Goal: Task Accomplishment & Management: Complete application form

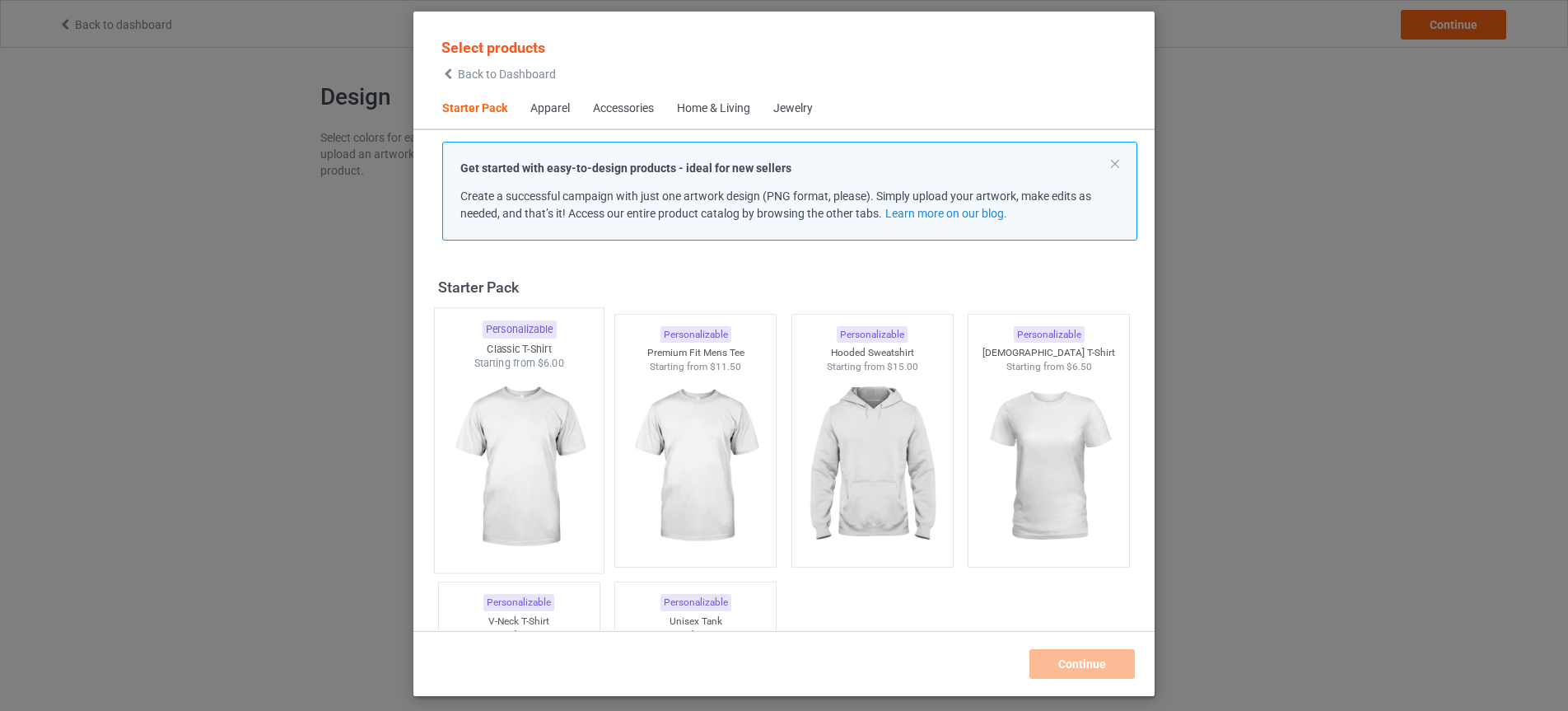
click at [528, 473] on img at bounding box center [518, 466] width 154 height 193
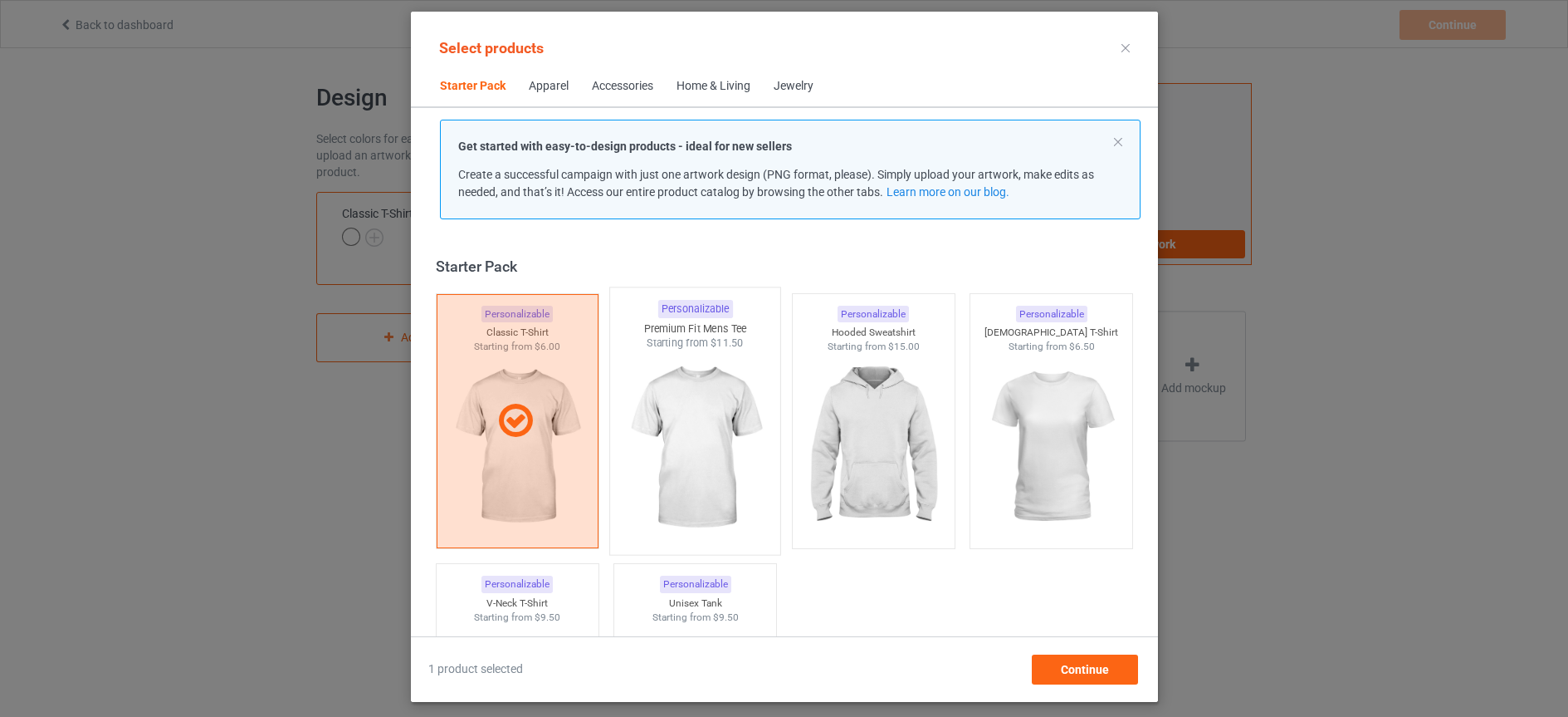
click at [738, 474] on img at bounding box center [694, 448] width 156 height 195
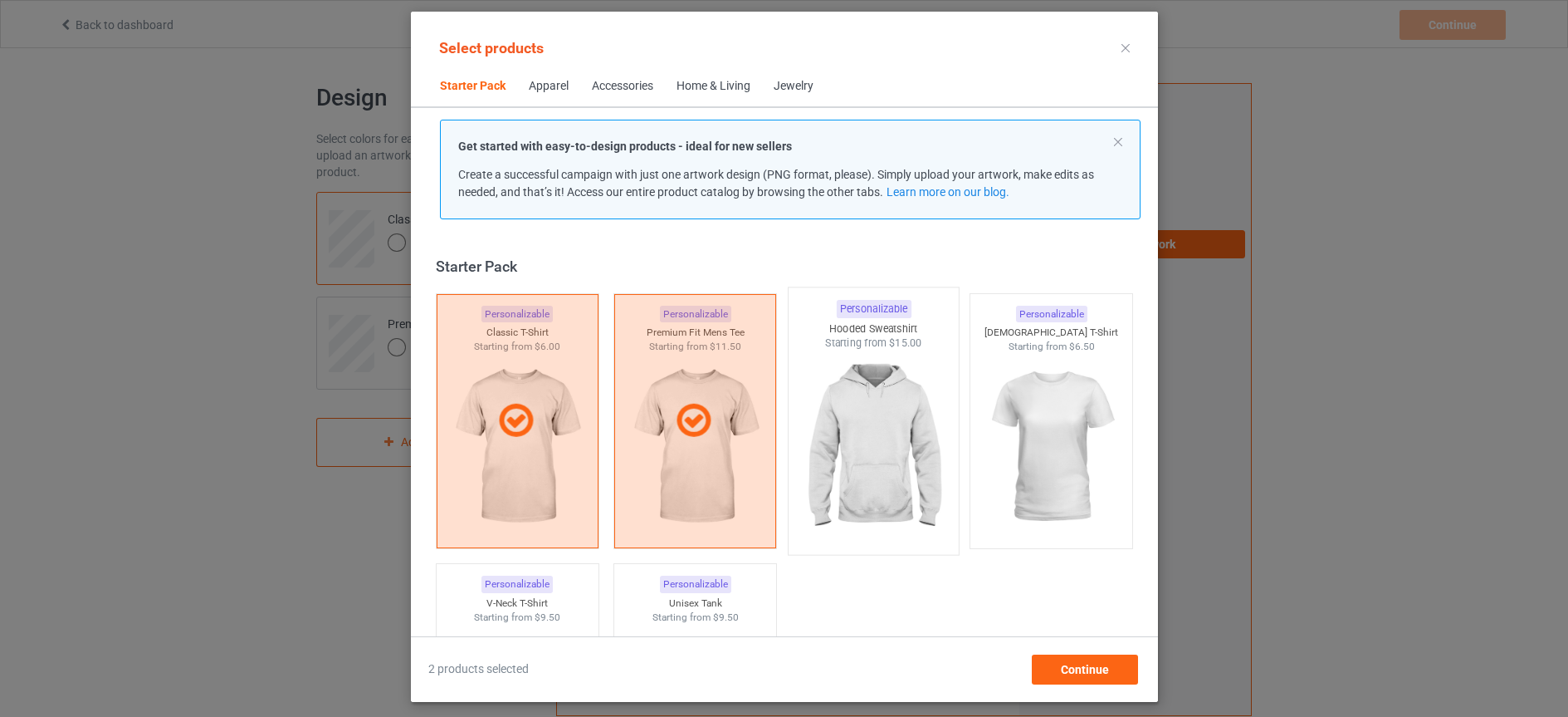
click at [875, 466] on img at bounding box center [873, 448] width 156 height 195
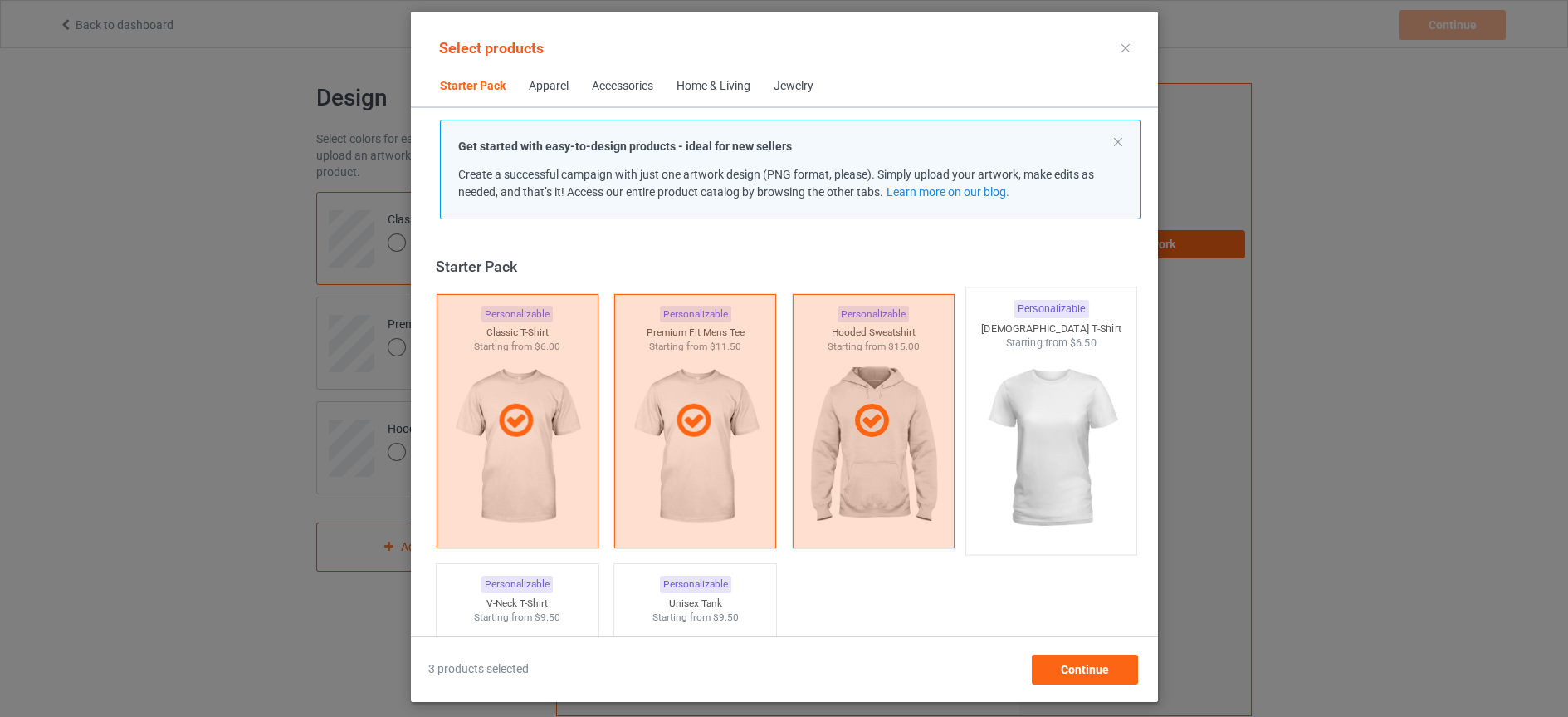
click at [1015, 455] on img at bounding box center [1050, 448] width 156 height 195
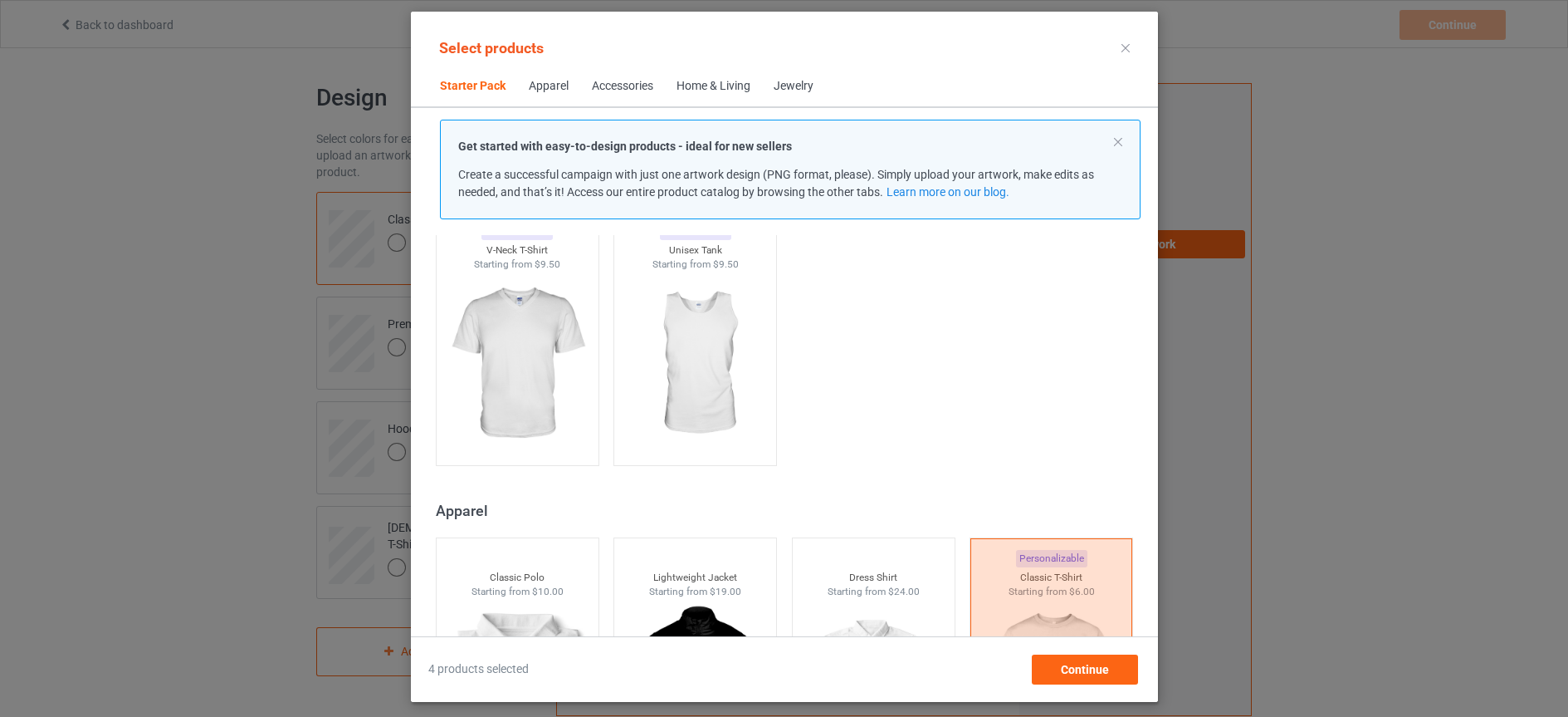
scroll to position [357, 0]
click at [702, 420] on img at bounding box center [694, 361] width 156 height 195
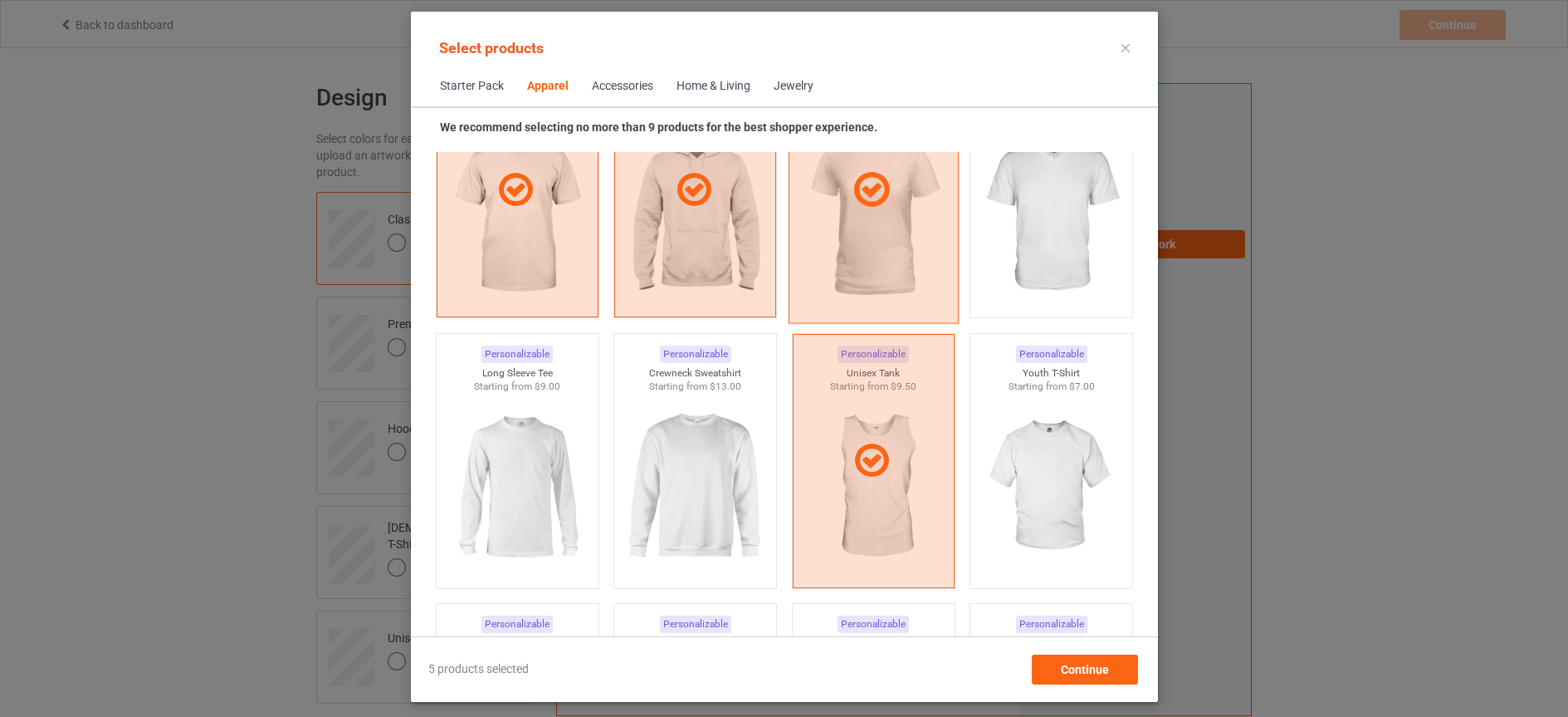
scroll to position [1038, 0]
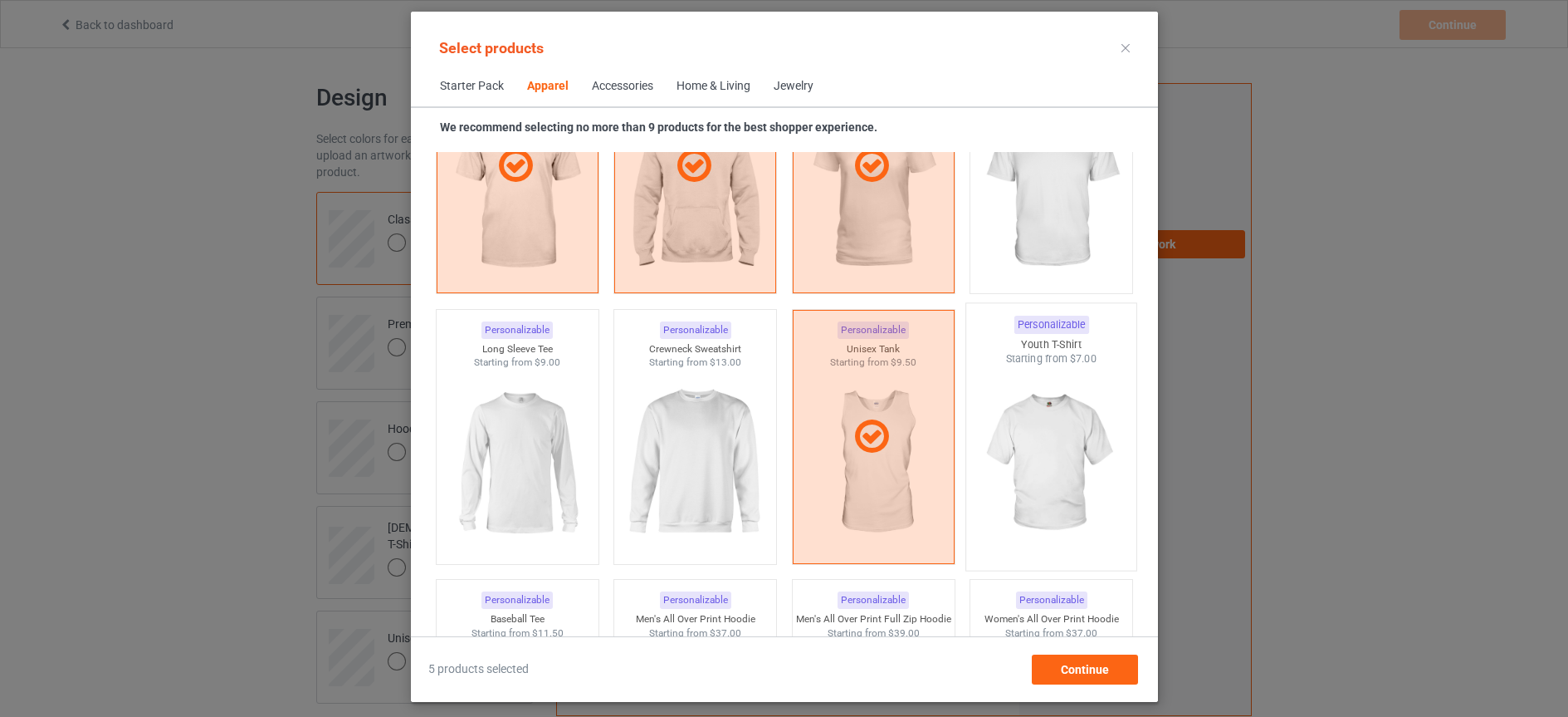
click at [1024, 431] on img at bounding box center [1050, 463] width 156 height 195
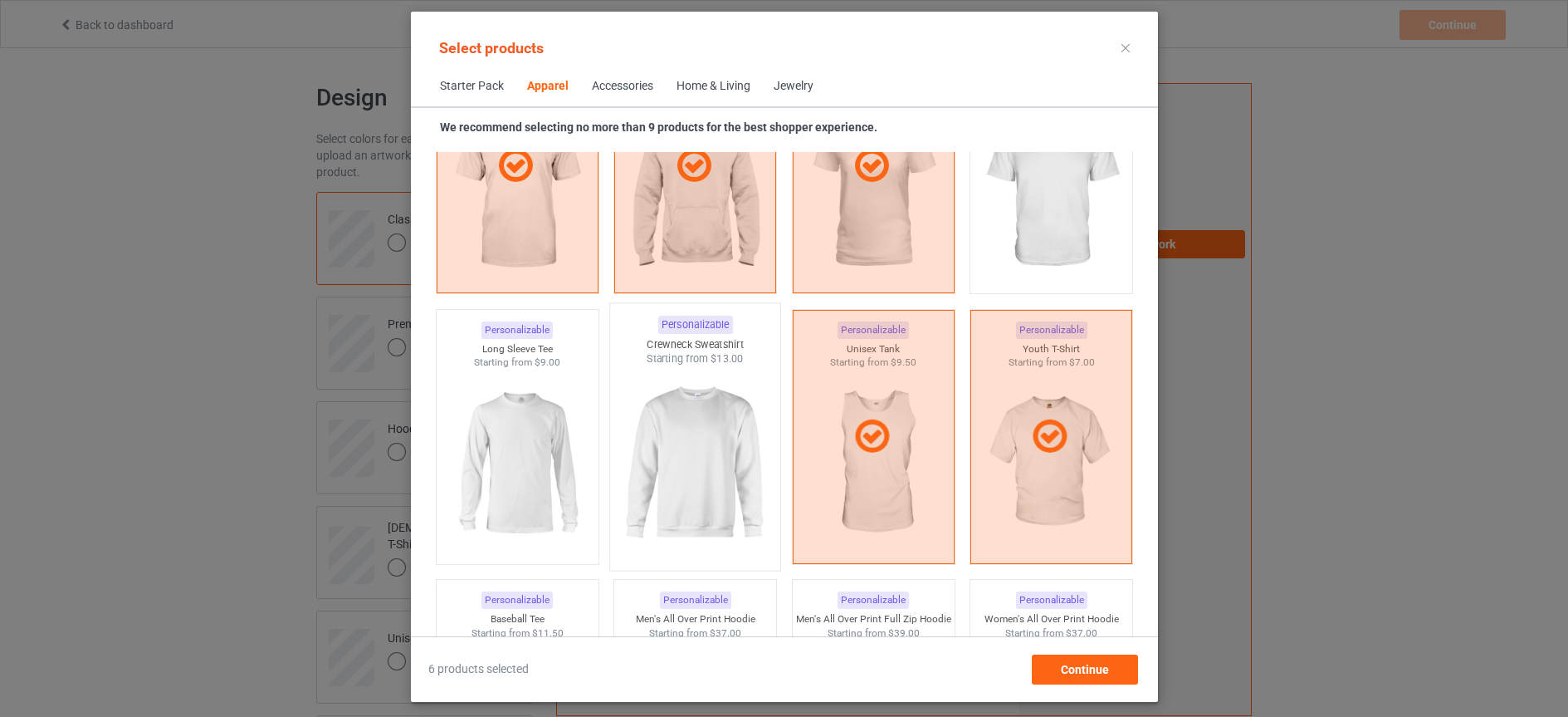
click at [728, 515] on img at bounding box center [694, 463] width 156 height 195
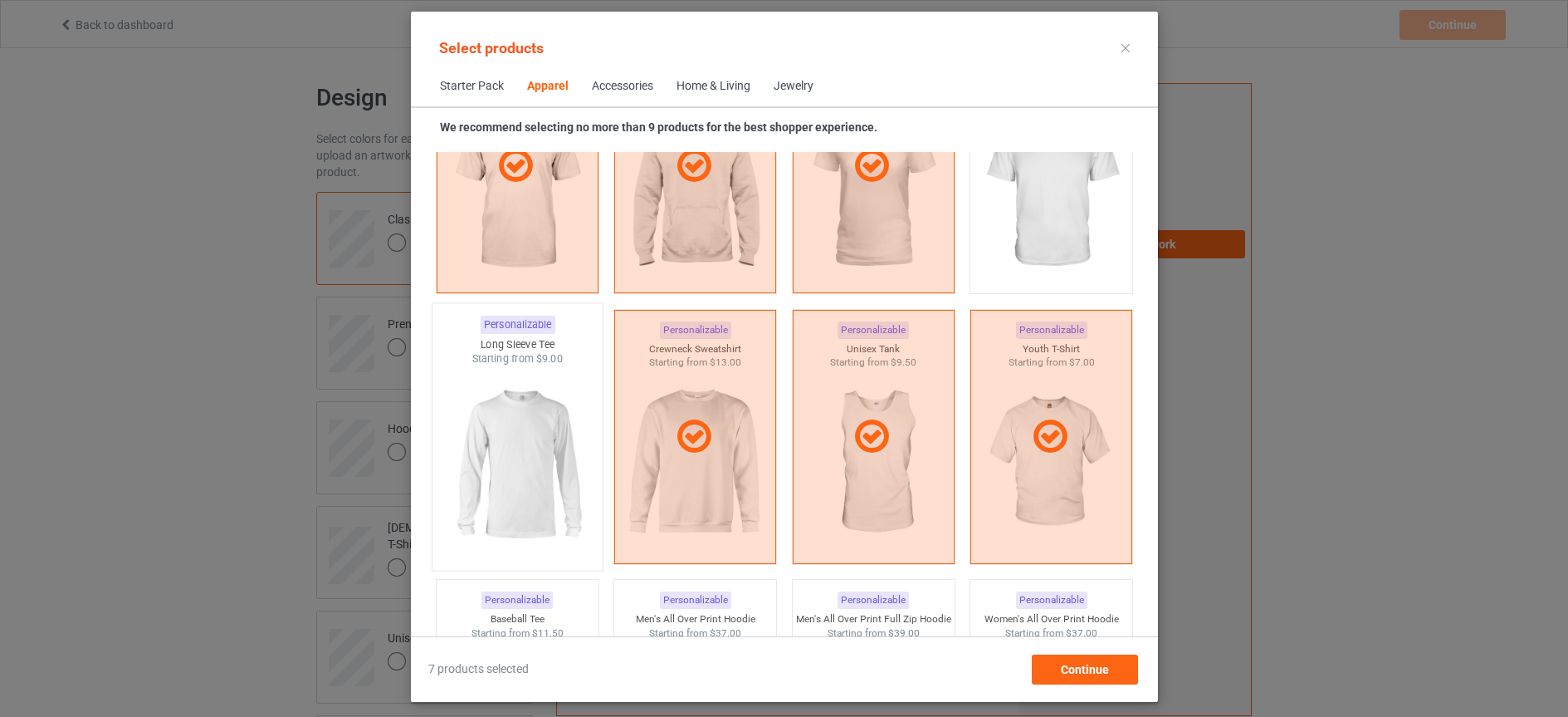
click at [554, 488] on img at bounding box center [516, 463] width 156 height 195
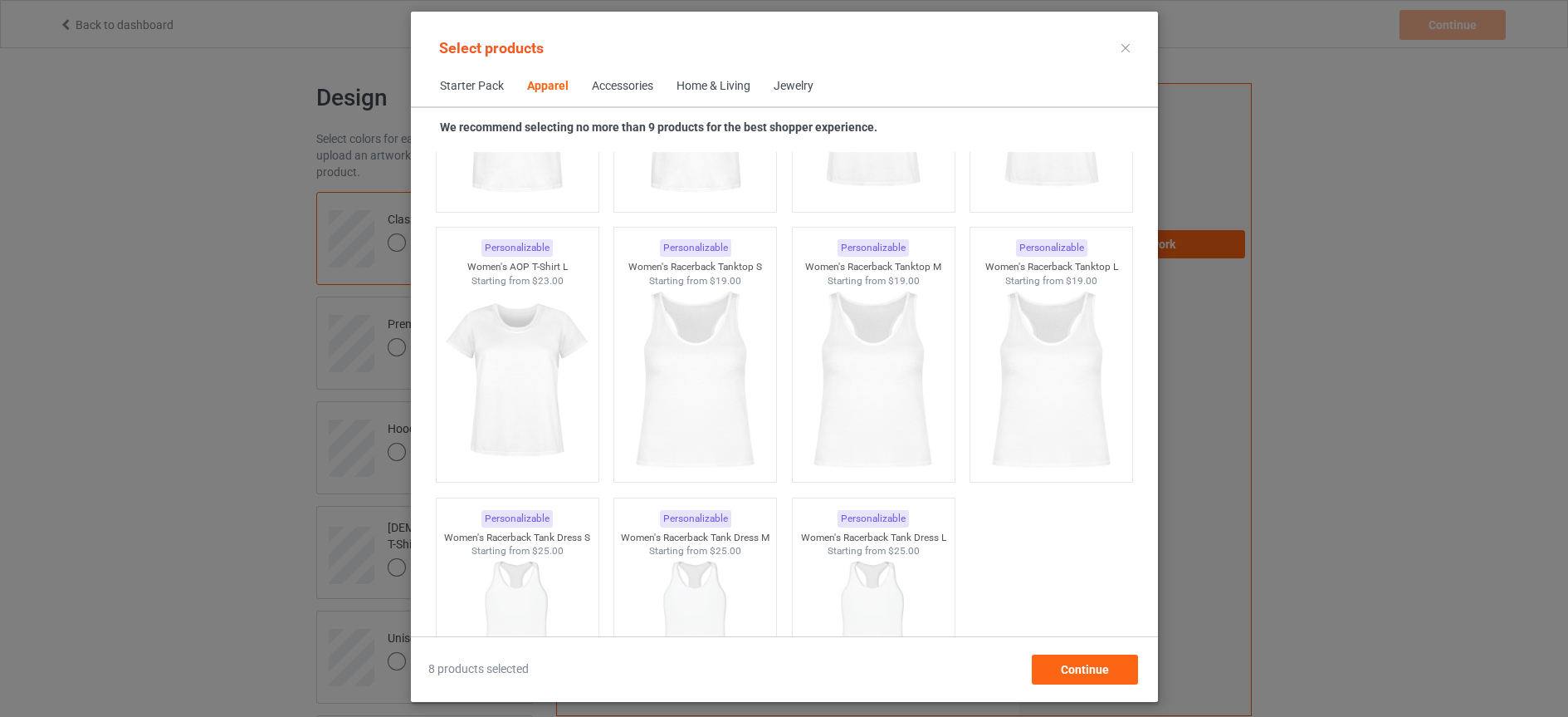
scroll to position [3018, 0]
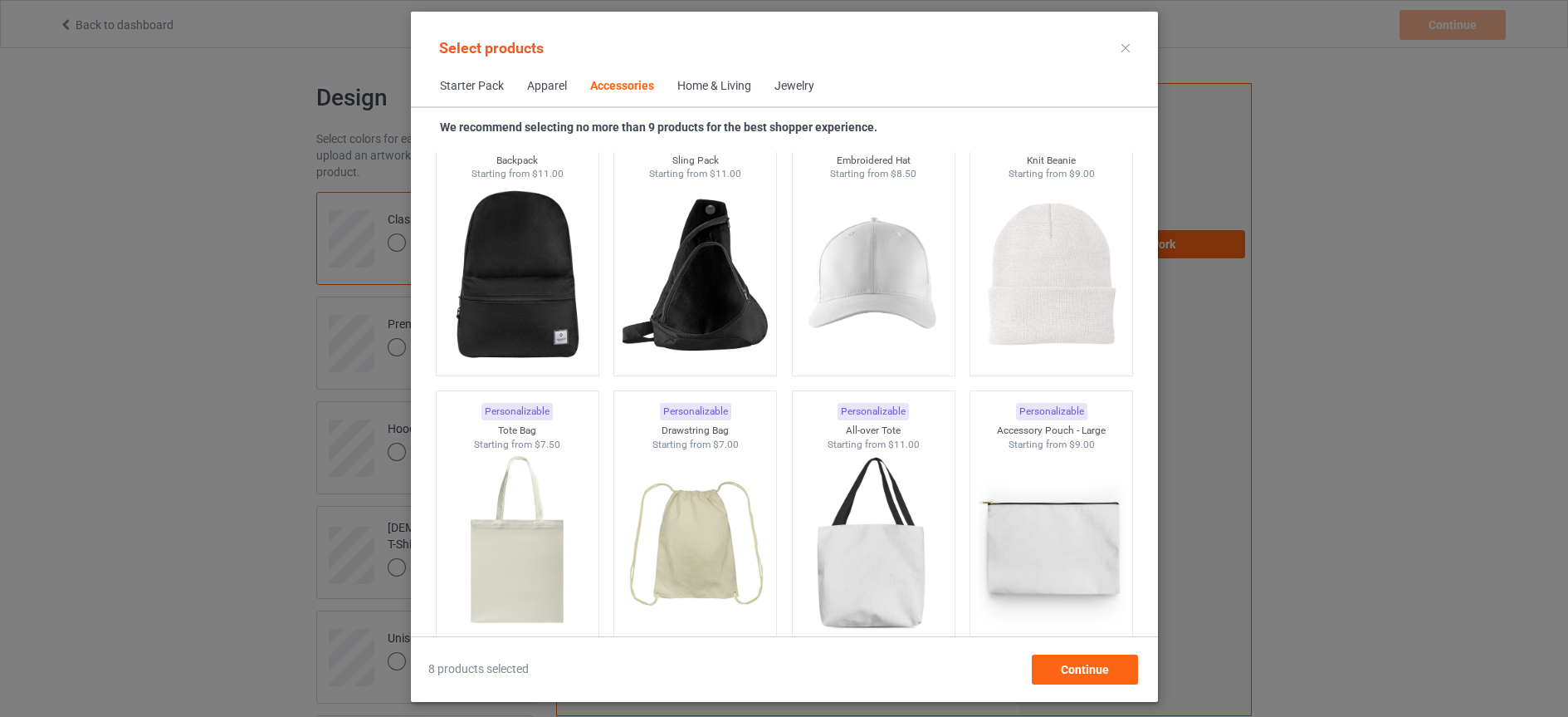
scroll to position [4804, 0]
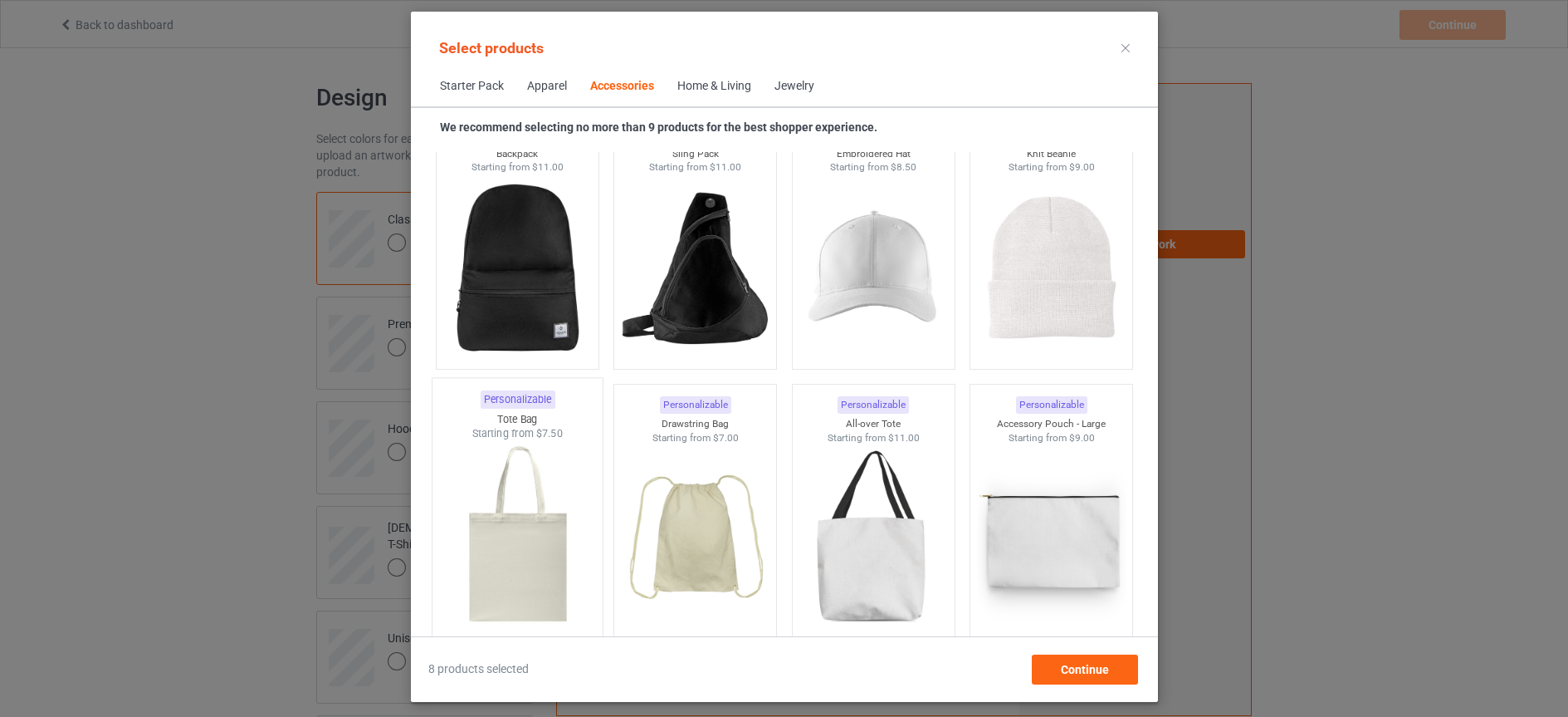
click at [509, 551] on img at bounding box center [516, 538] width 156 height 195
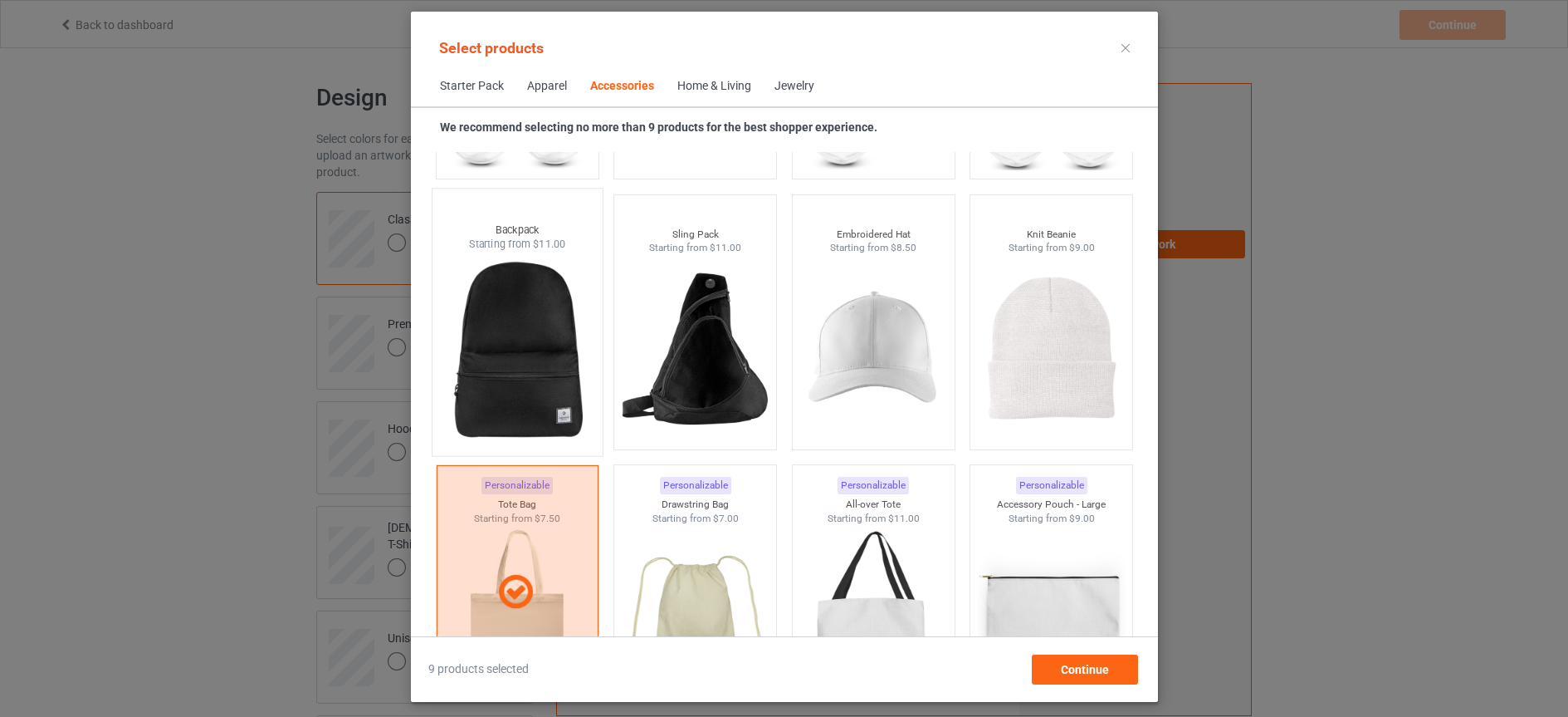
scroll to position [4728, 0]
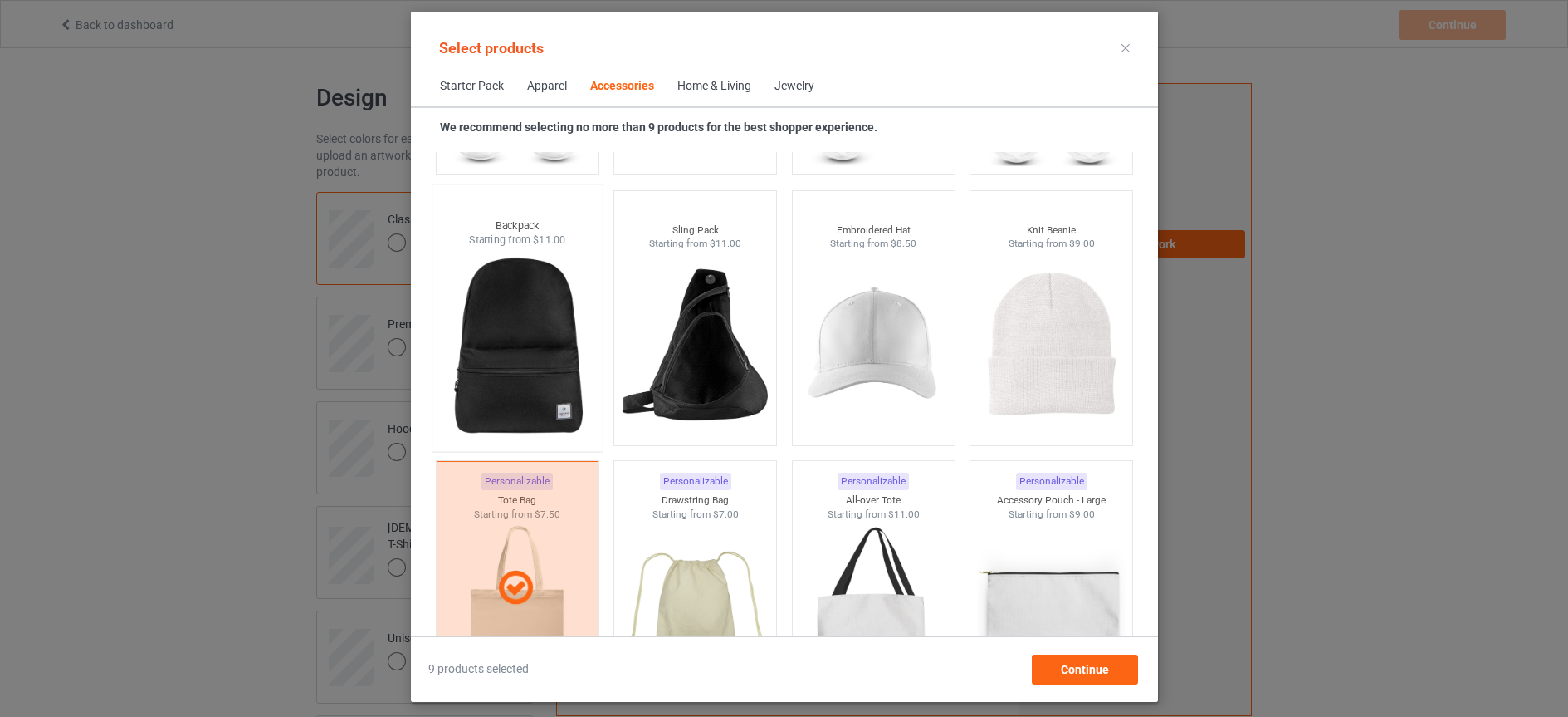
click at [532, 367] on img at bounding box center [516, 345] width 156 height 195
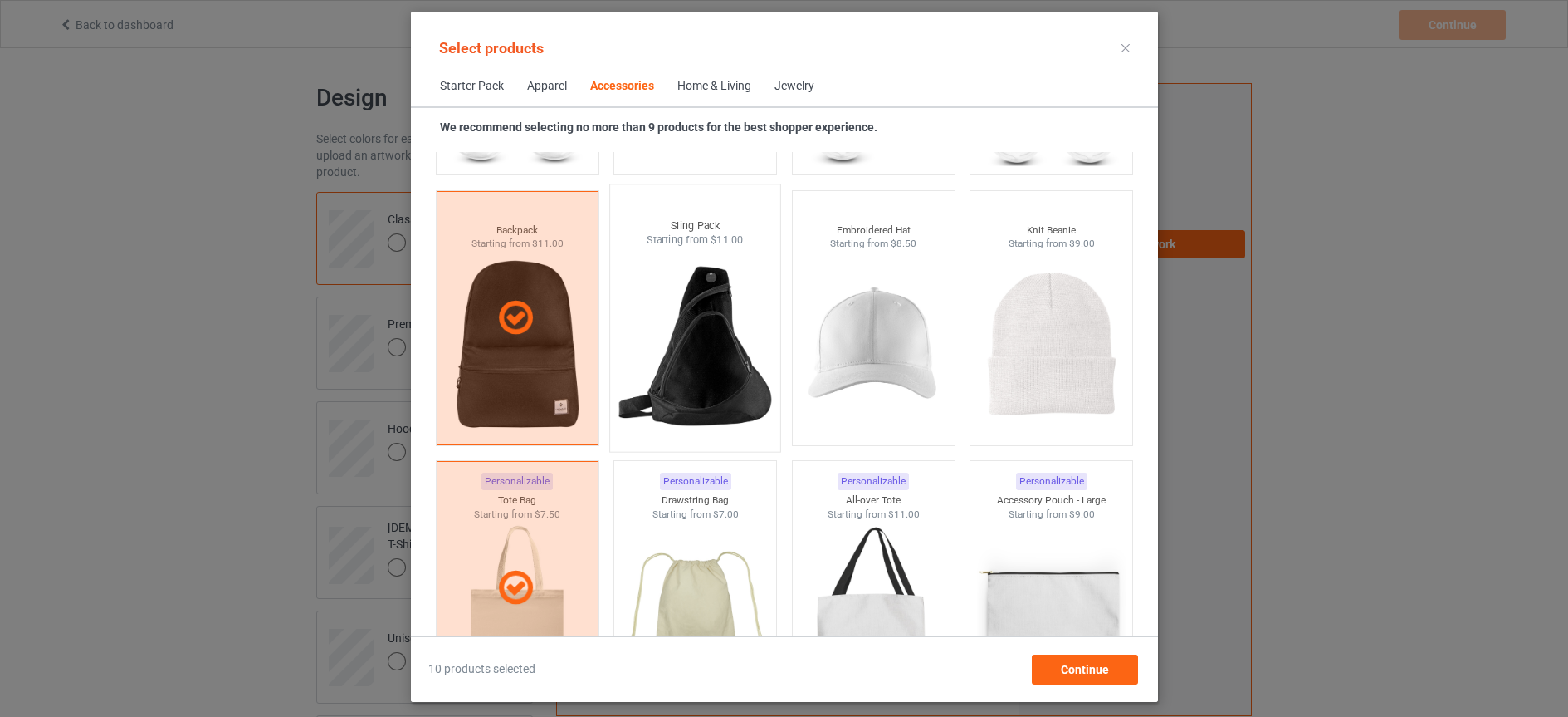
click at [723, 349] on img at bounding box center [694, 345] width 156 height 195
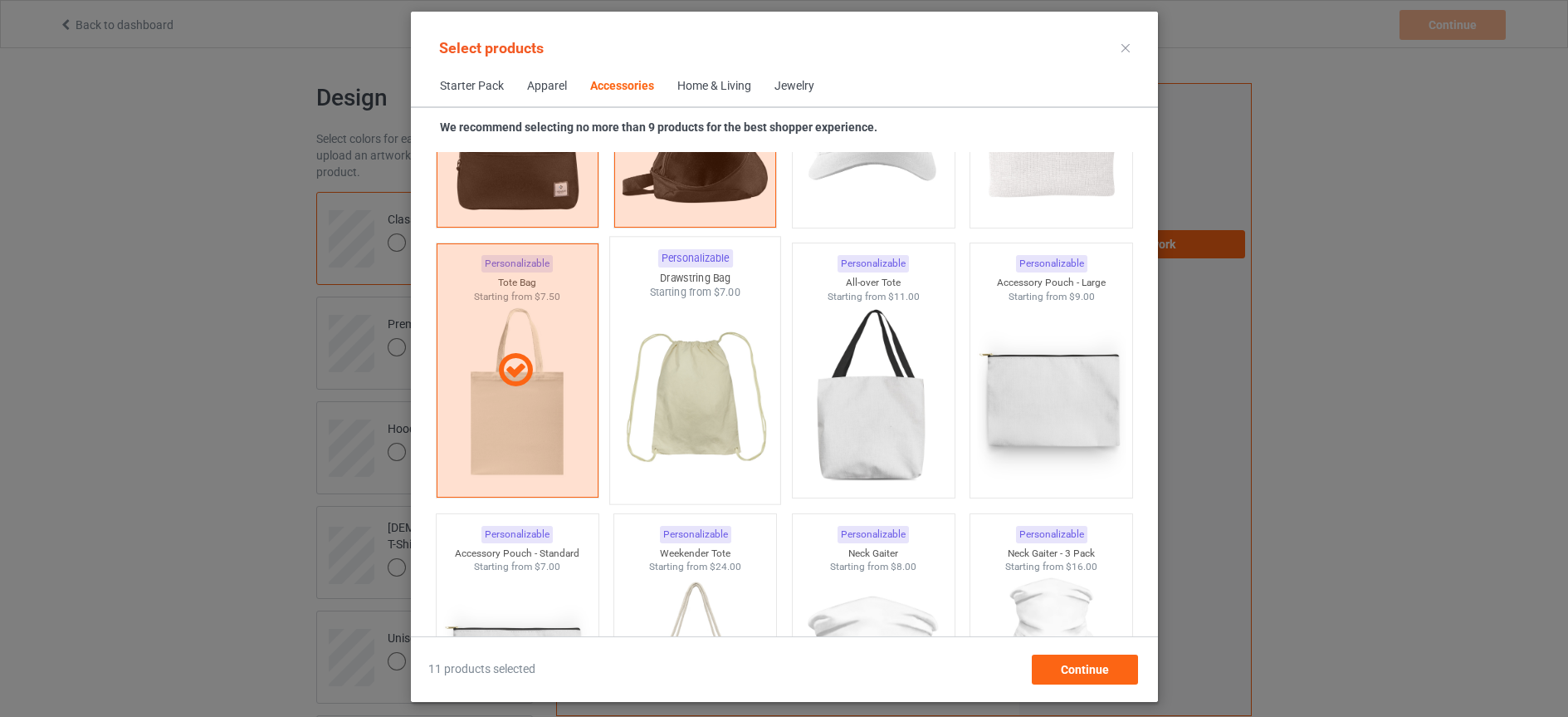
click at [707, 380] on img at bounding box center [694, 397] width 156 height 195
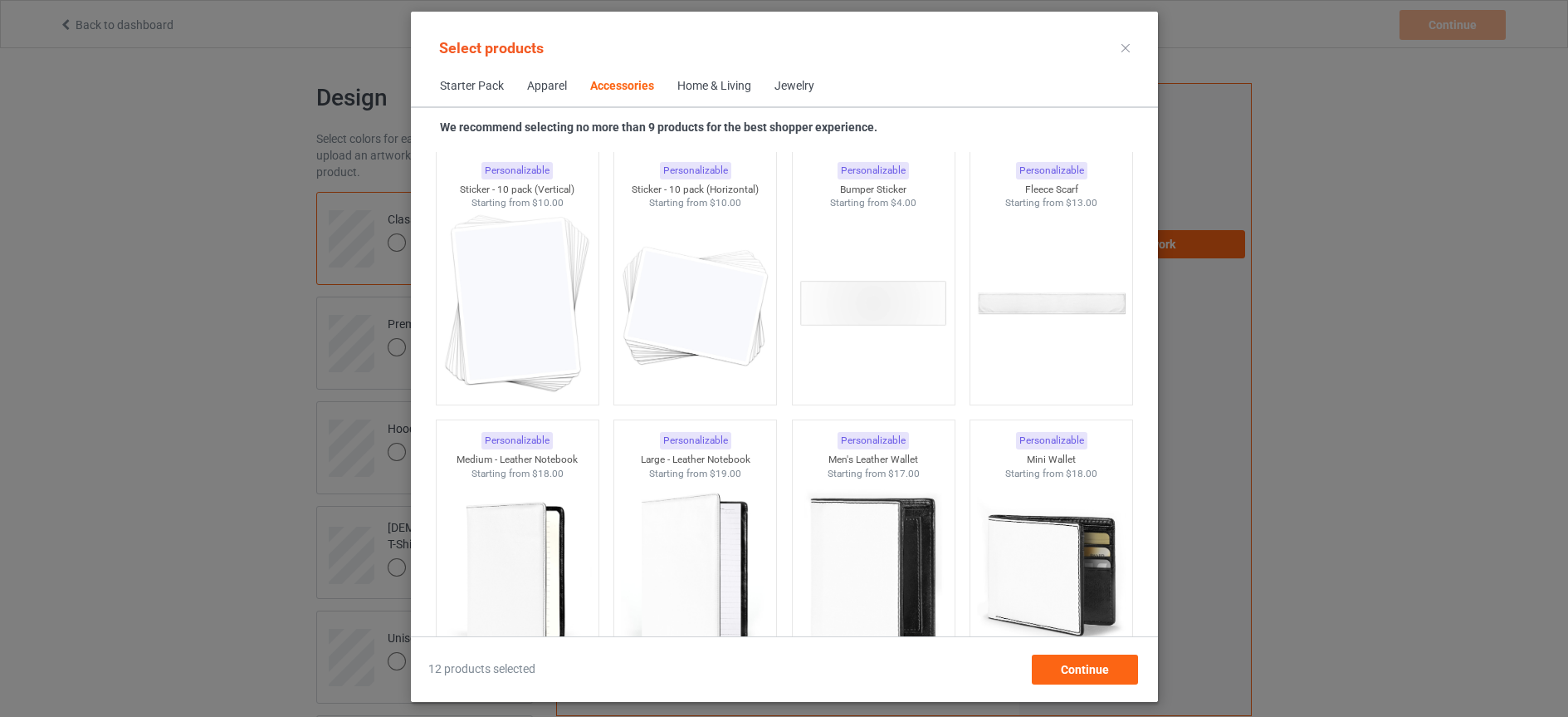
scroll to position [6395, 0]
click at [861, 364] on img at bounding box center [873, 298] width 149 height 186
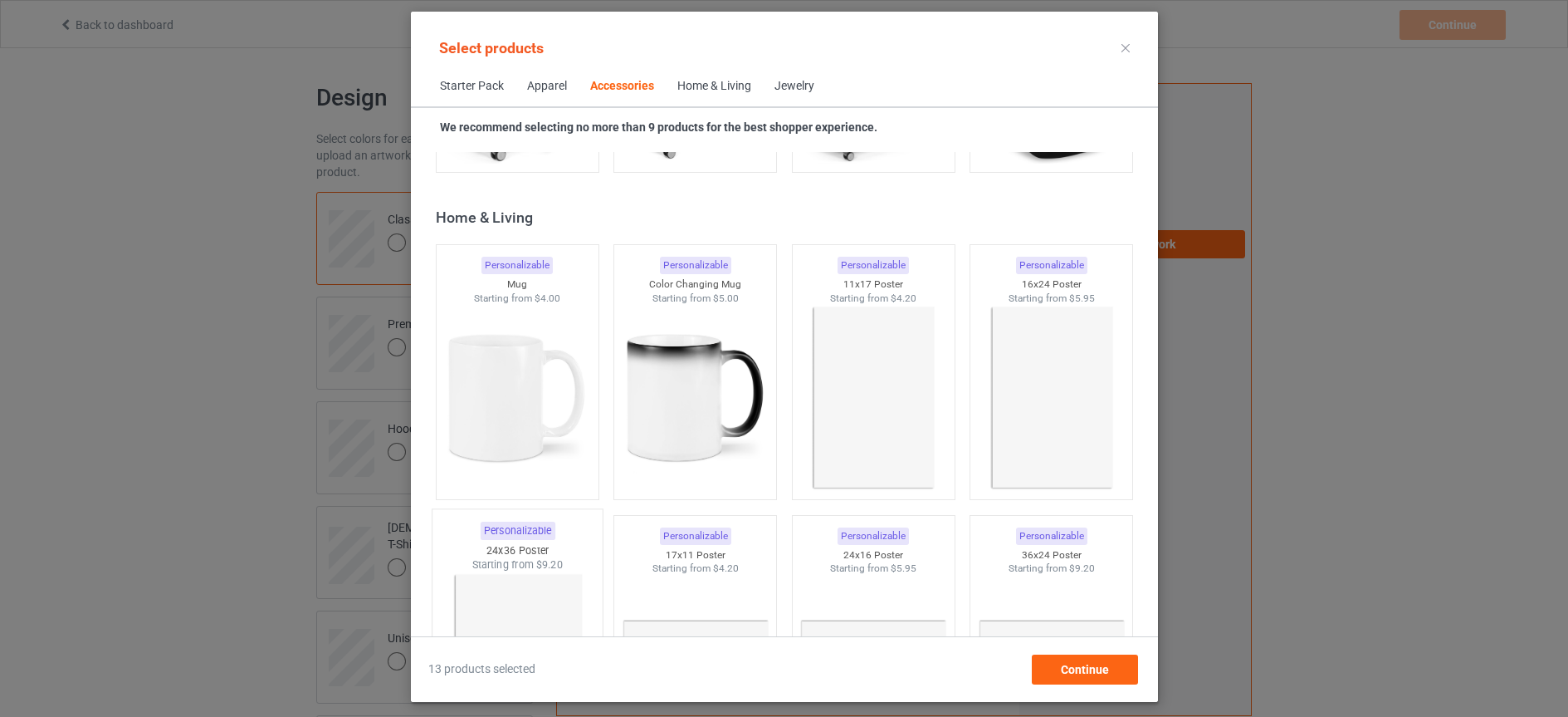
scroll to position [7433, 0]
click at [513, 406] on img at bounding box center [516, 398] width 156 height 195
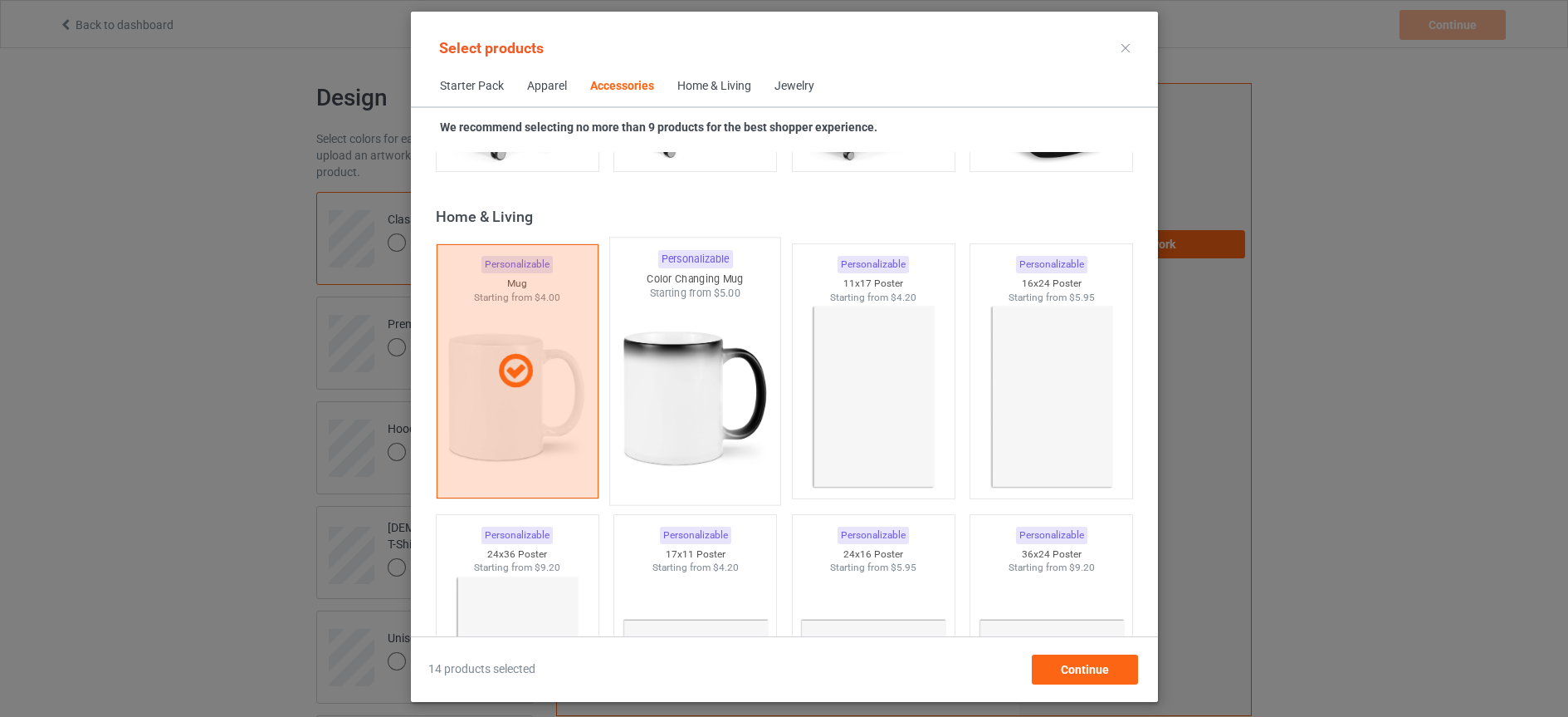
click at [681, 415] on img at bounding box center [694, 398] width 156 height 195
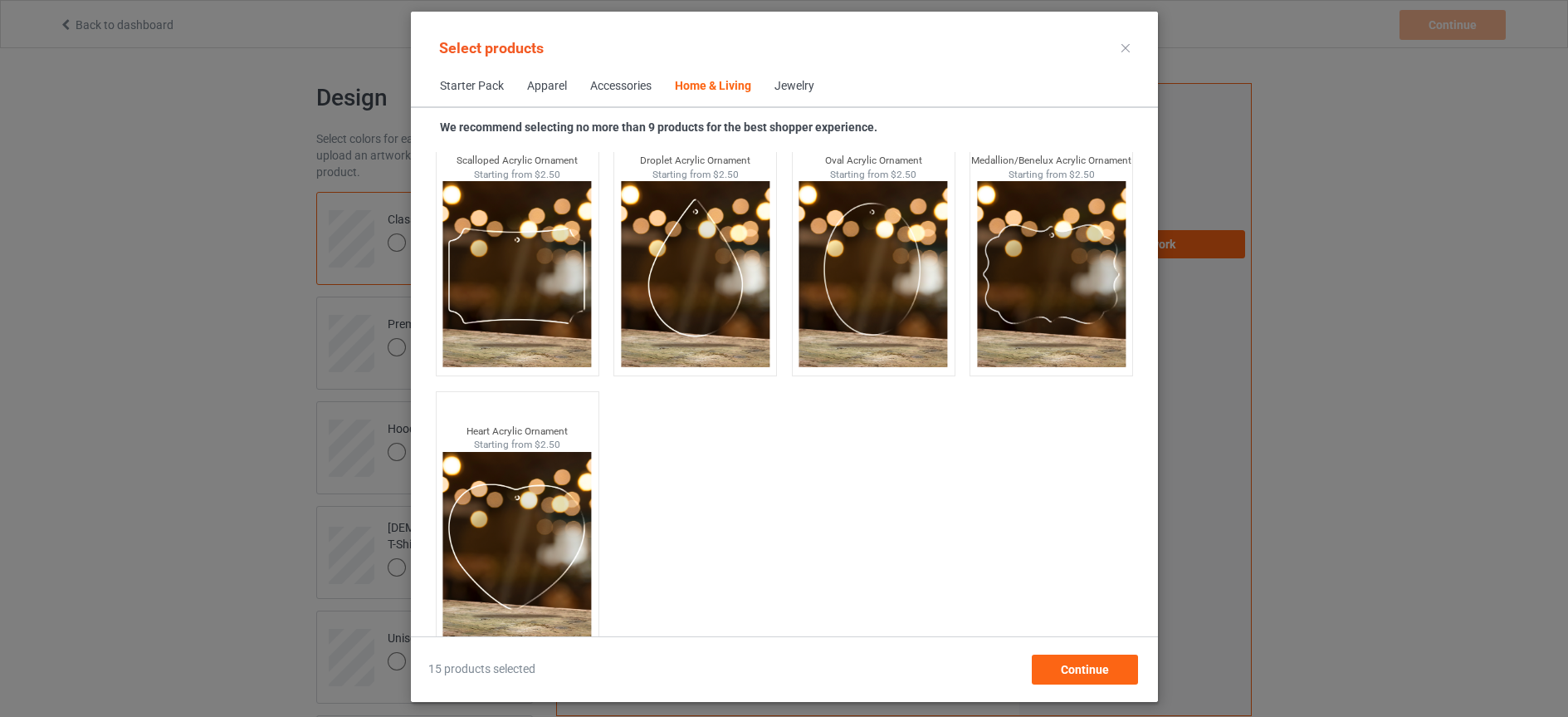
scroll to position [17846, 0]
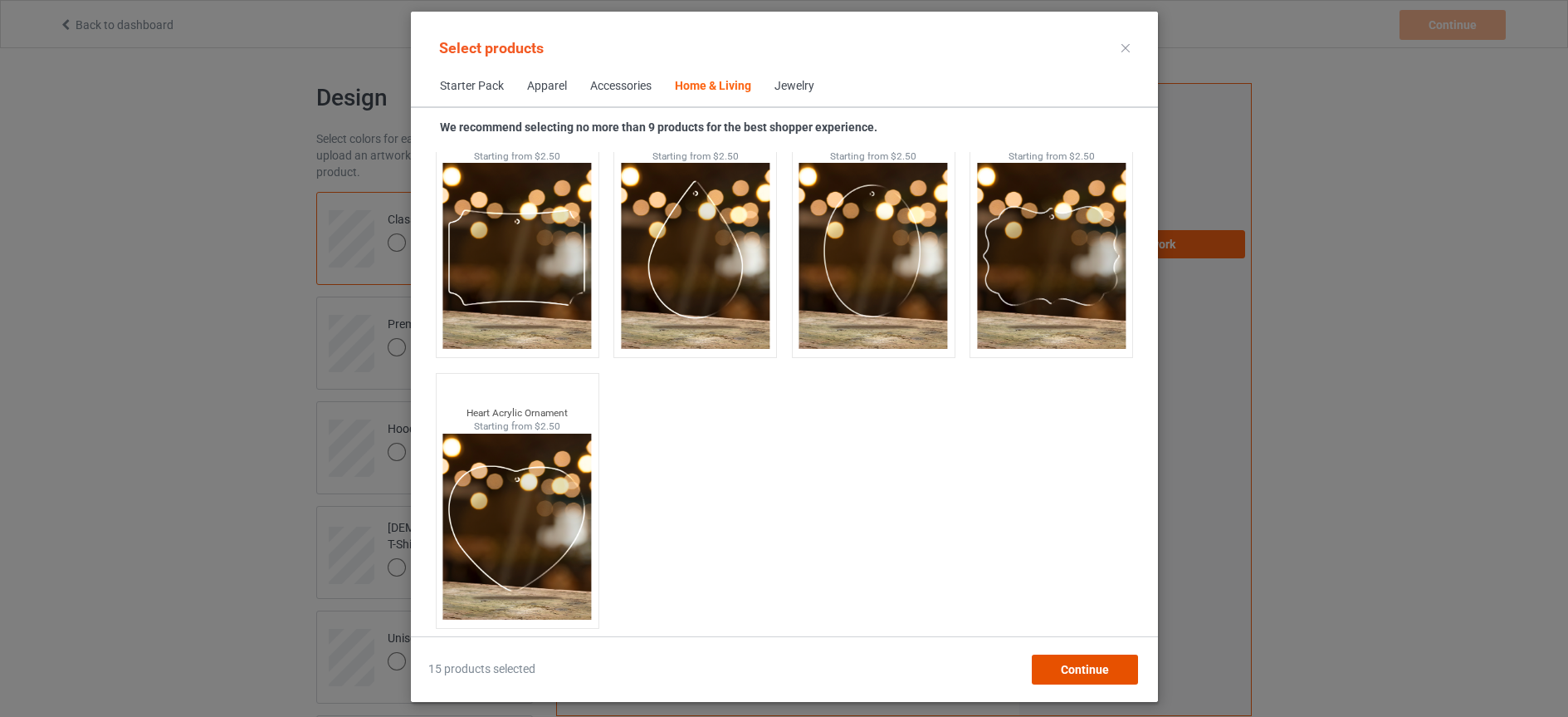
click at [1098, 659] on div "Continue" at bounding box center [1084, 669] width 107 height 30
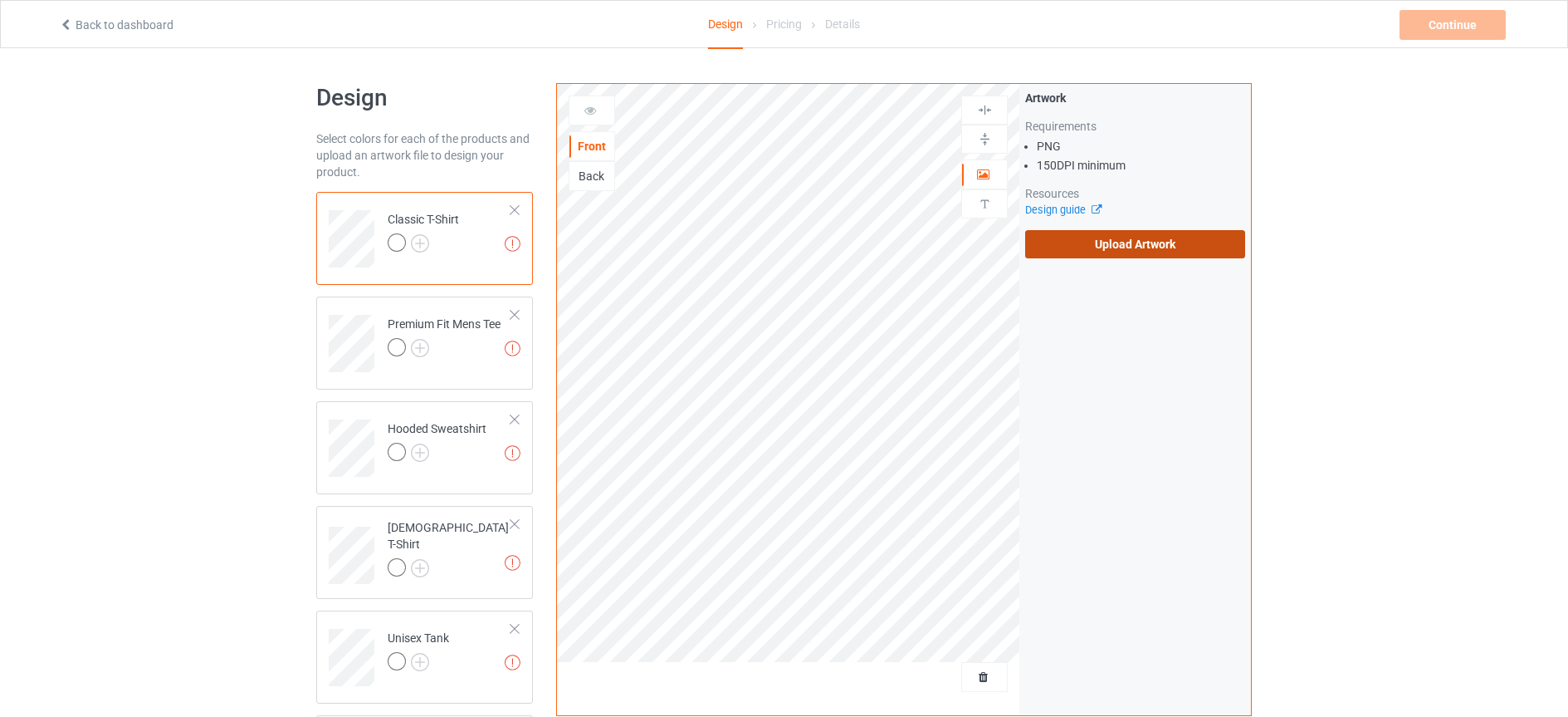
click at [1146, 248] on label "Upload Artwork" at bounding box center [1135, 244] width 220 height 28
click at [0, 0] on input "Upload Artwork" at bounding box center [0, 0] width 0 height 0
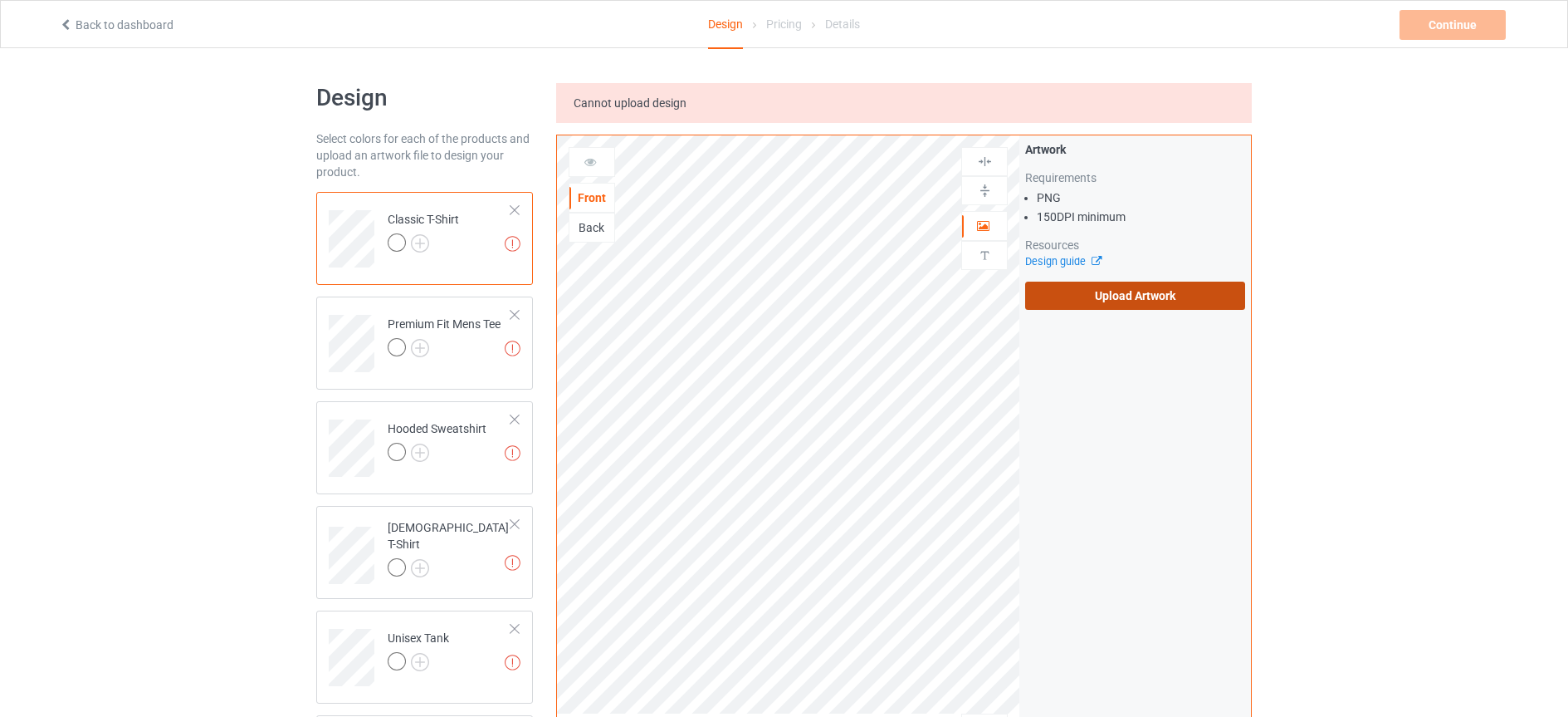
click at [1134, 302] on label "Upload Artwork" at bounding box center [1135, 295] width 220 height 28
click at [0, 0] on input "Upload Artwork" at bounding box center [0, 0] width 0 height 0
click at [1130, 297] on label "Upload Artwork" at bounding box center [1135, 295] width 220 height 28
click at [0, 0] on input "Upload Artwork" at bounding box center [0, 0] width 0 height 0
click at [1061, 263] on link "Design guide" at bounding box center [1063, 261] width 75 height 13
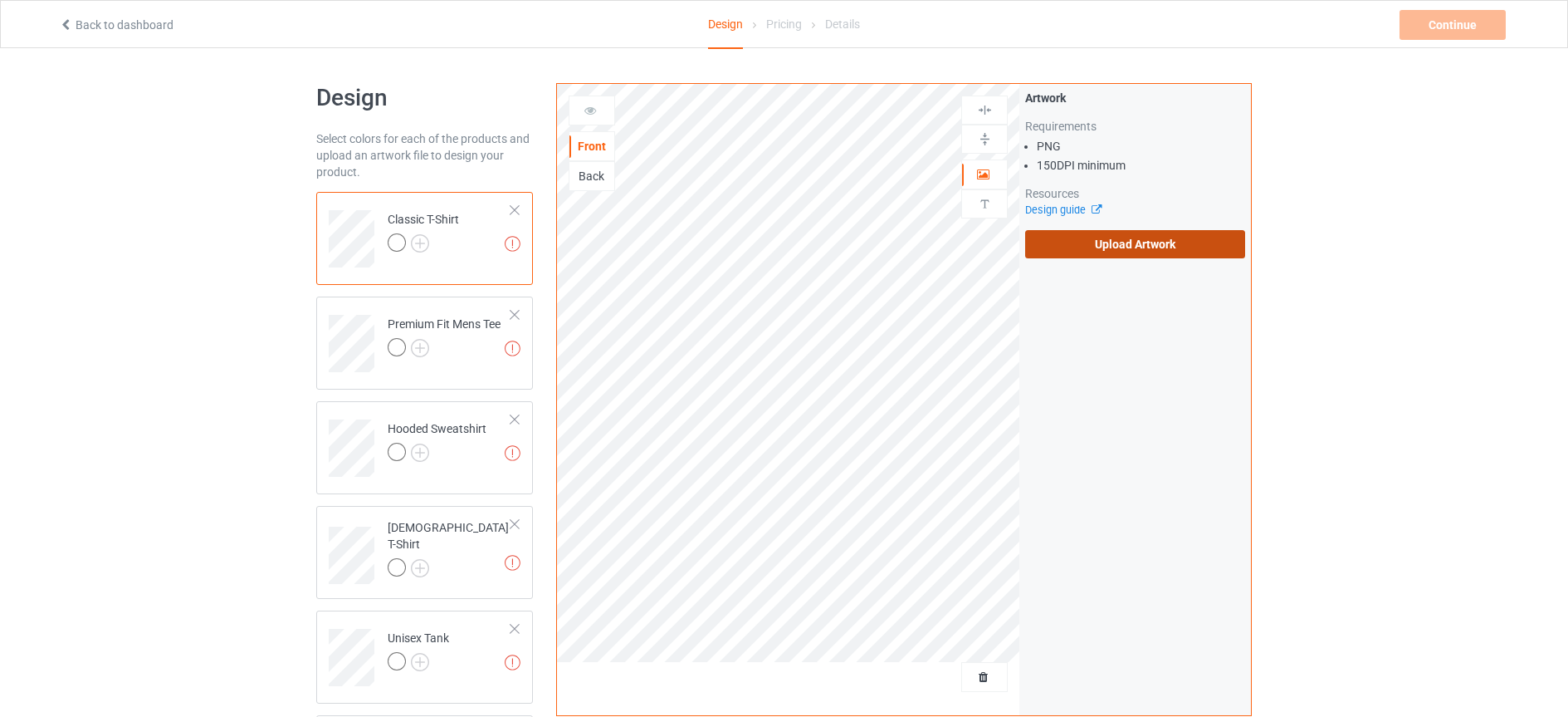
click at [1142, 239] on label "Upload Artwork" at bounding box center [1135, 244] width 220 height 28
click at [0, 0] on input "Upload Artwork" at bounding box center [0, 0] width 0 height 0
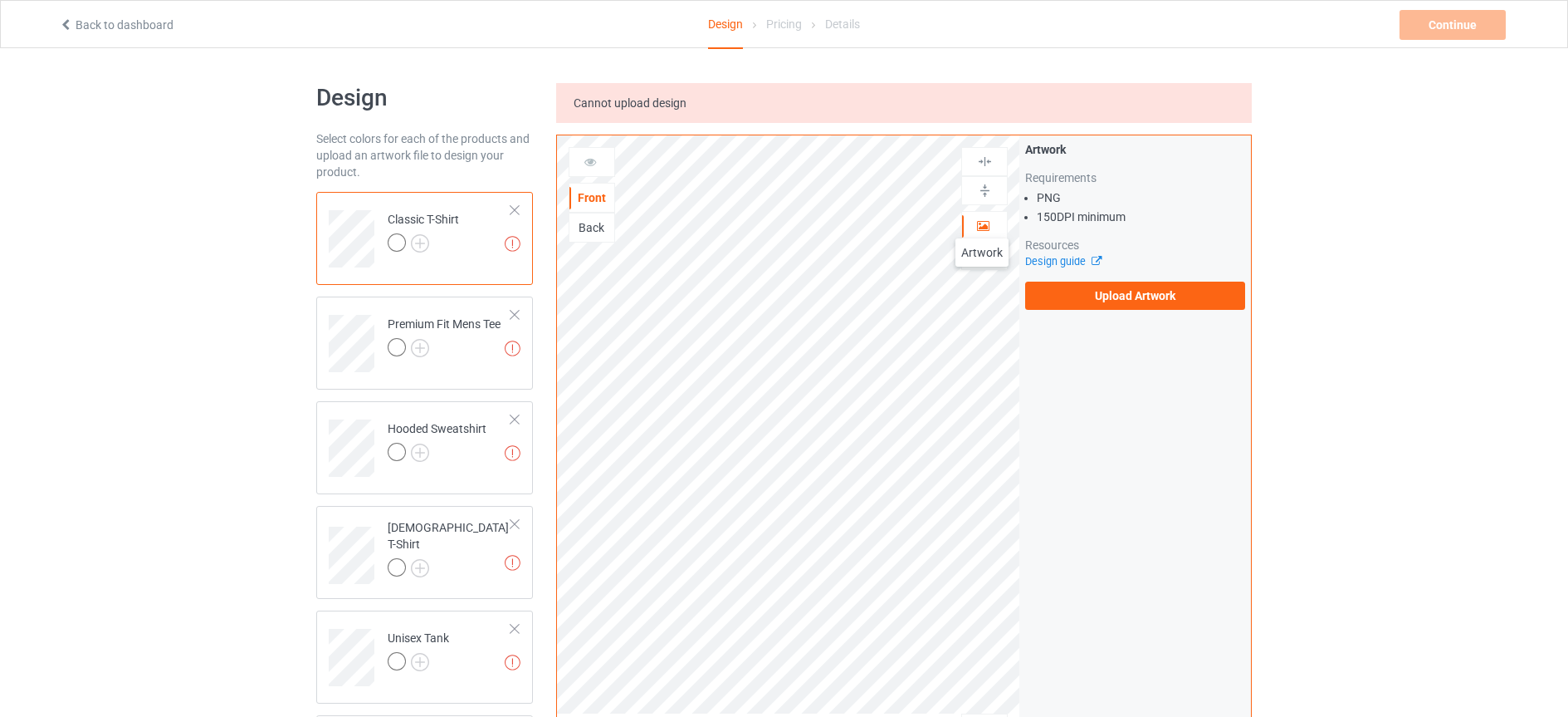
click at [982, 221] on icon at bounding box center [983, 223] width 14 height 12
click at [982, 227] on icon at bounding box center [983, 223] width 14 height 12
click at [592, 199] on div "Front" at bounding box center [593, 197] width 45 height 17
click at [74, 20] on link "Back to dashboard" at bounding box center [116, 25] width 115 height 14
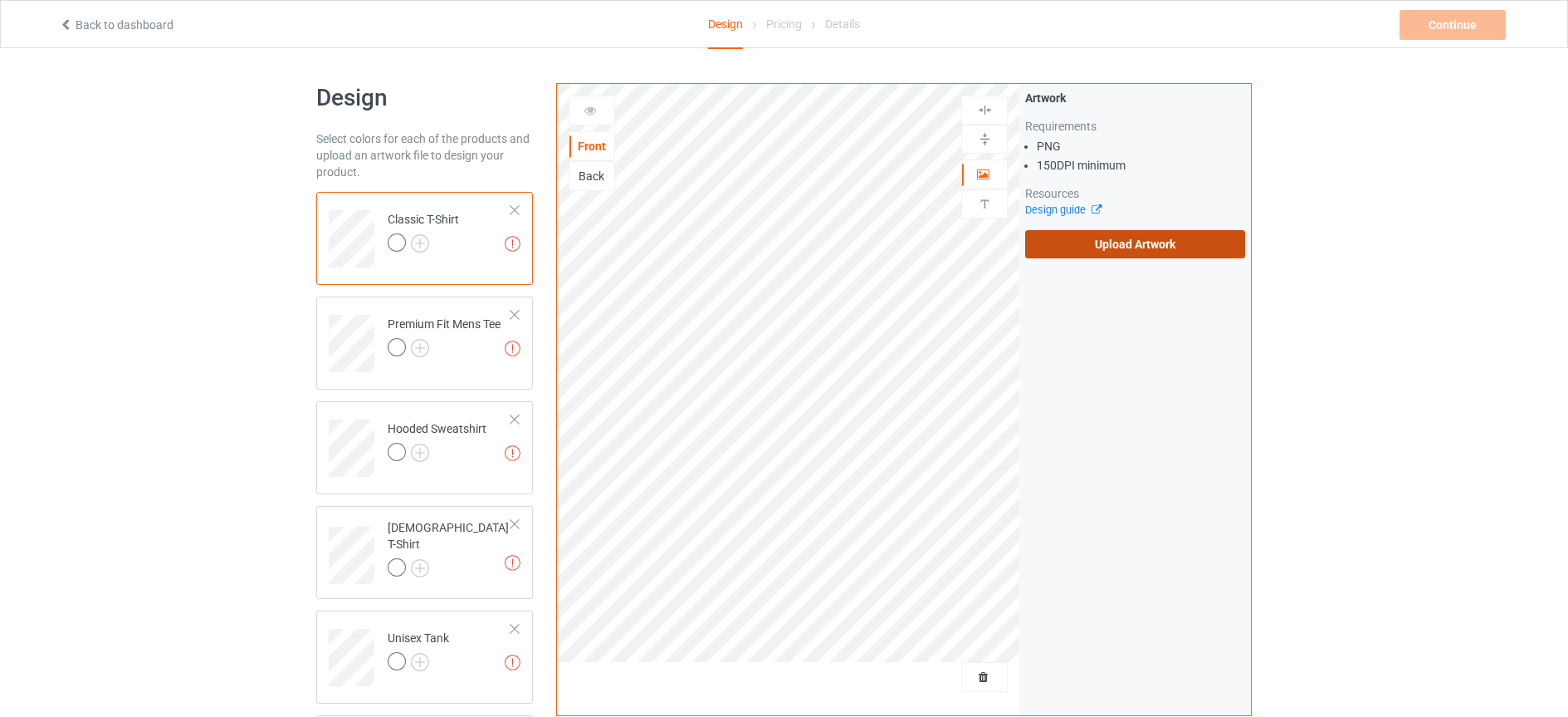
click at [1164, 247] on label "Upload Artwork" at bounding box center [1135, 244] width 220 height 28
click at [0, 0] on input "Upload Artwork" at bounding box center [0, 0] width 0 height 0
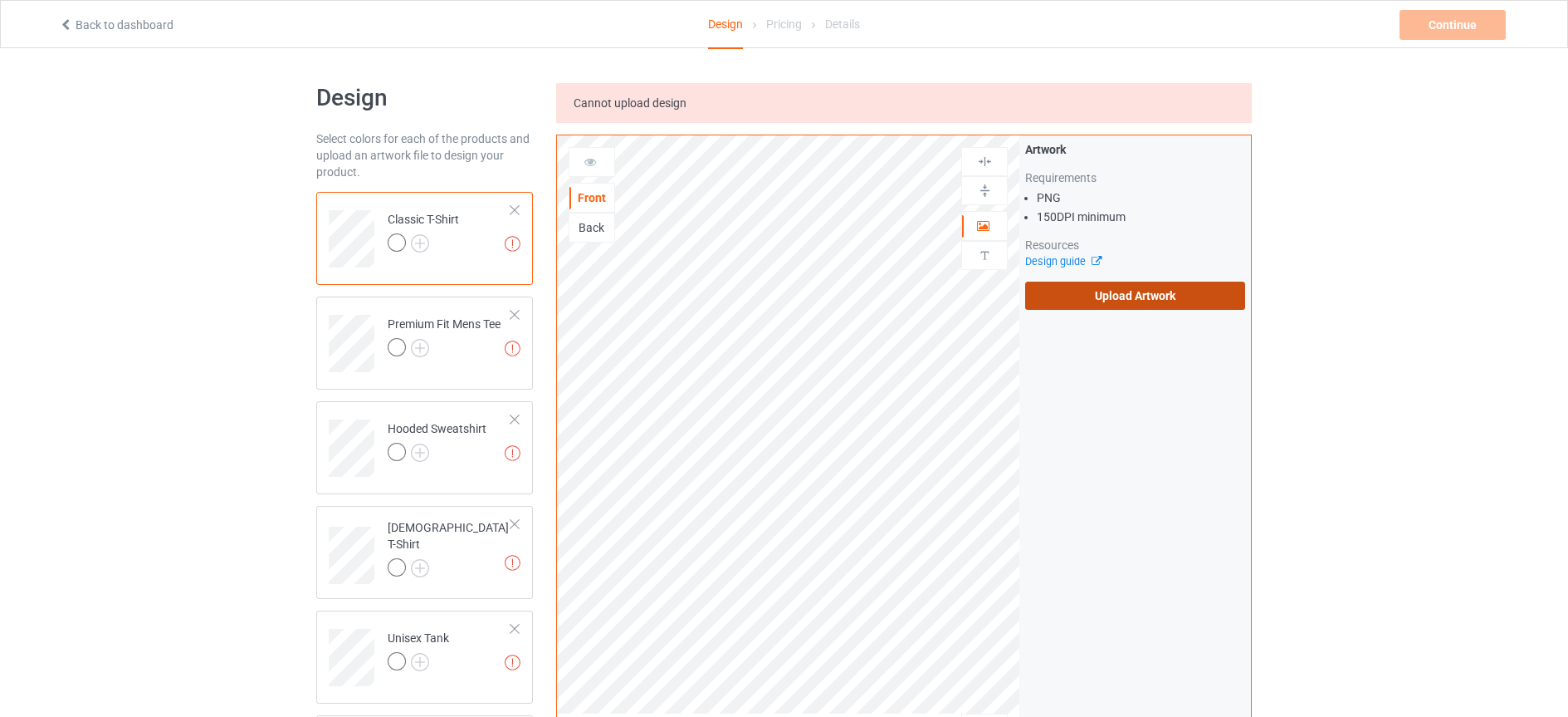
click at [1113, 298] on label "Upload Artwork" at bounding box center [1135, 295] width 220 height 28
click at [0, 0] on input "Upload Artwork" at bounding box center [0, 0] width 0 height 0
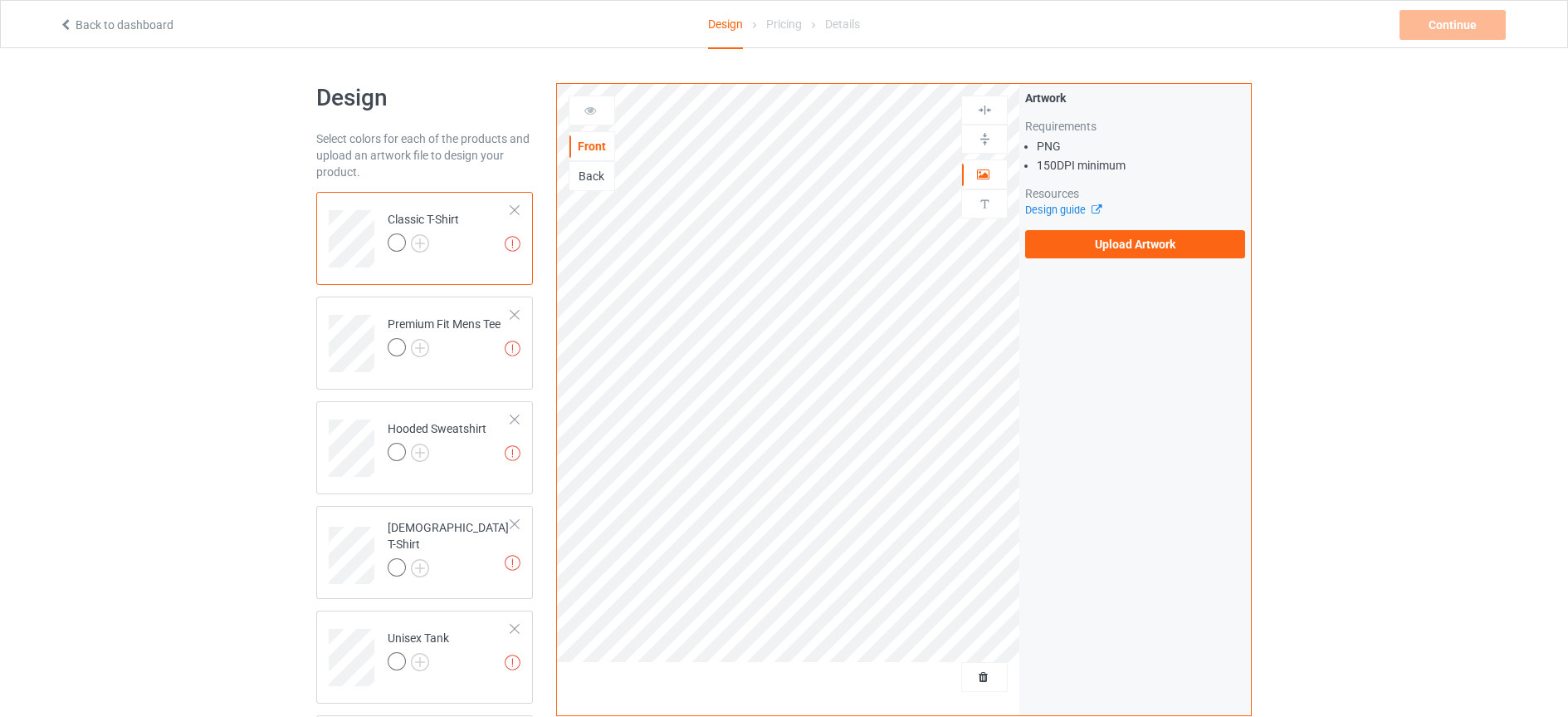
click at [119, 23] on link "Back to dashboard" at bounding box center [116, 25] width 115 height 14
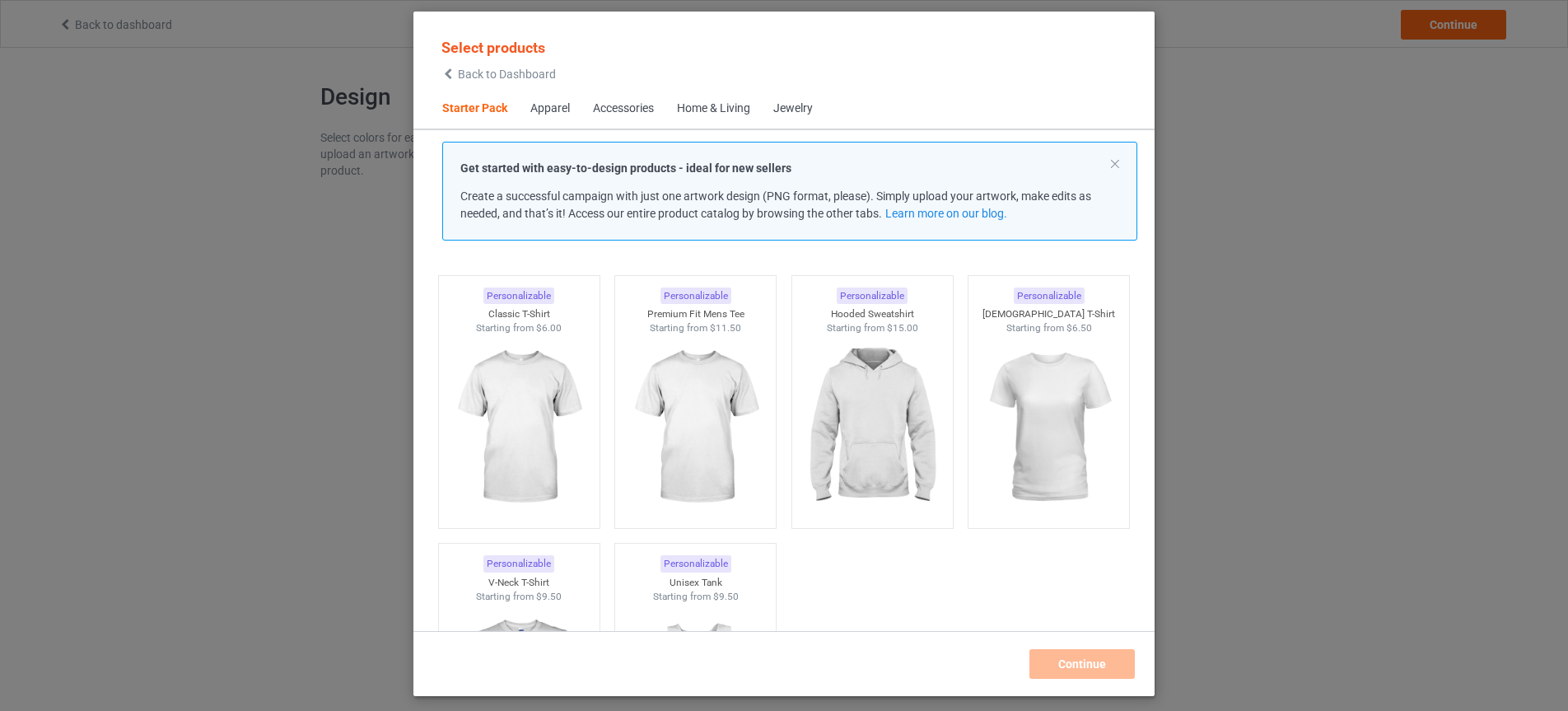
scroll to position [41, 0]
click at [501, 403] on img at bounding box center [518, 425] width 154 height 193
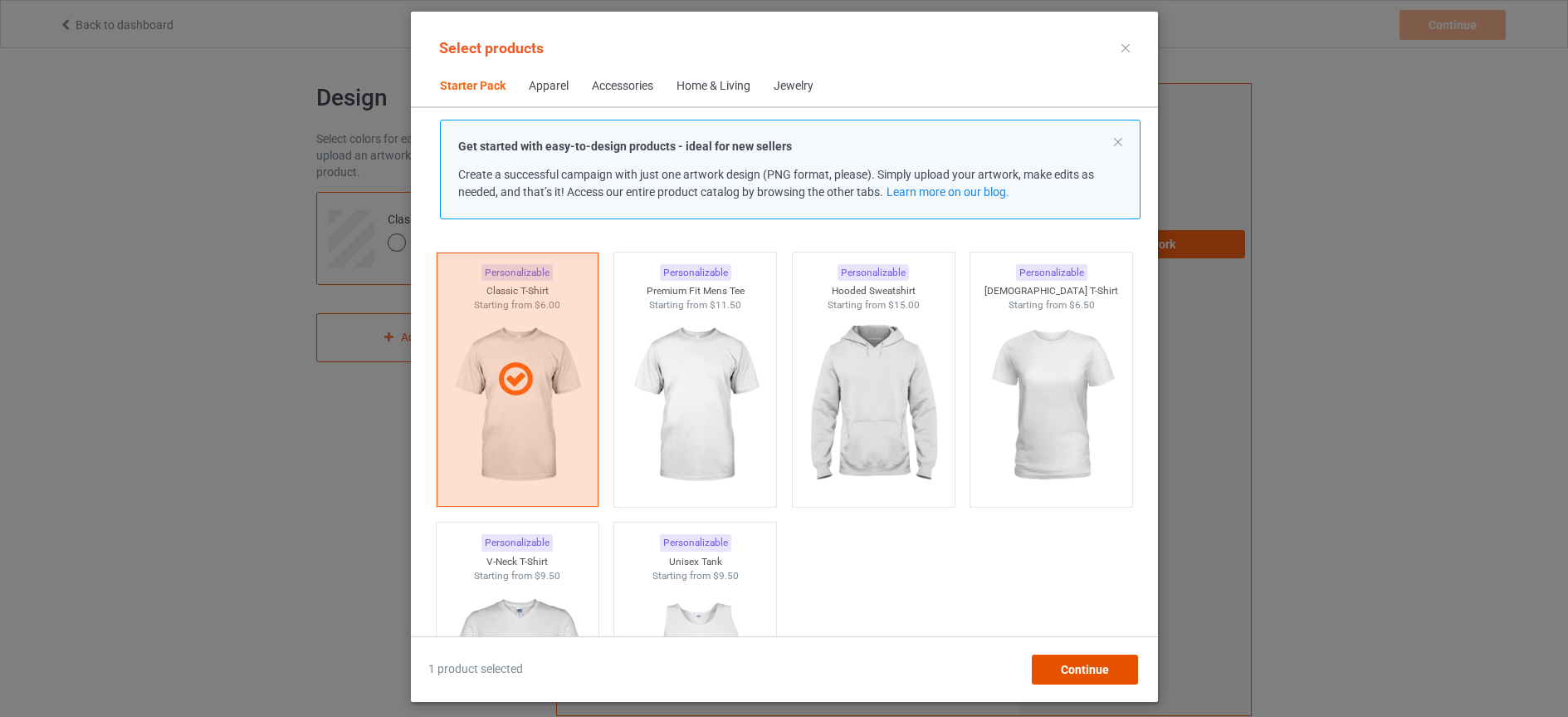
click at [1085, 668] on span "Continue" at bounding box center [1084, 669] width 48 height 14
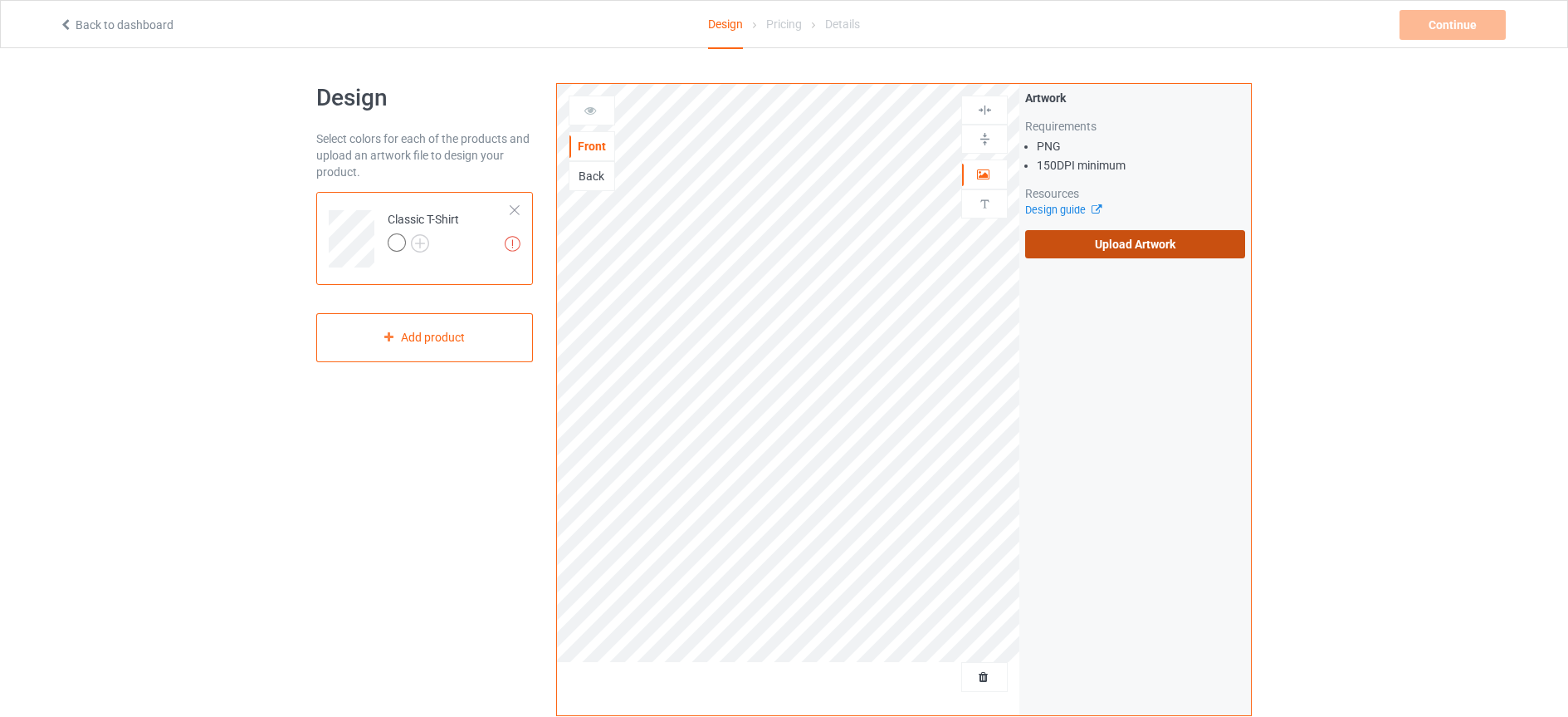
click at [1140, 247] on label "Upload Artwork" at bounding box center [1135, 244] width 220 height 28
click at [0, 0] on input "Upload Artwork" at bounding box center [0, 0] width 0 height 0
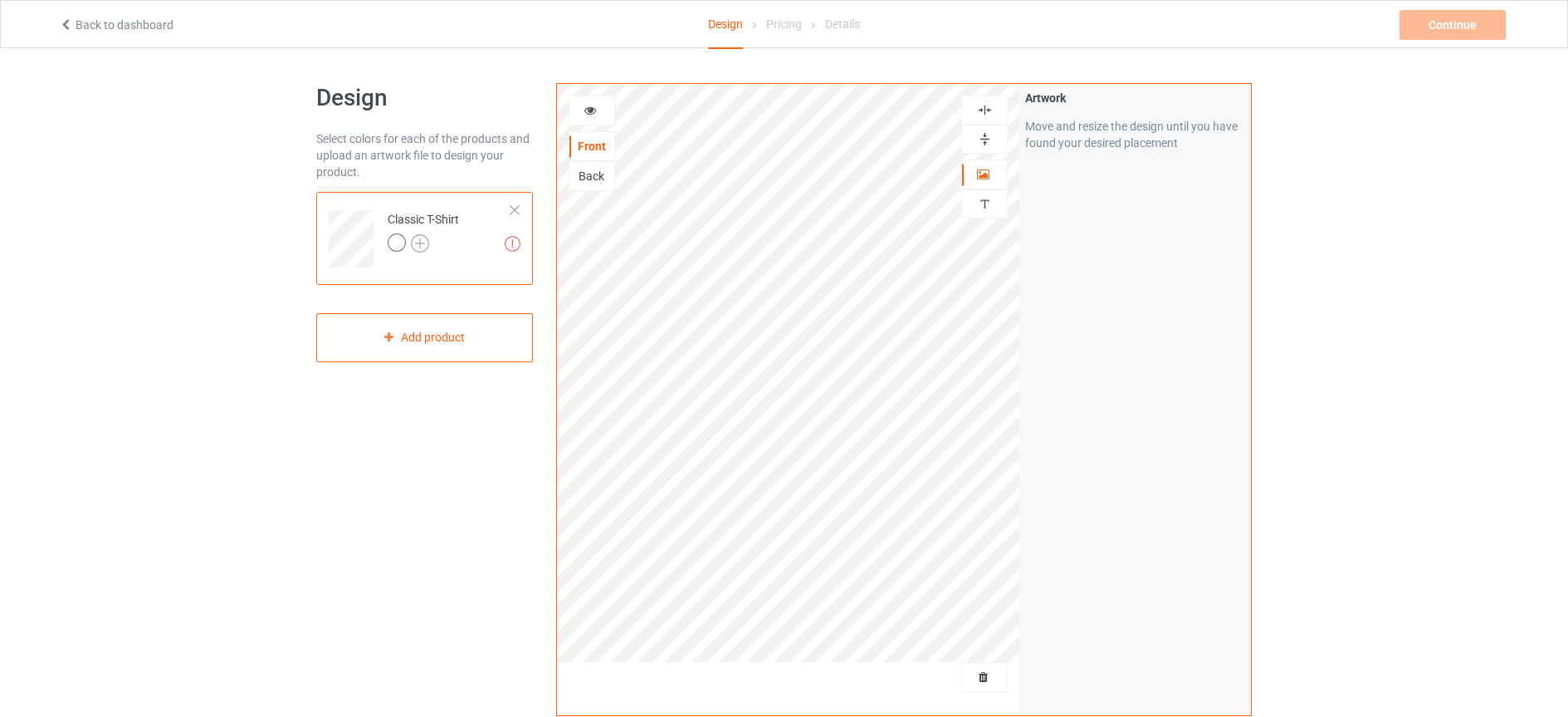
click at [422, 245] on img at bounding box center [420, 243] width 19 height 19
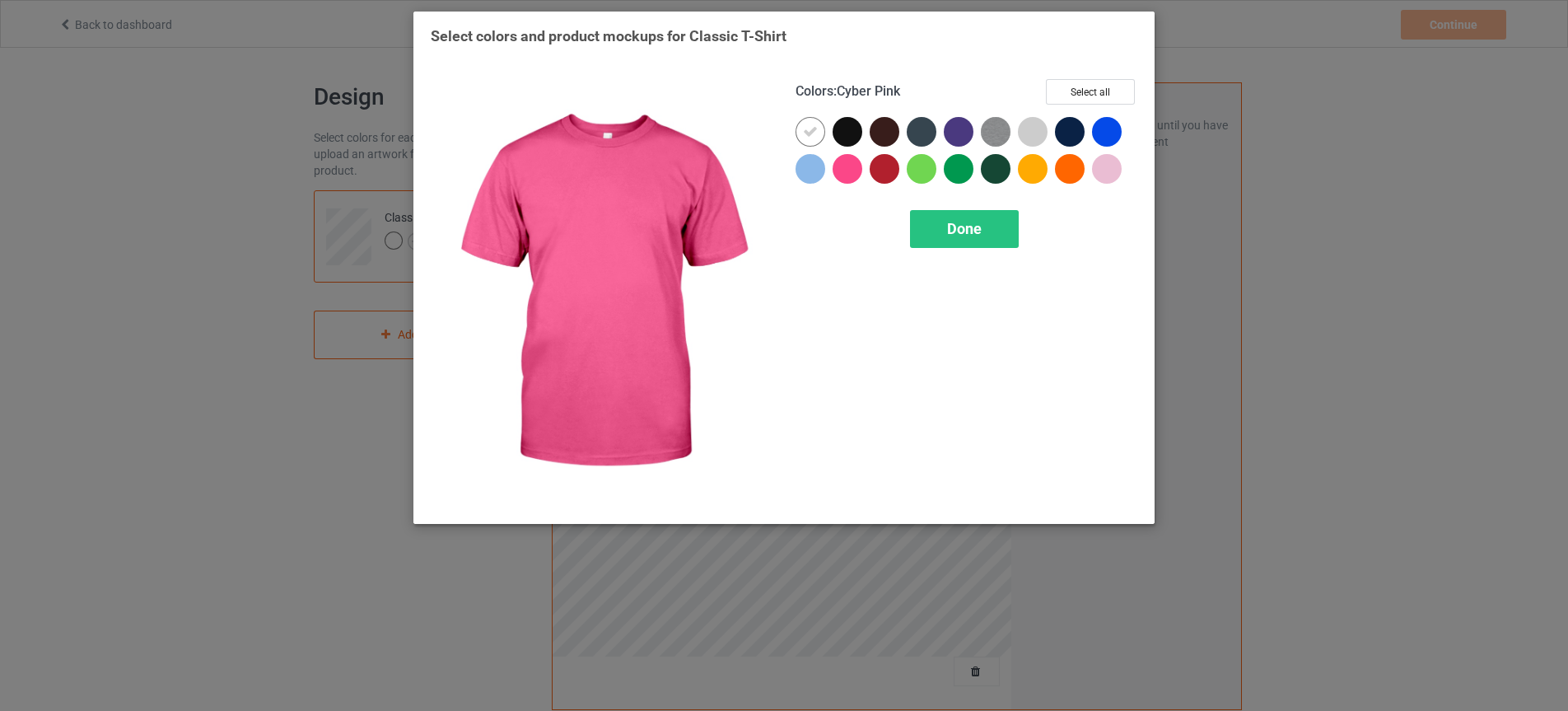
click at [846, 170] on div at bounding box center [847, 169] width 30 height 30
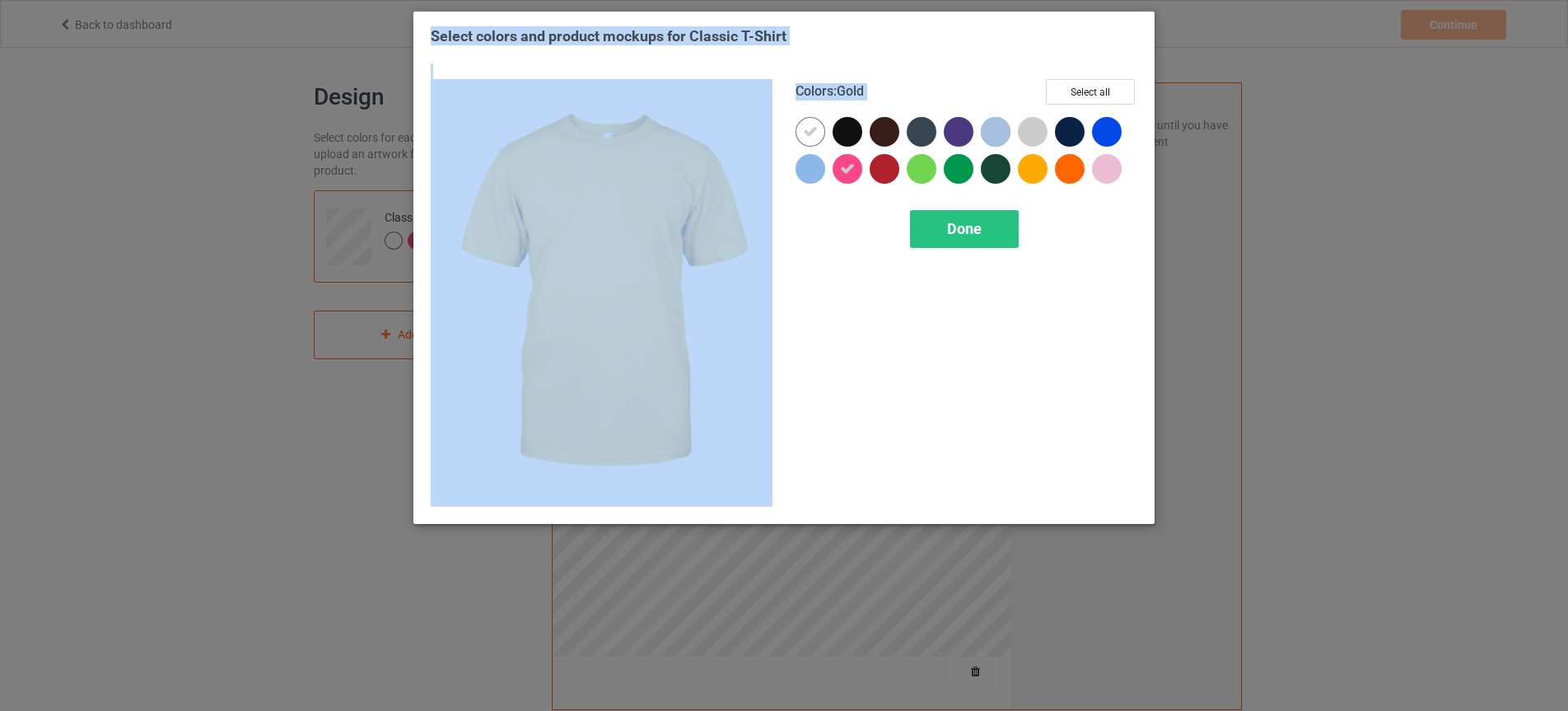
drag, startPoint x: 935, startPoint y: 18, endPoint x: 1153, endPoint y: 283, distance: 343.1
click at [1153, 283] on div "Select colors and product mockups for Classic T-Shirt Colors : Gold Select all …" at bounding box center [784, 267] width 741 height 512
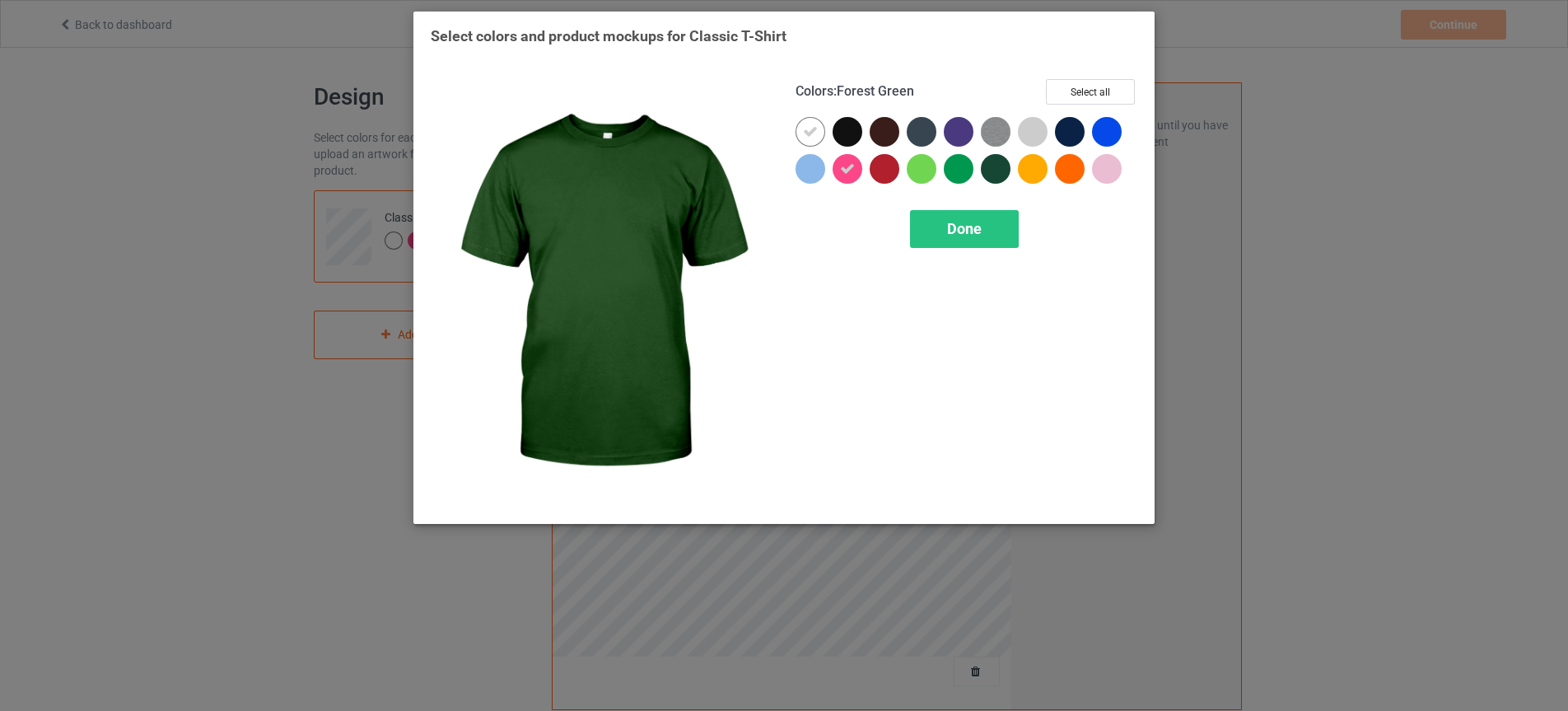
click at [936, 419] on div "Colors : Forest Green Select all Done" at bounding box center [967, 293] width 365 height 451
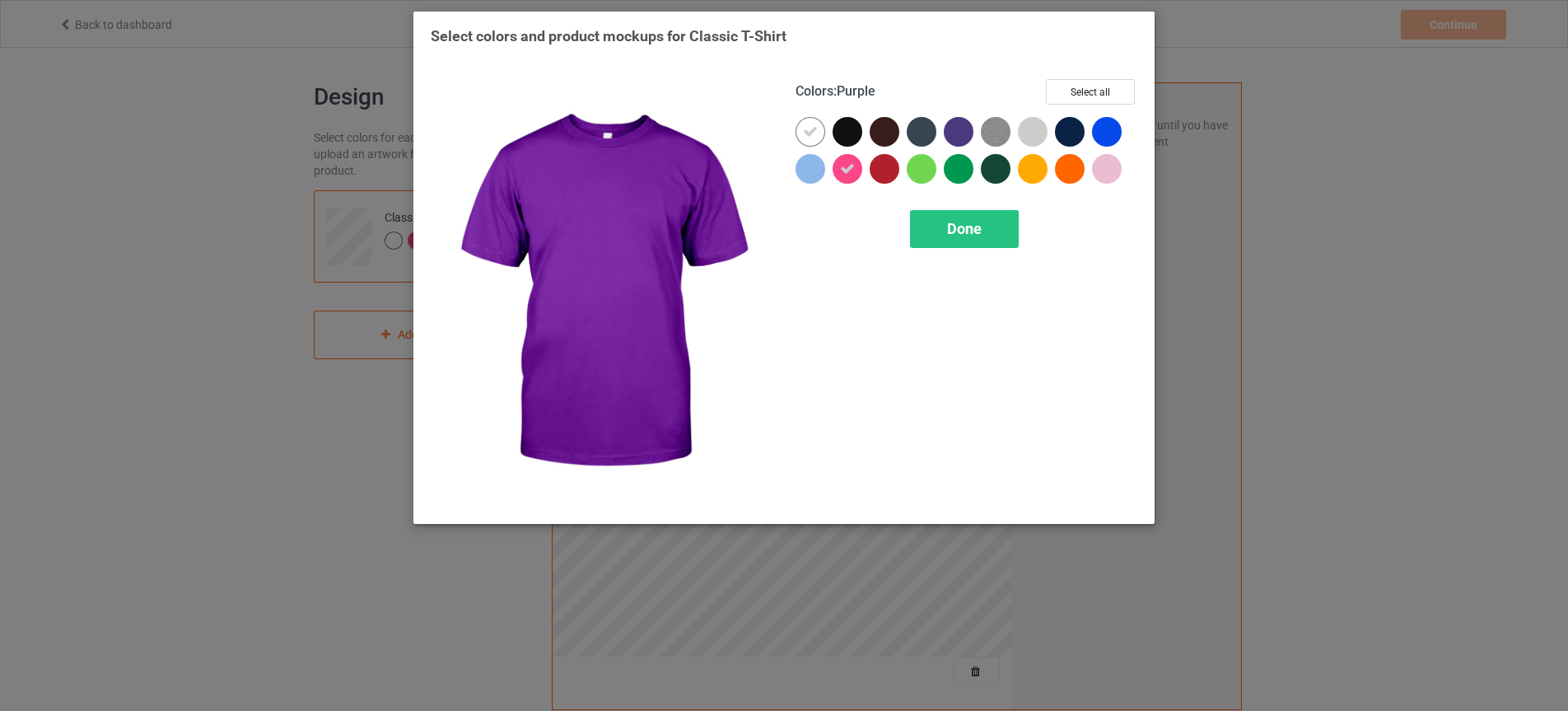
click at [954, 128] on div at bounding box center [958, 131] width 30 height 30
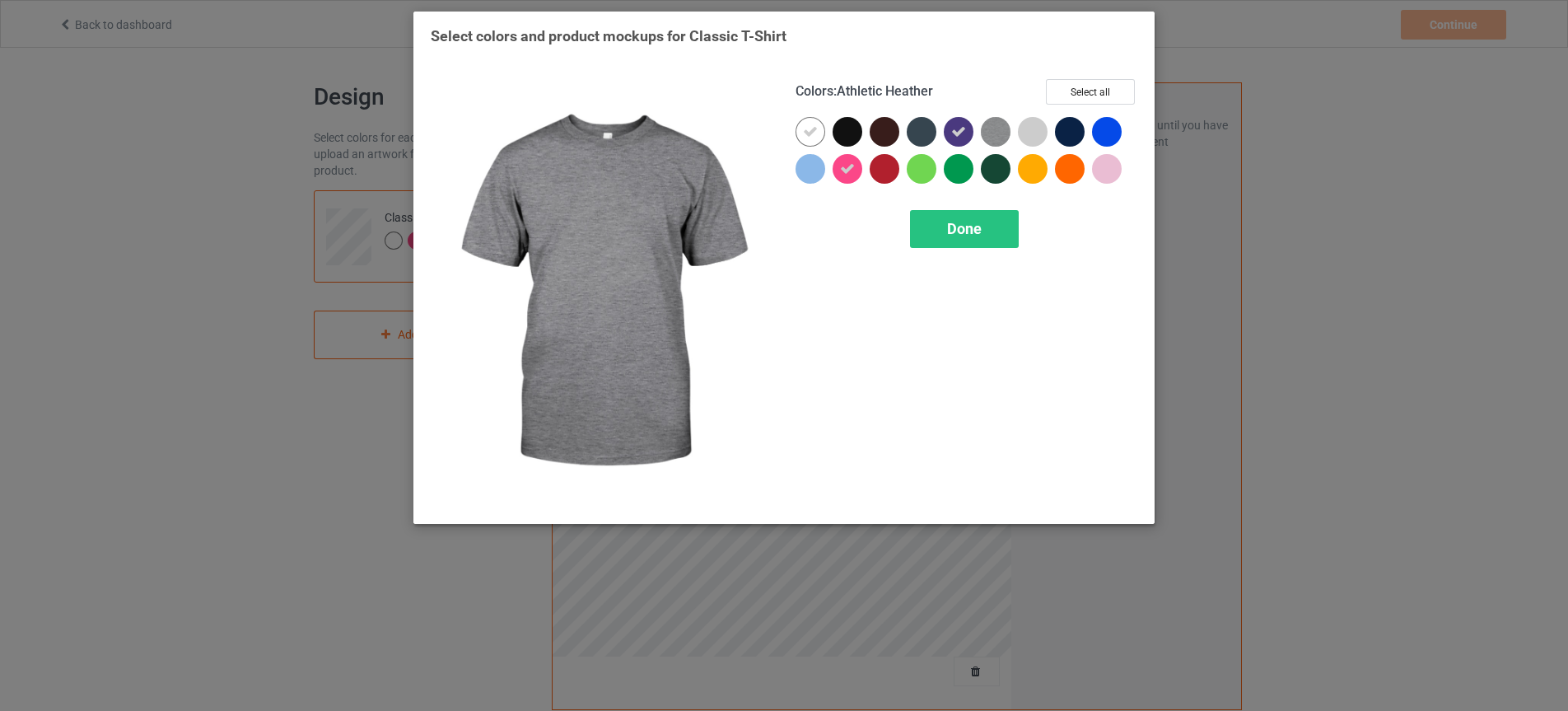
click at [990, 130] on img at bounding box center [996, 131] width 30 height 30
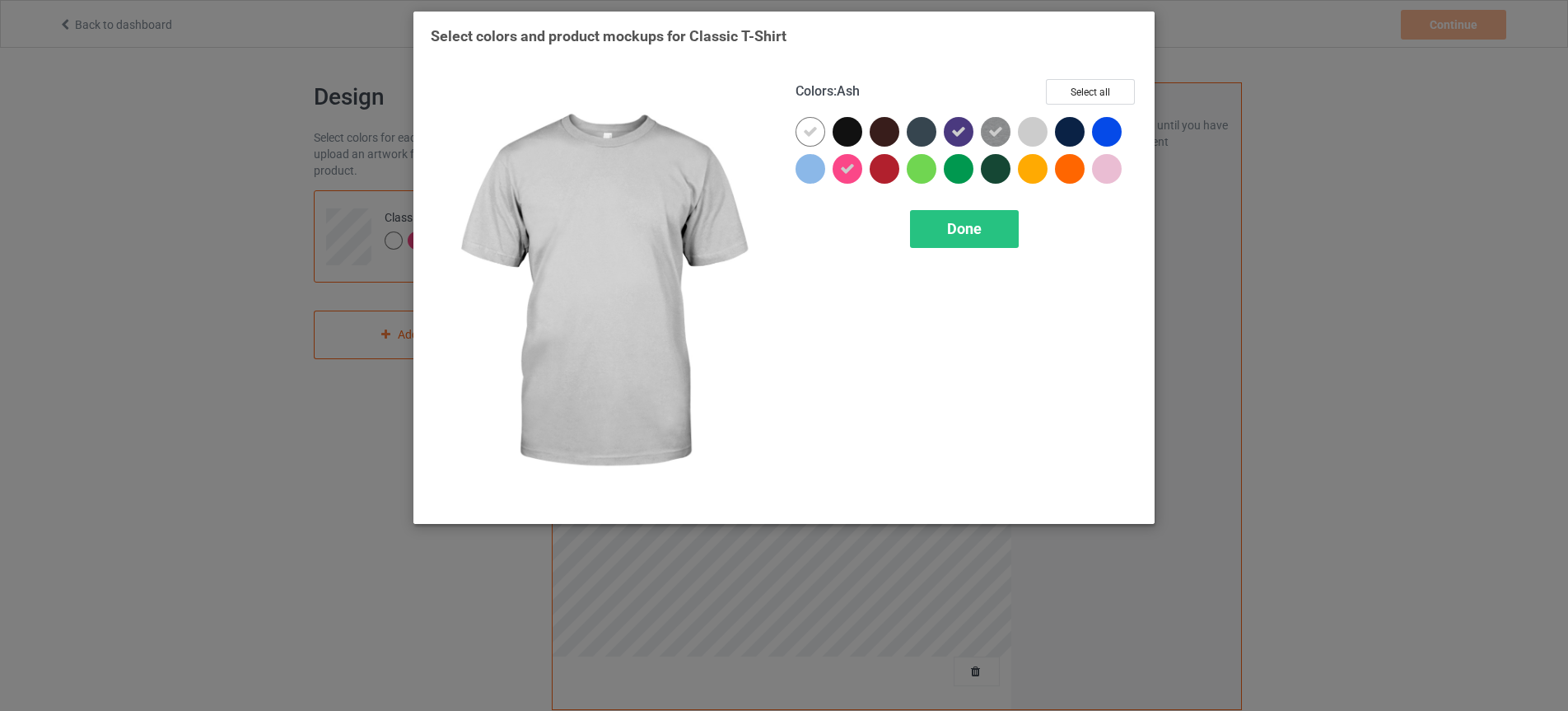
click at [1037, 128] on div at bounding box center [1033, 131] width 30 height 30
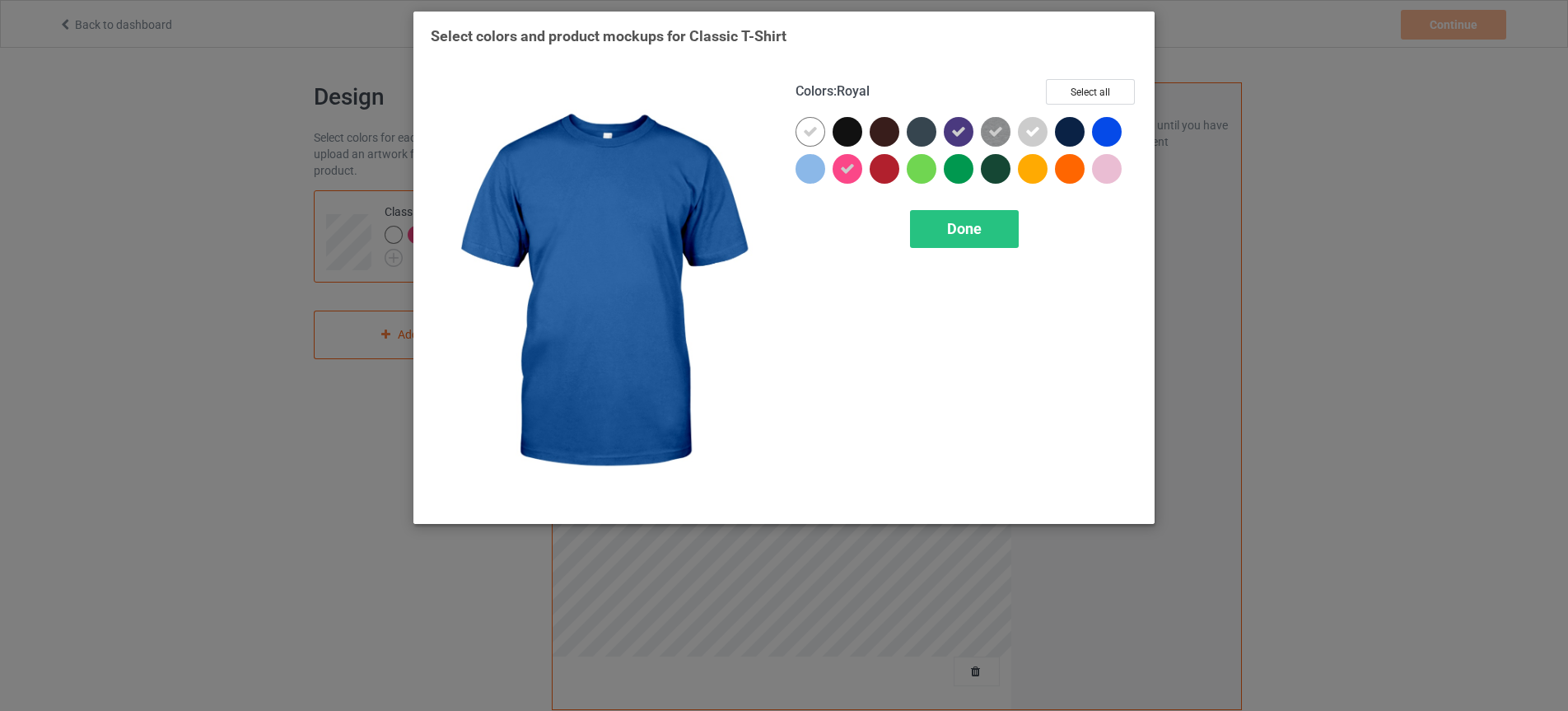
click at [1107, 129] on div at bounding box center [1107, 131] width 30 height 30
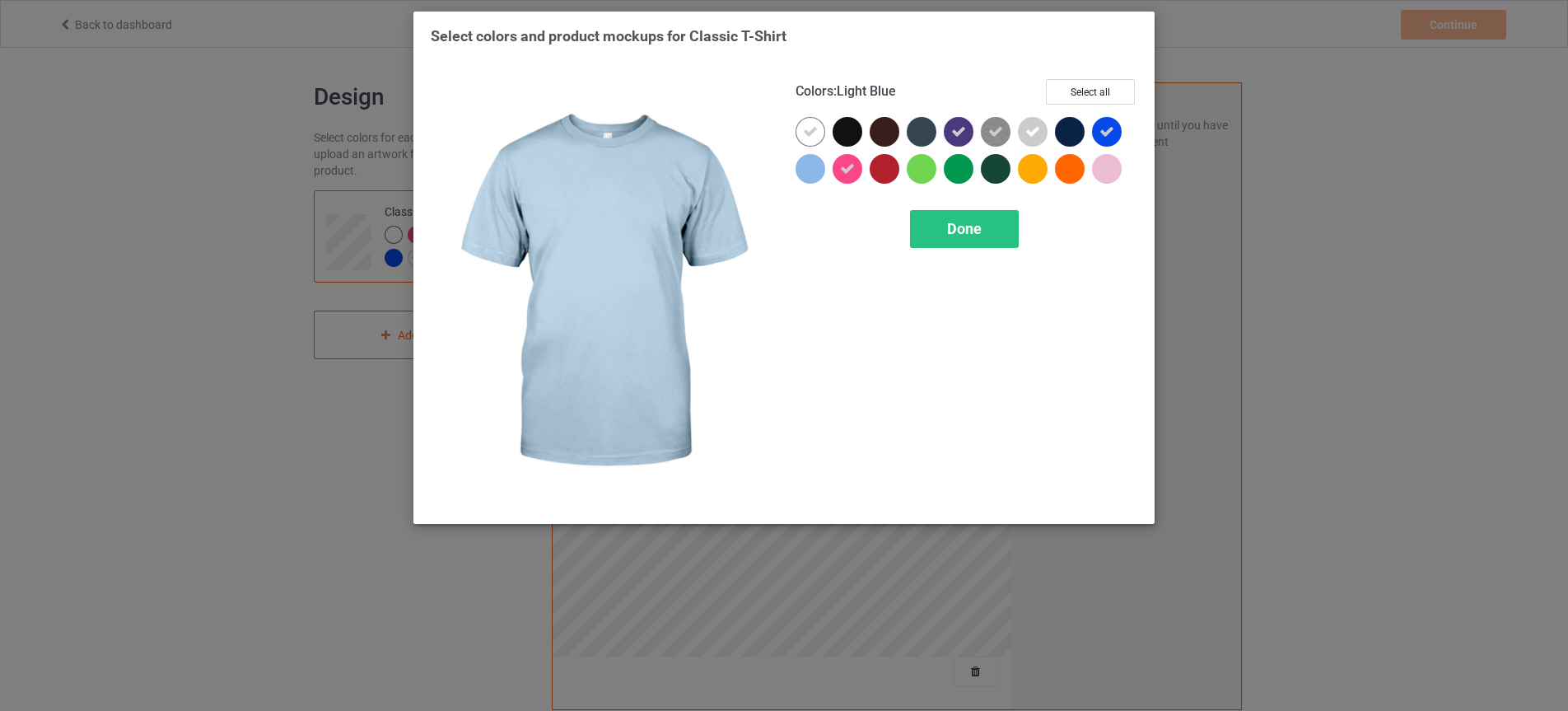
click at [806, 170] on div at bounding box center [810, 169] width 30 height 30
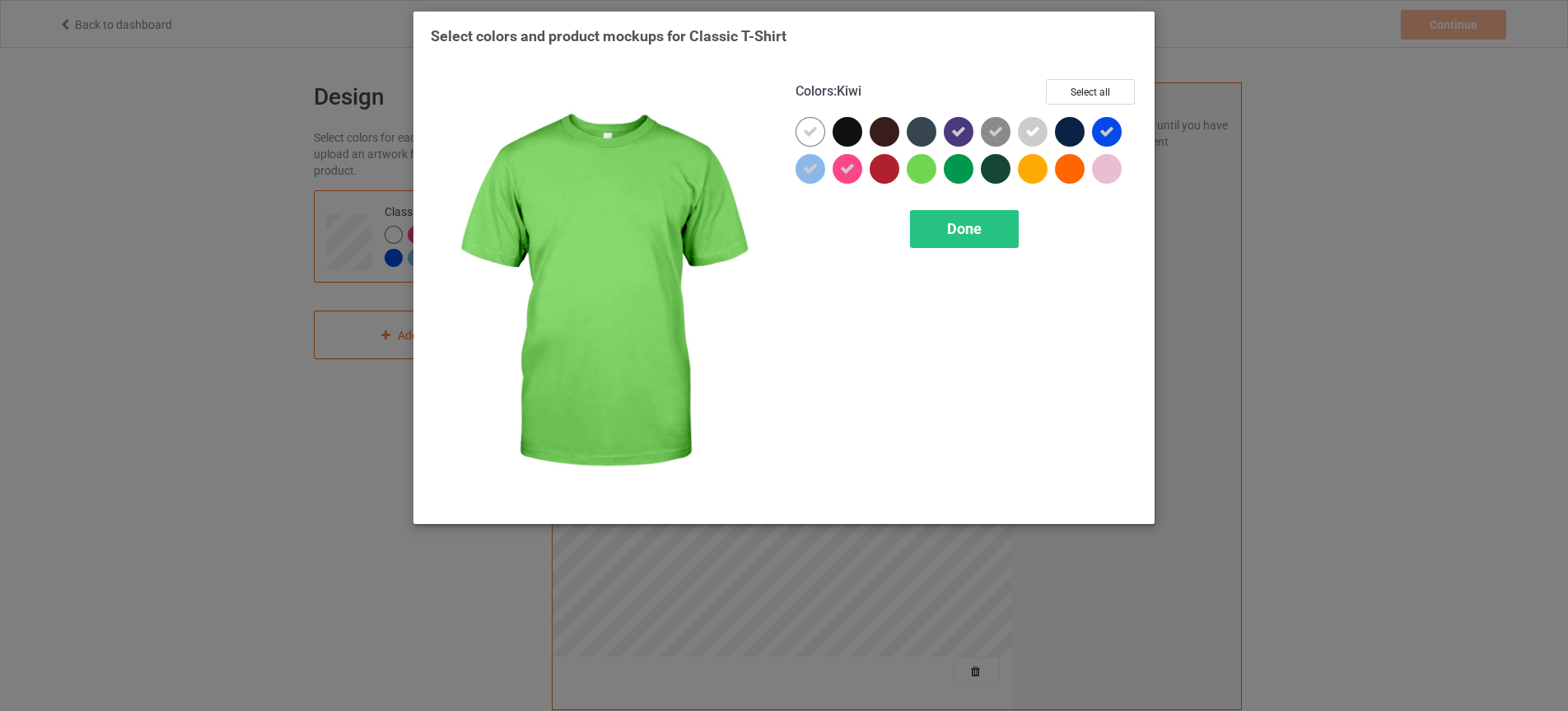
click at [927, 165] on div at bounding box center [921, 169] width 30 height 30
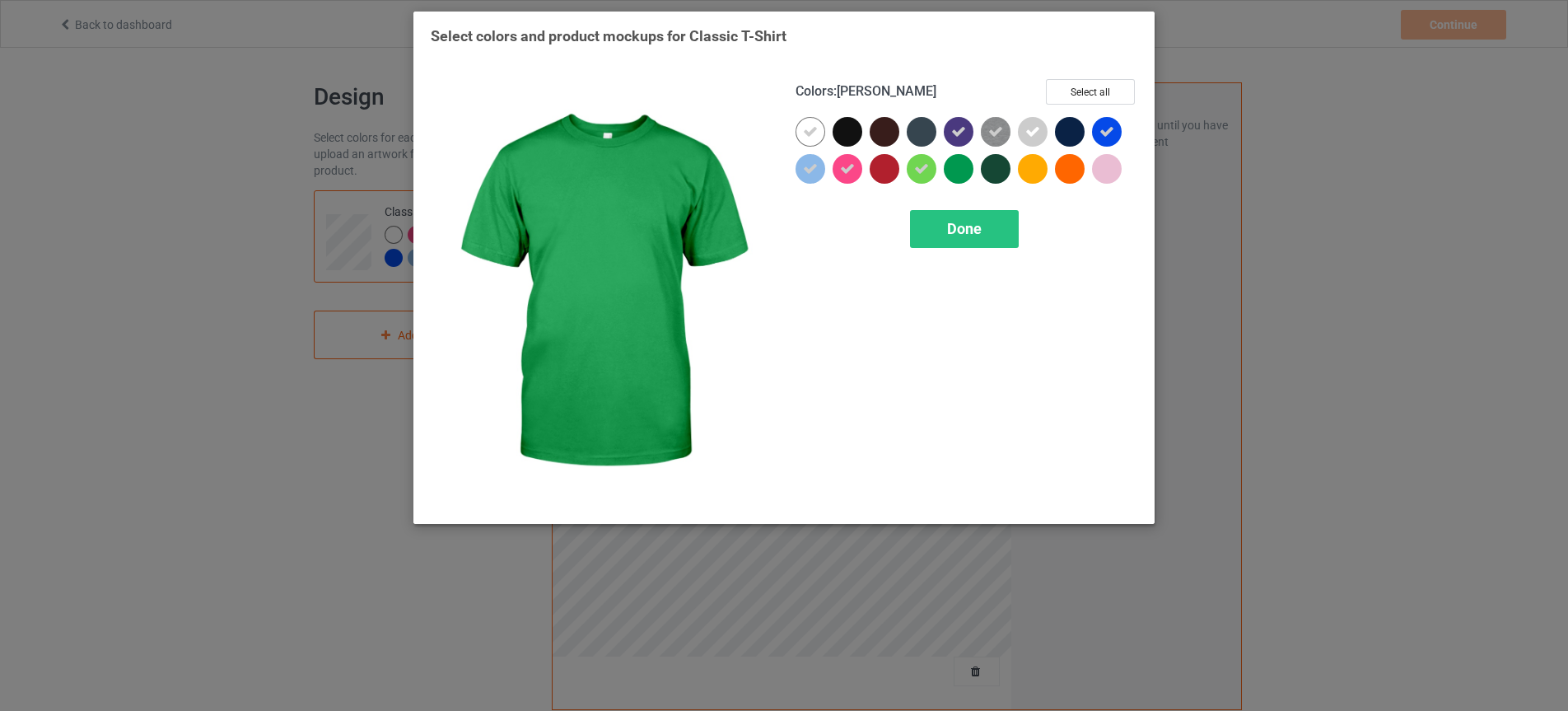
click at [959, 169] on div at bounding box center [958, 169] width 30 height 30
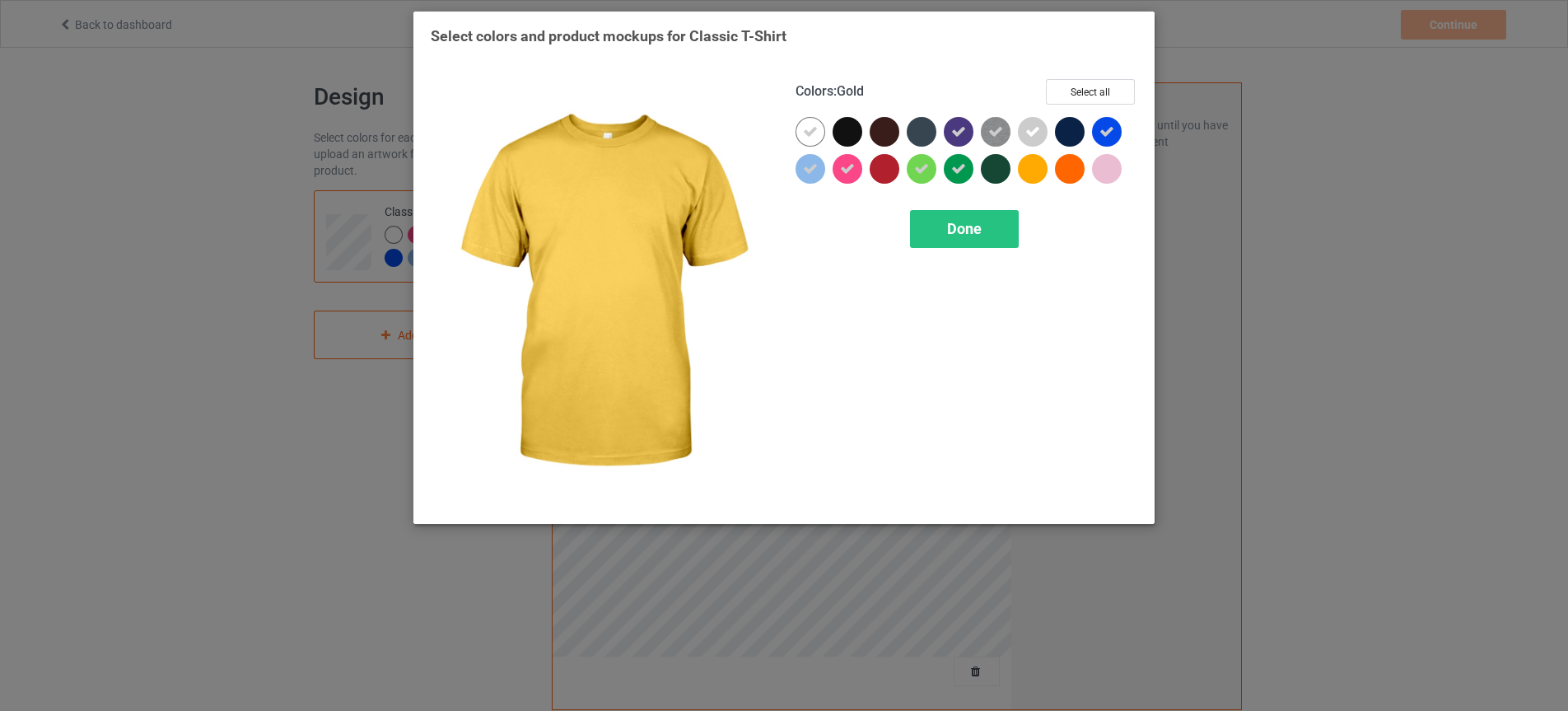
click at [1038, 171] on div at bounding box center [1033, 169] width 30 height 30
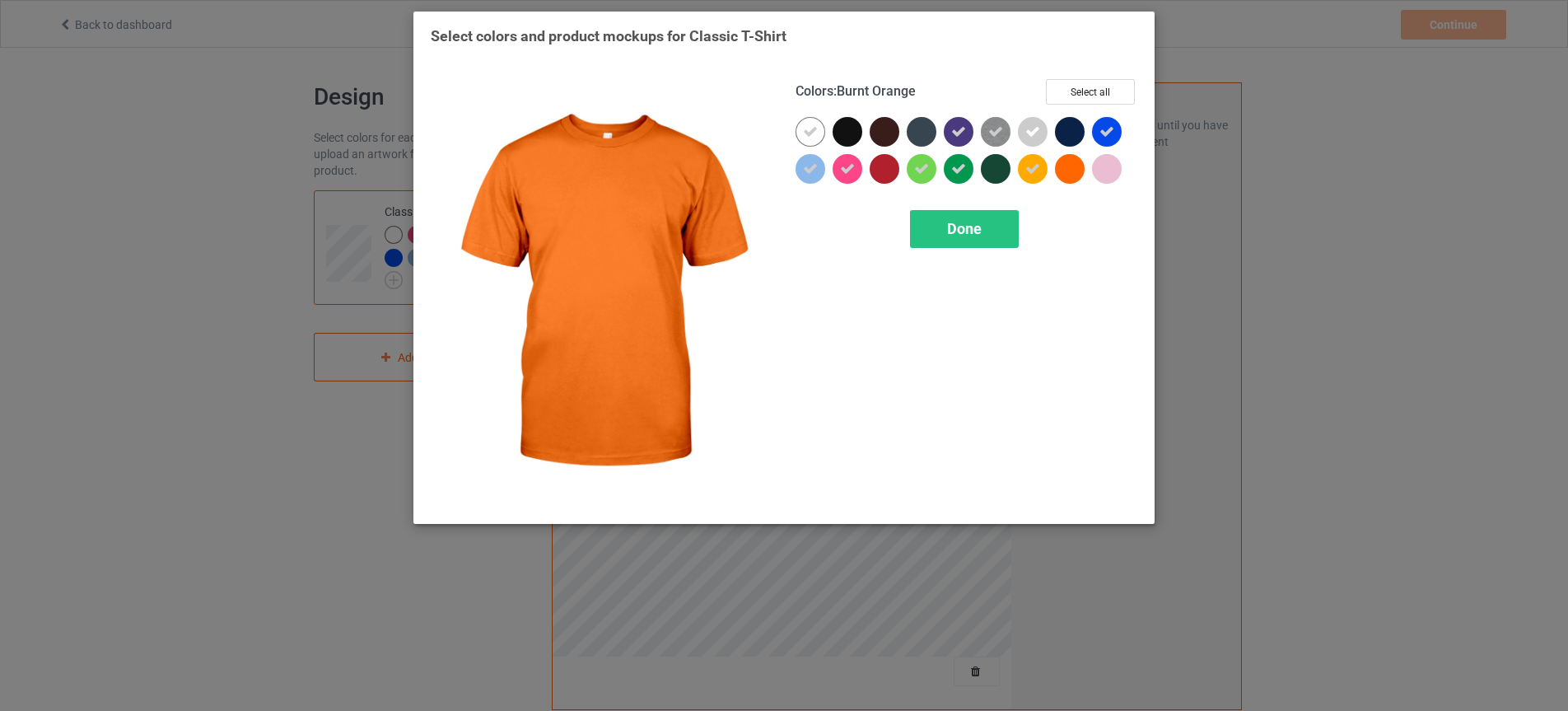
click at [1069, 170] on div at bounding box center [1070, 169] width 30 height 30
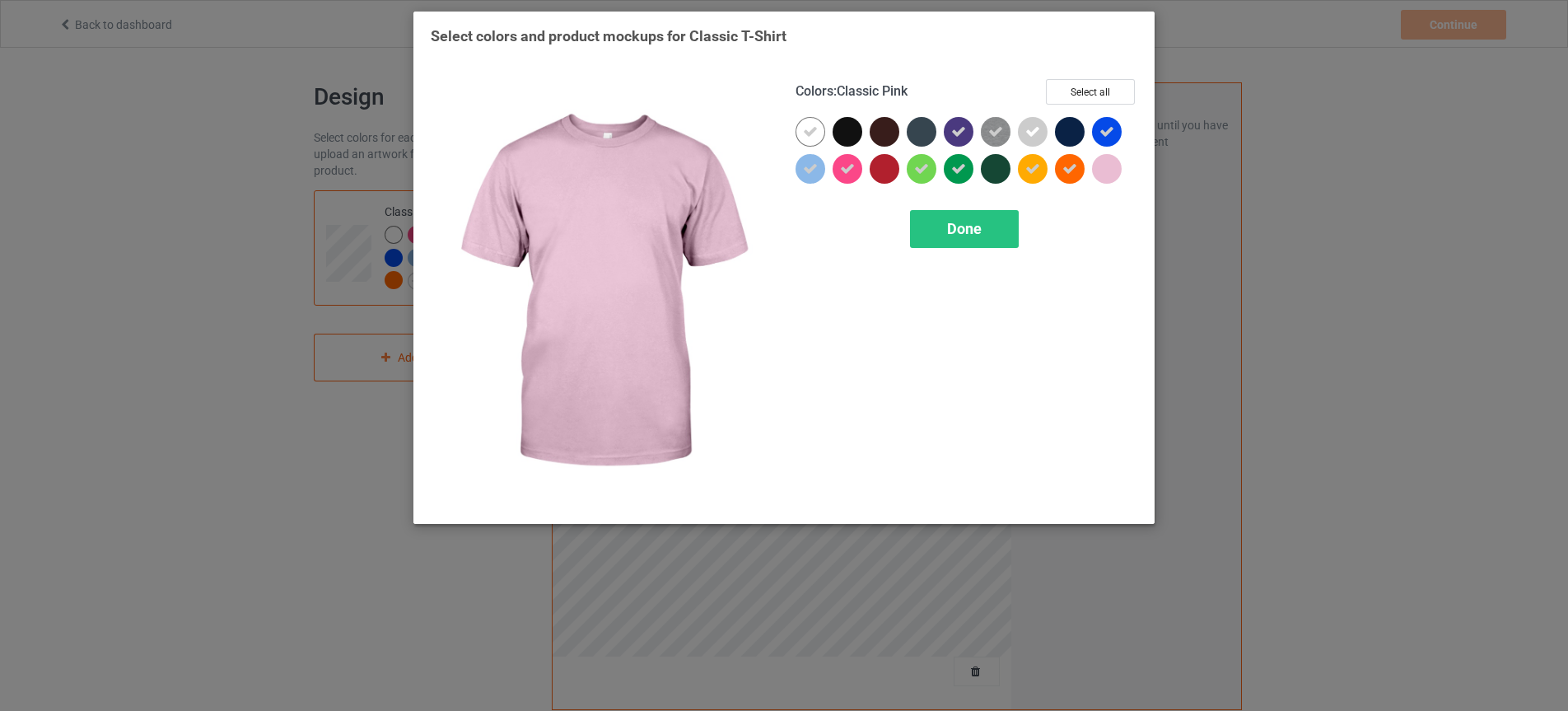
click at [1118, 165] on div at bounding box center [1107, 169] width 30 height 30
click at [1003, 230] on div "Done" at bounding box center [965, 228] width 109 height 38
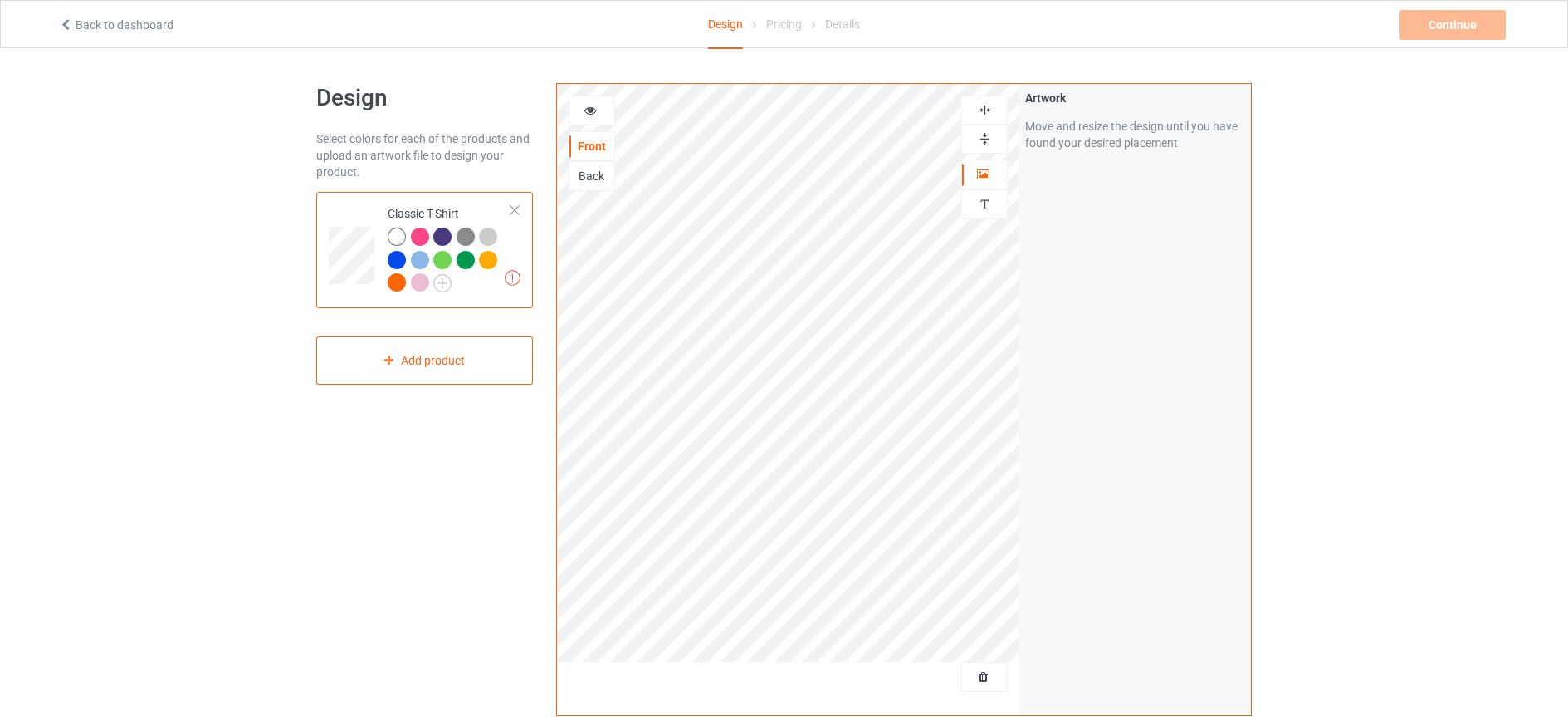
click at [415, 240] on div at bounding box center [420, 236] width 19 height 19
click at [418, 237] on div at bounding box center [420, 236] width 19 height 19
click at [403, 235] on div at bounding box center [397, 236] width 19 height 19
click at [425, 369] on div "Add product" at bounding box center [424, 360] width 216 height 49
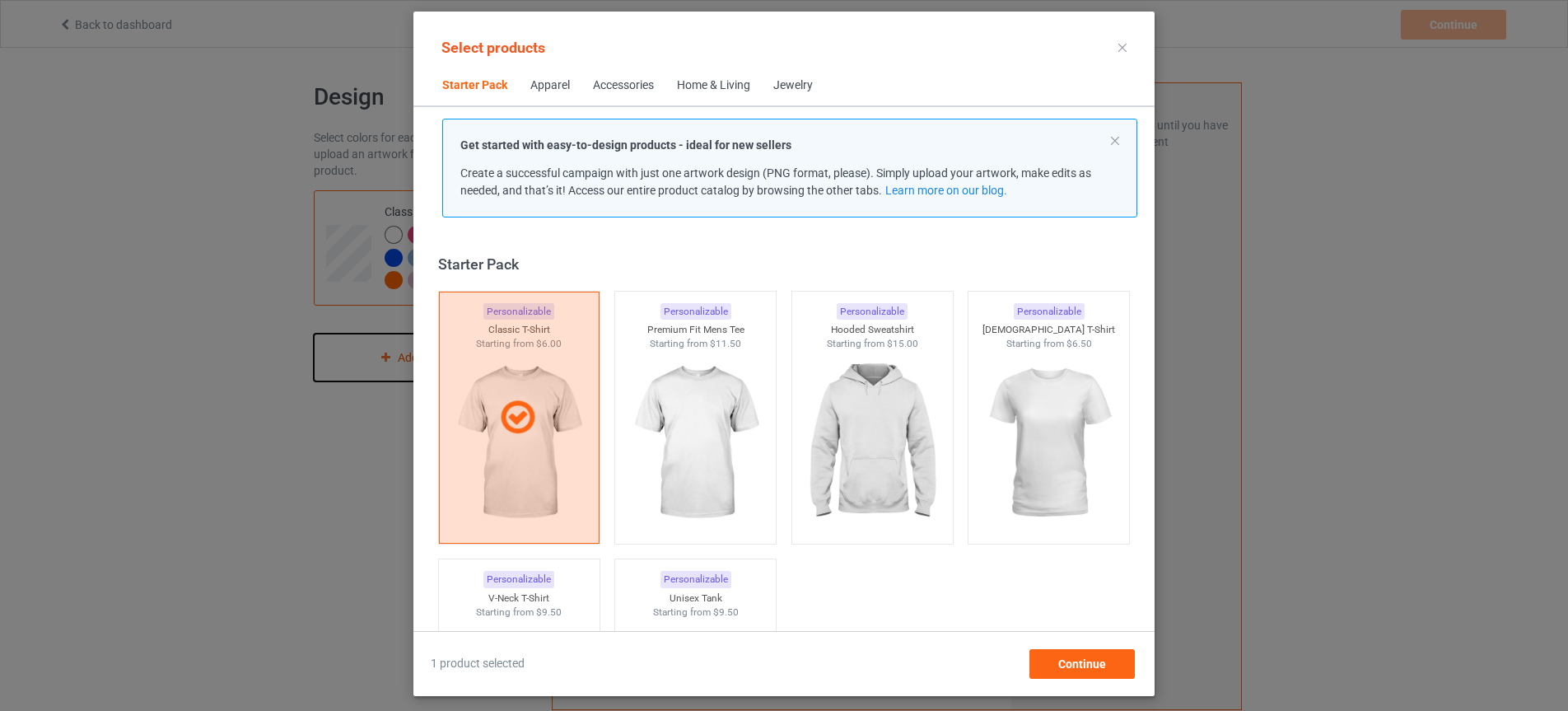
scroll to position [21, 0]
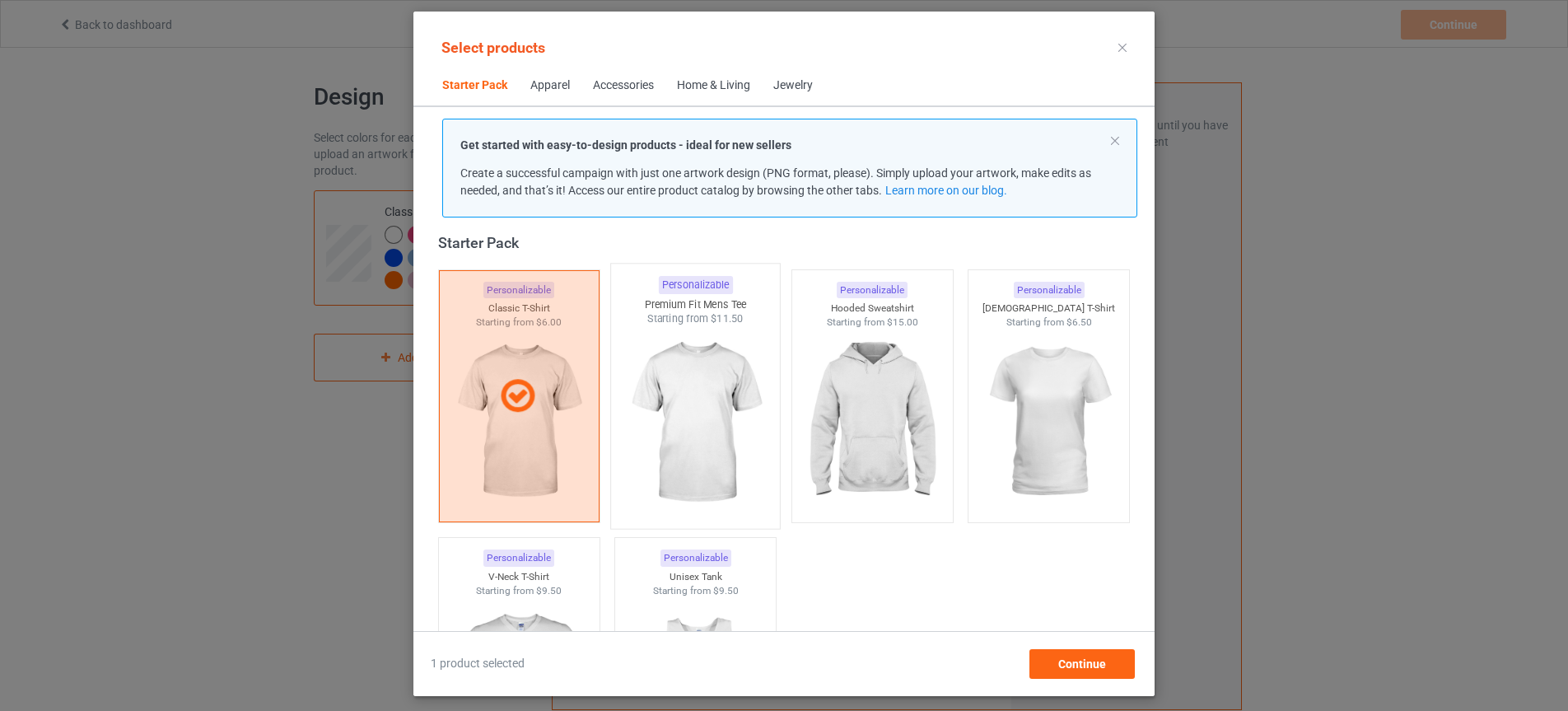
click at [690, 408] on img at bounding box center [696, 423] width 154 height 193
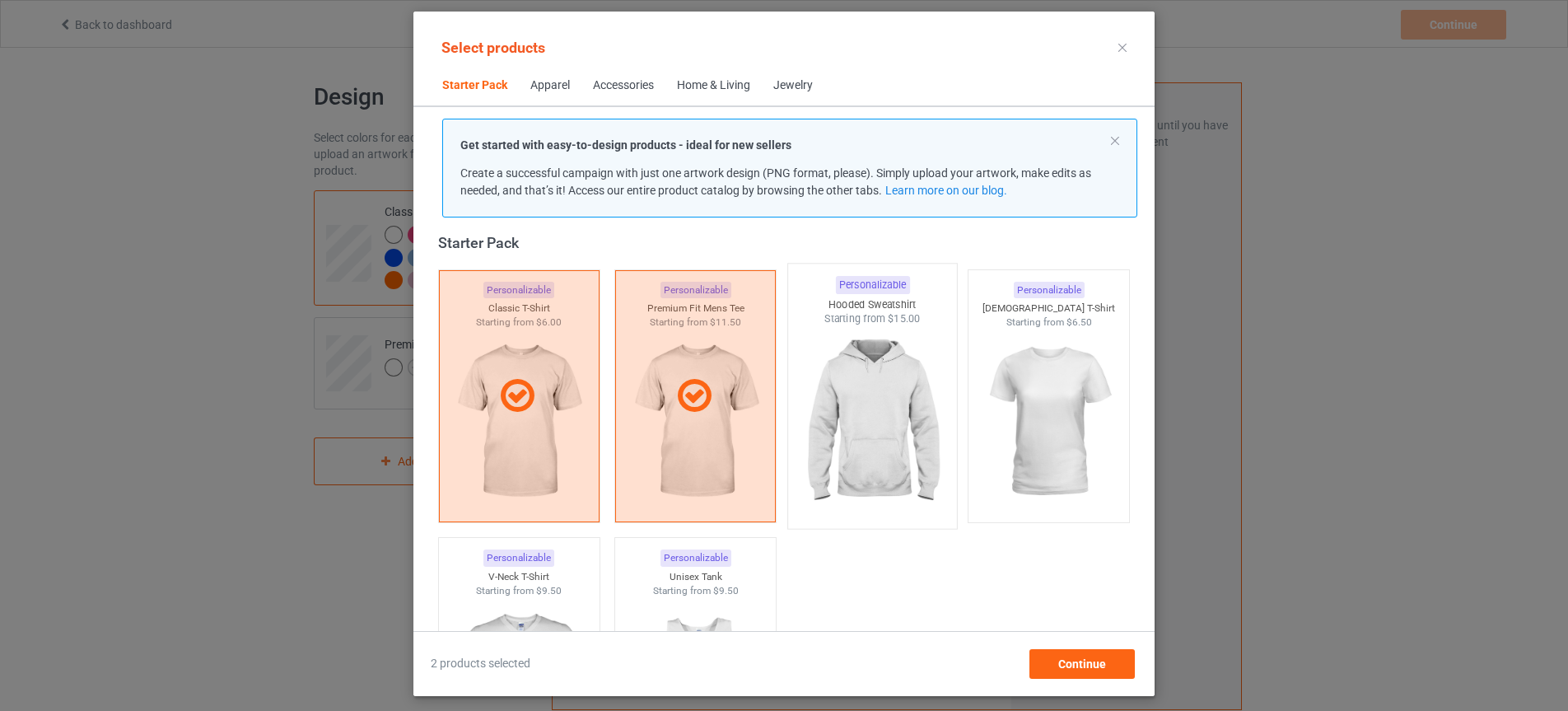
click at [900, 435] on img at bounding box center [871, 423] width 154 height 193
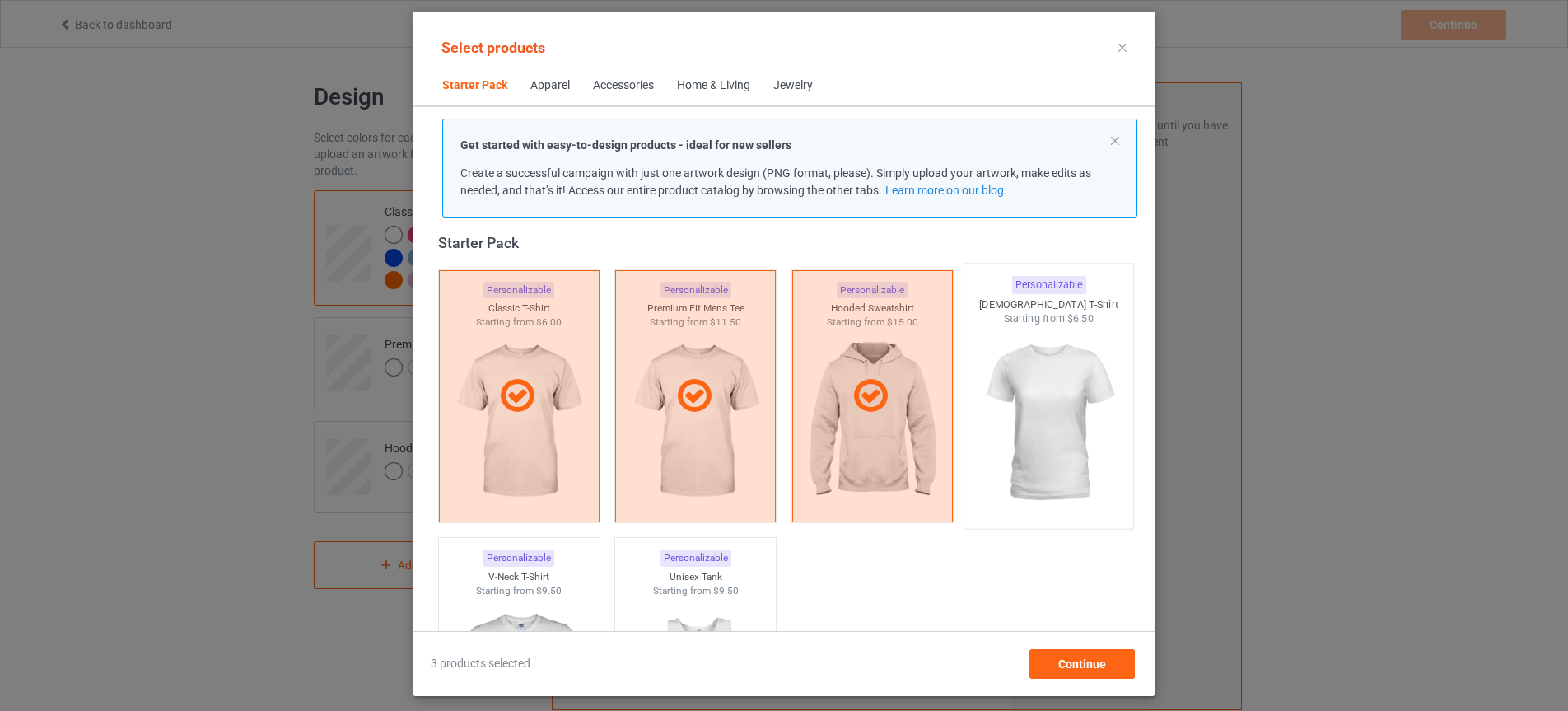
click at [1029, 432] on img at bounding box center [1048, 423] width 154 height 193
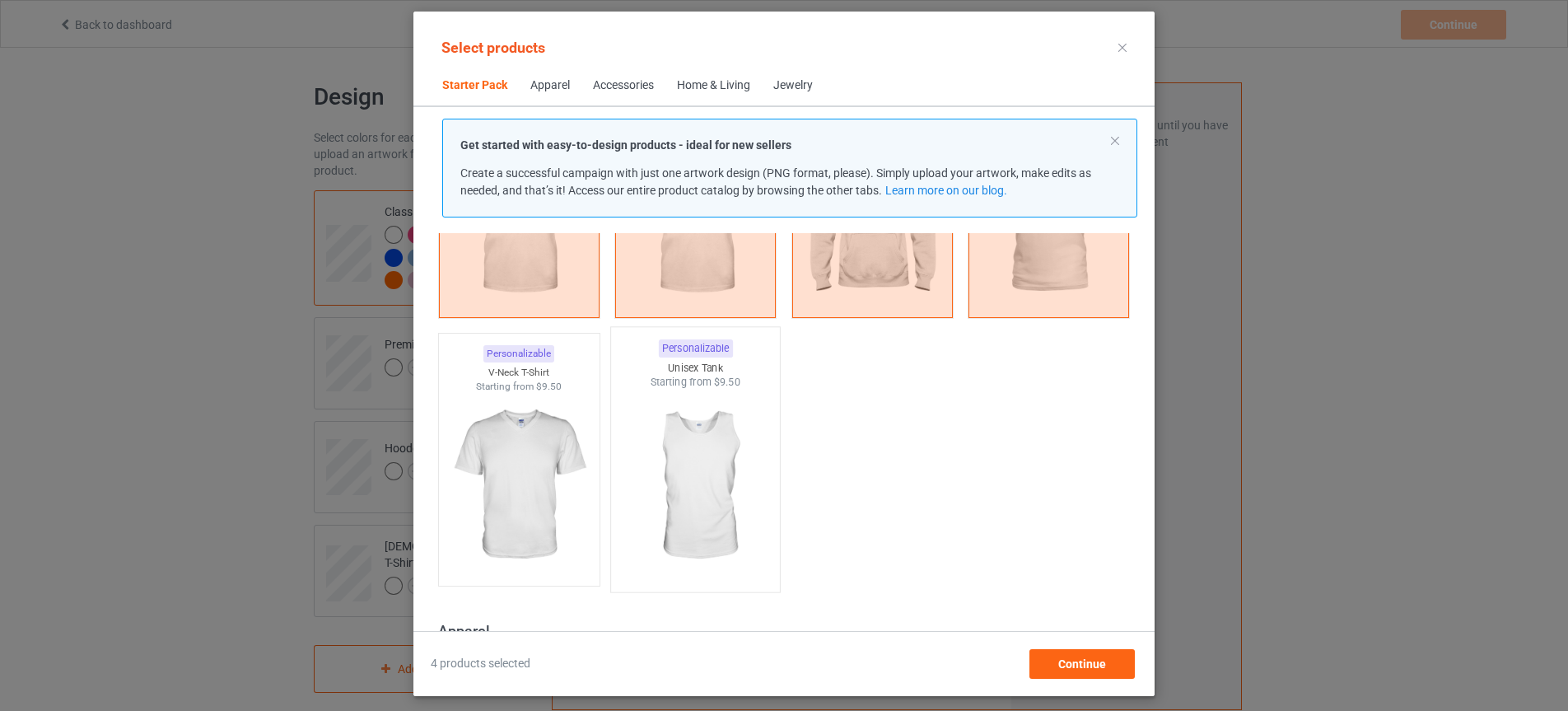
scroll to position [227, 0]
click at [517, 464] on img at bounding box center [518, 484] width 154 height 193
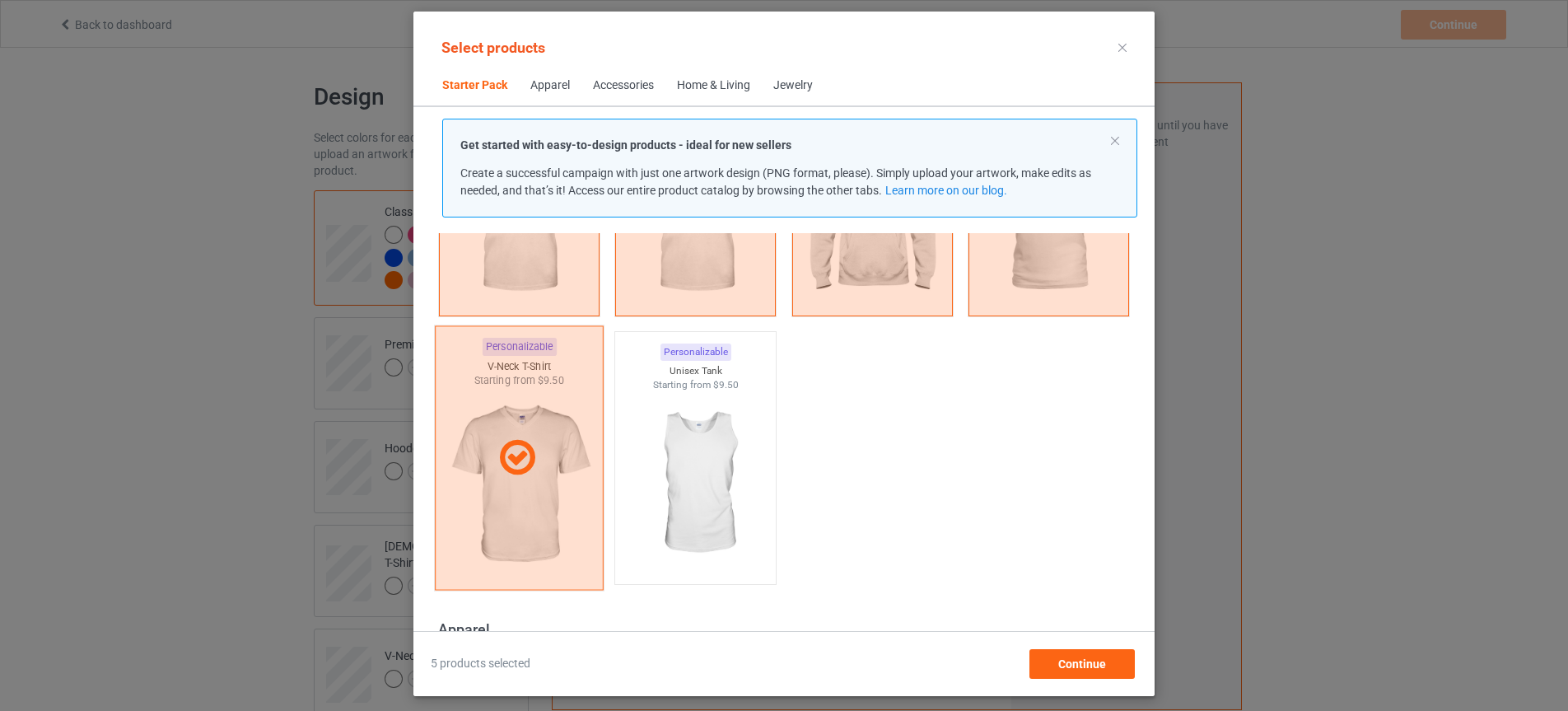
click at [527, 469] on icon at bounding box center [518, 457] width 49 height 41
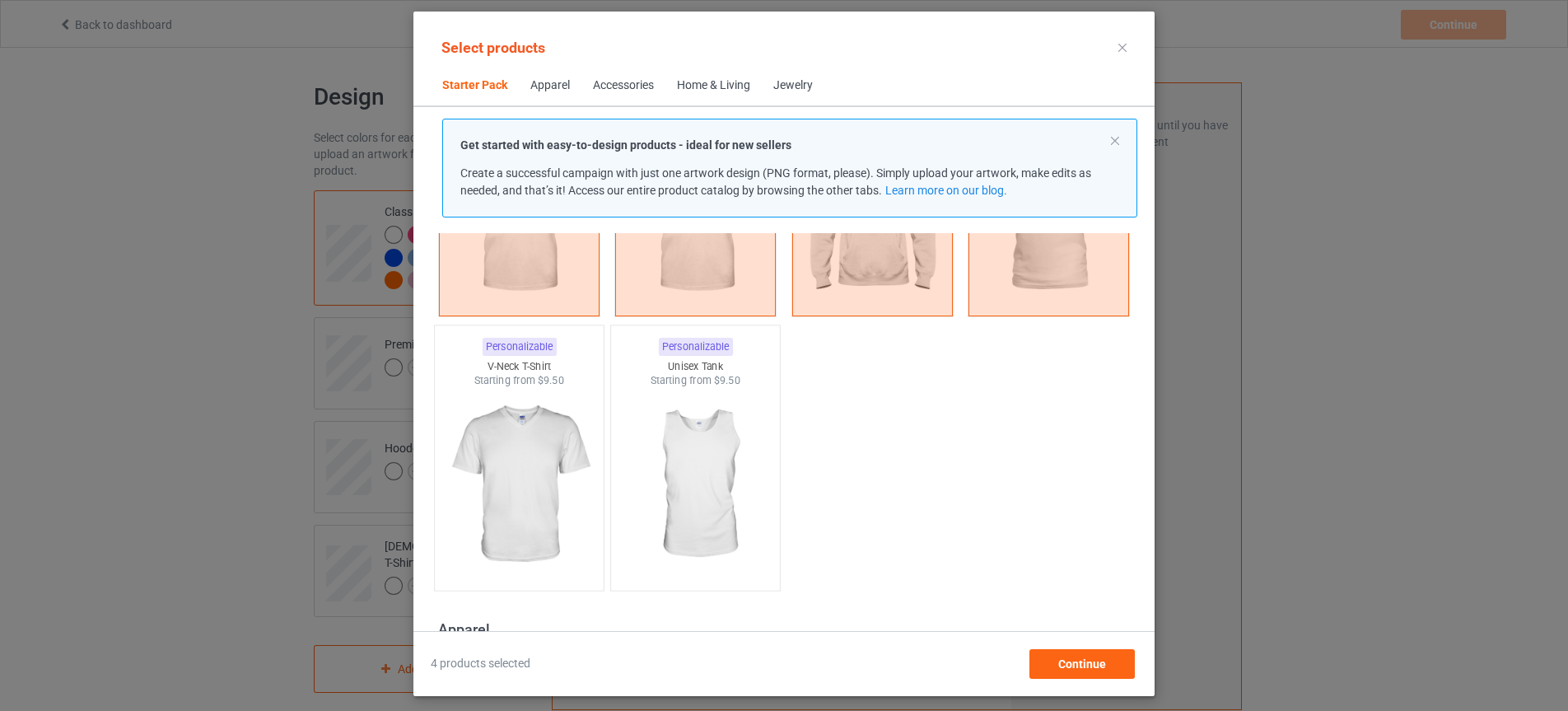
click at [678, 443] on img at bounding box center [696, 484] width 154 height 193
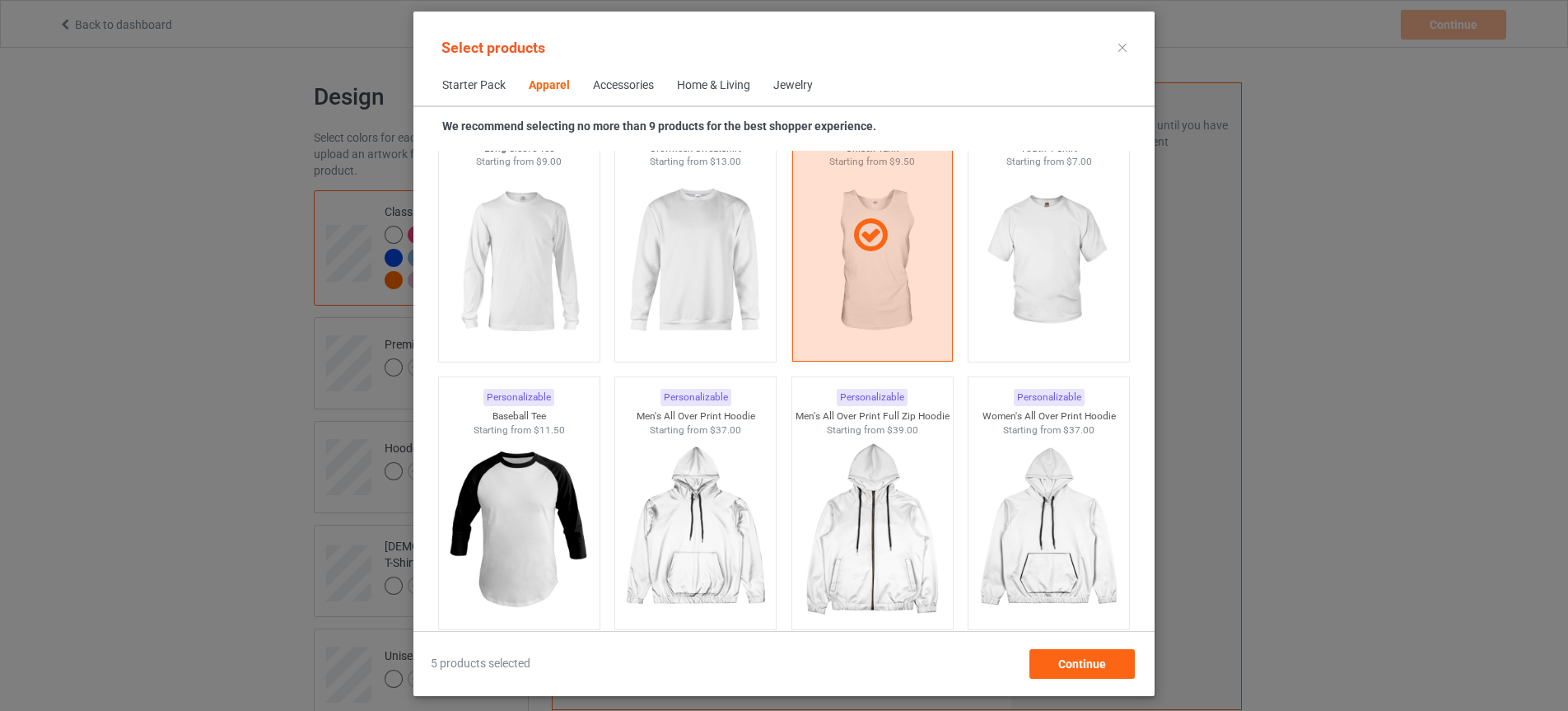
scroll to position [1198, 0]
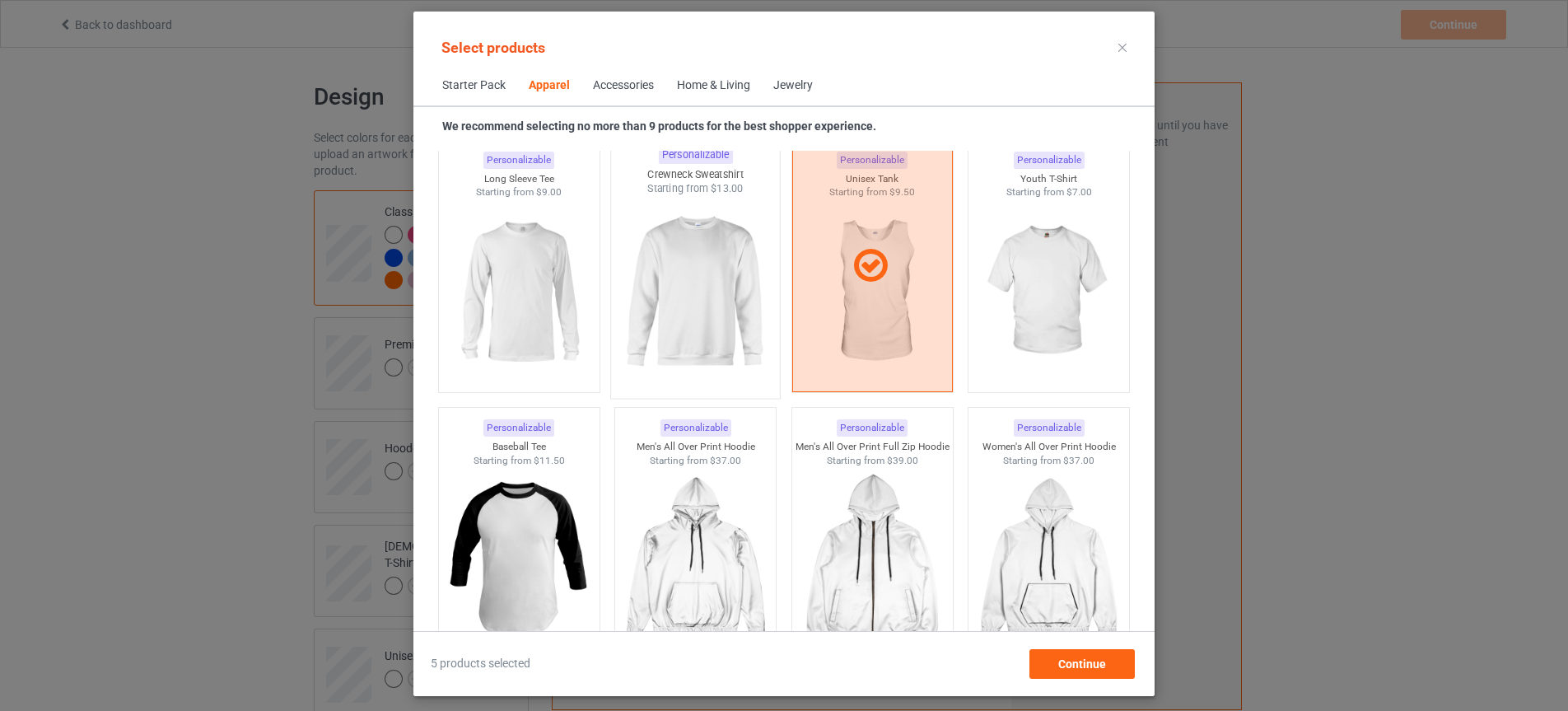
click at [690, 314] on img at bounding box center [696, 292] width 154 height 193
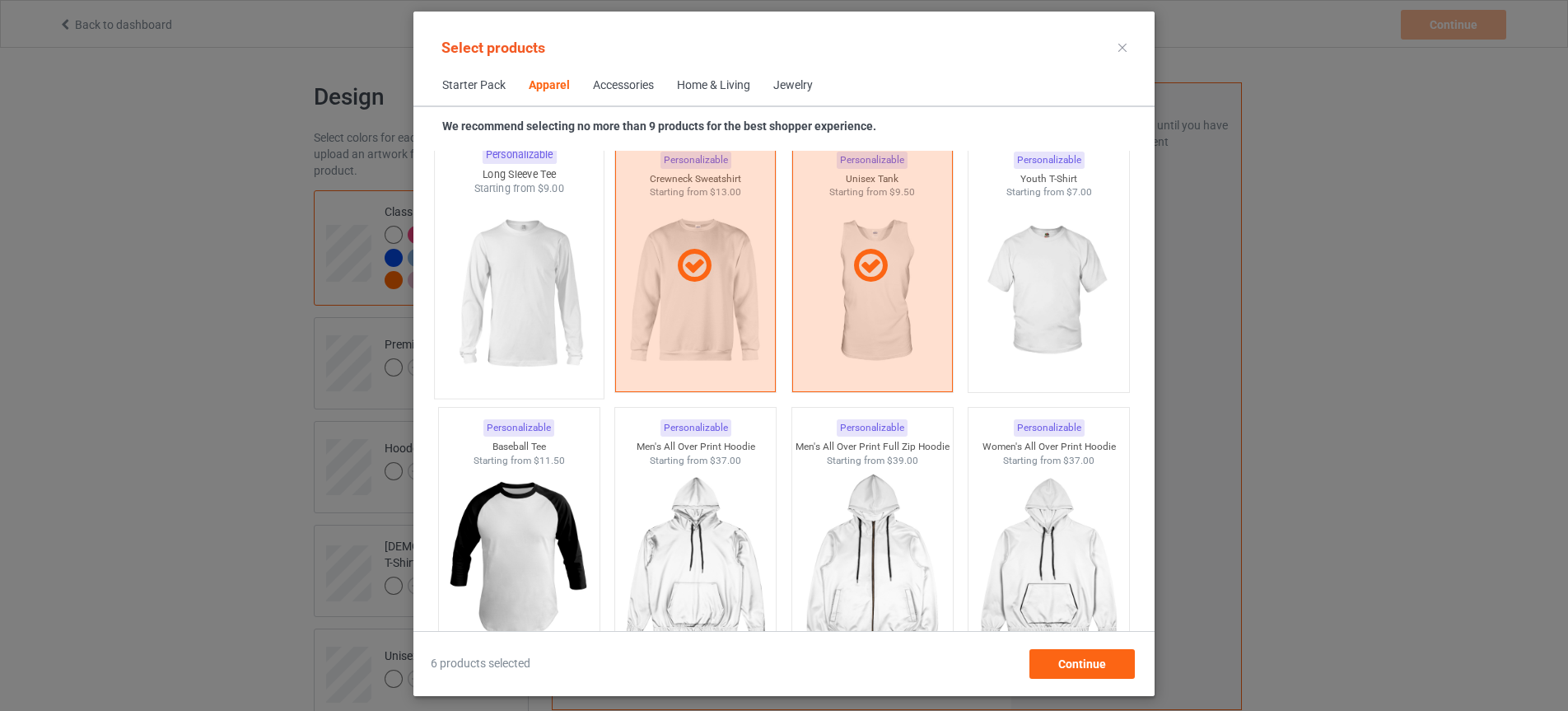
click at [515, 307] on img at bounding box center [518, 292] width 154 height 193
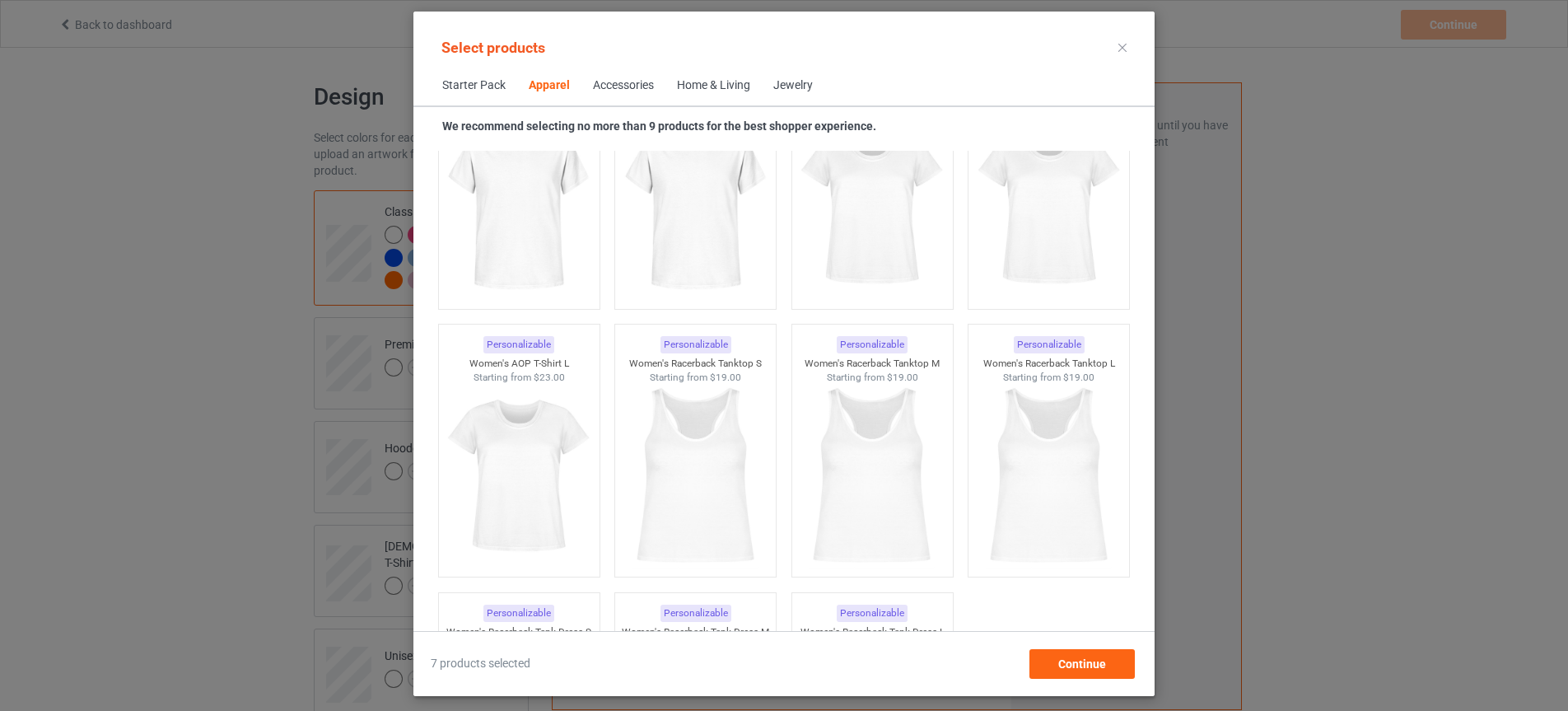
scroll to position [2892, 0]
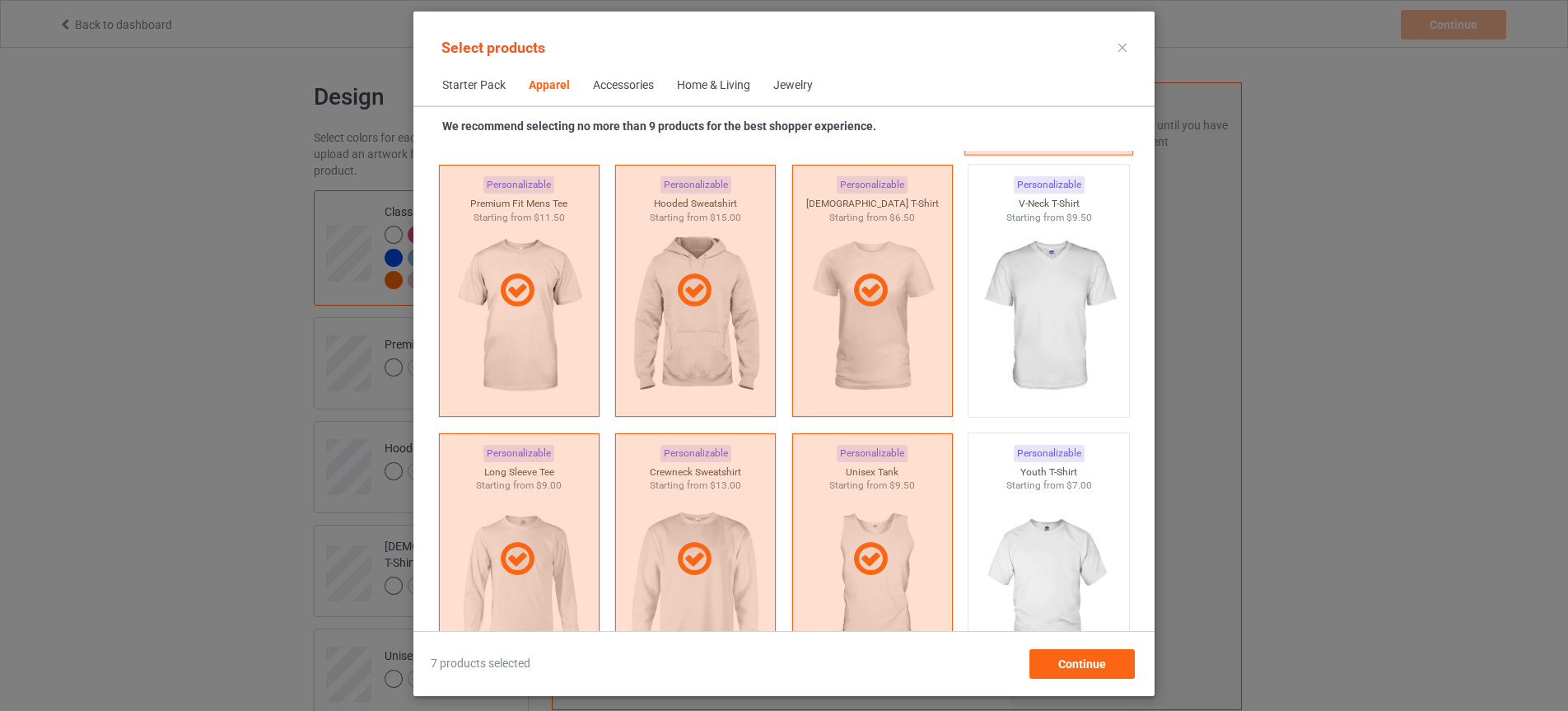
scroll to position [917, 0]
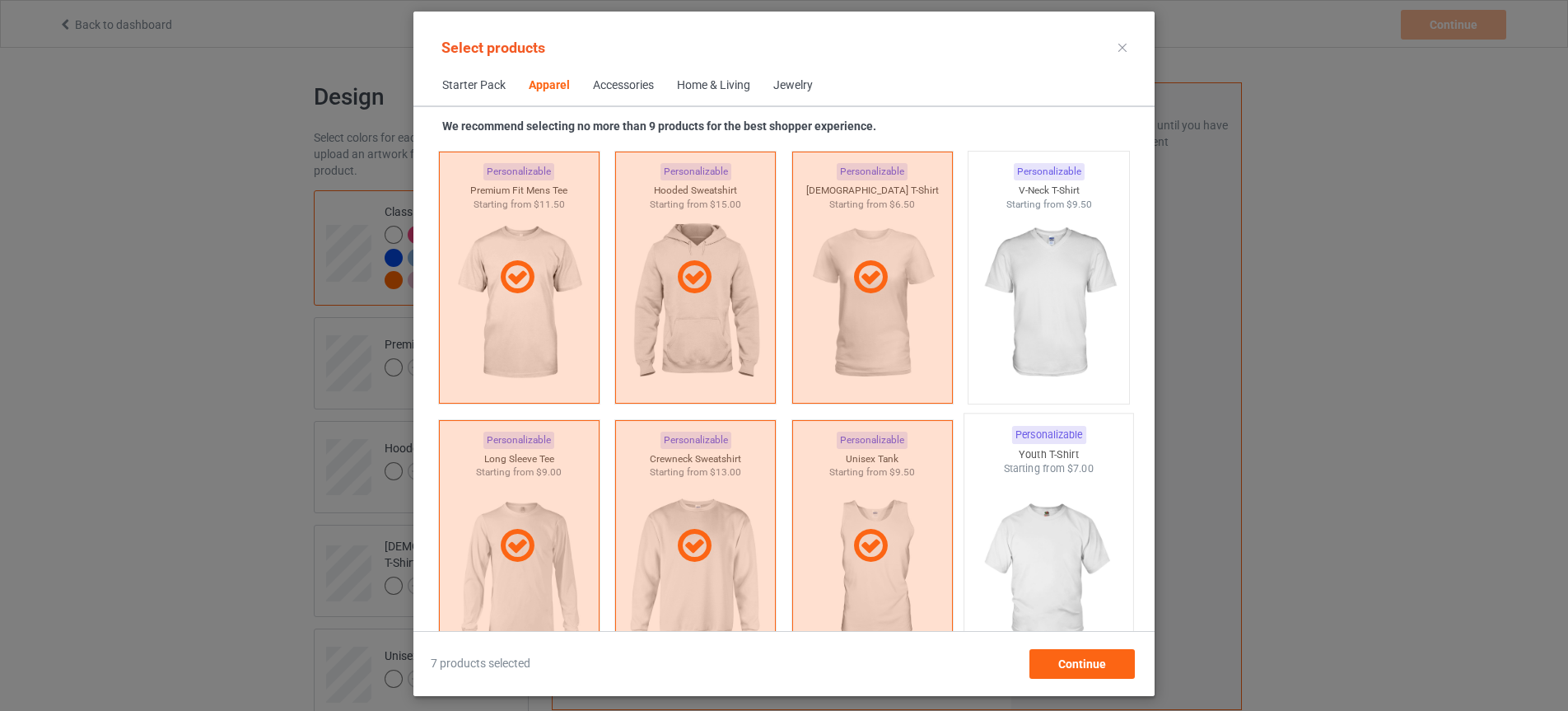
click at [1037, 522] on img at bounding box center [1048, 572] width 154 height 193
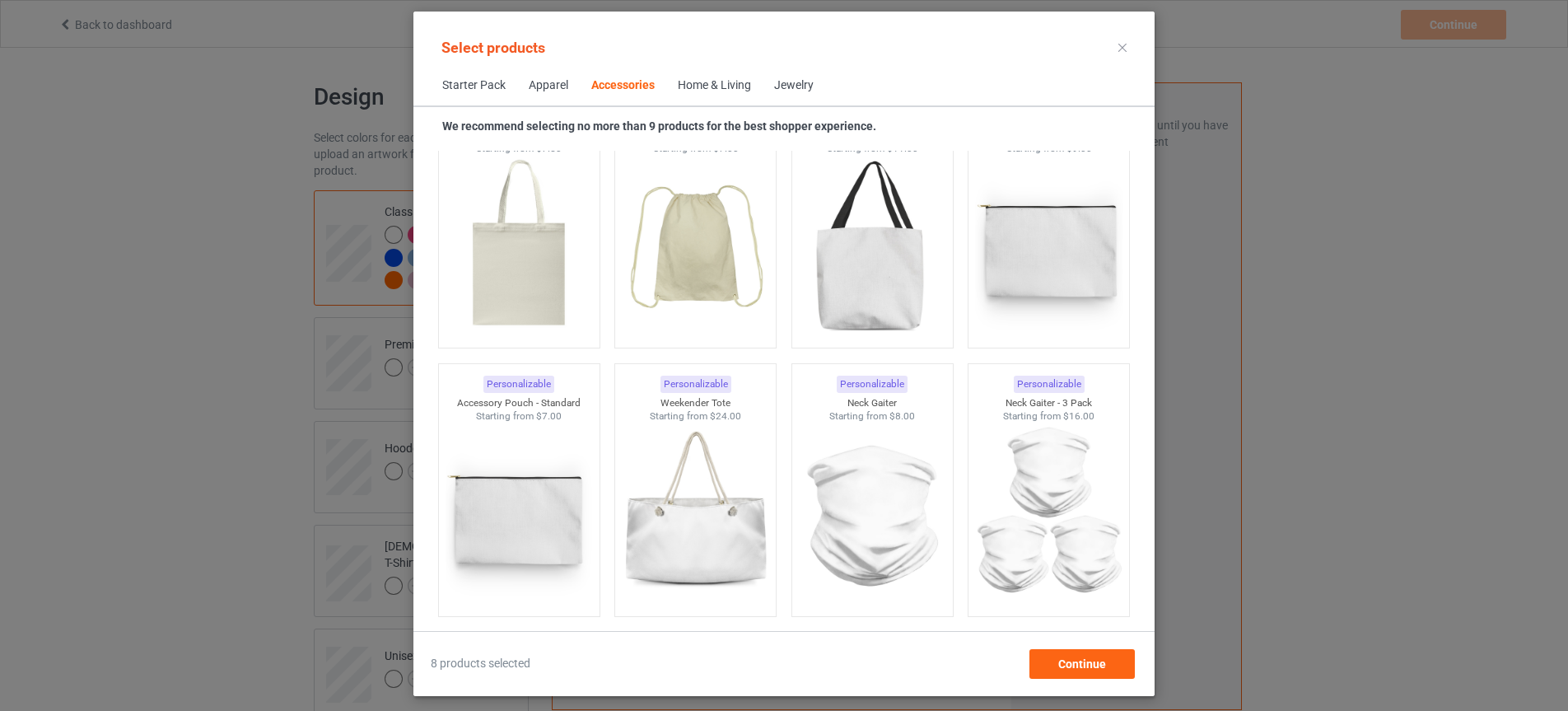
scroll to position [5052, 0]
click at [518, 289] on img at bounding box center [518, 245] width 154 height 193
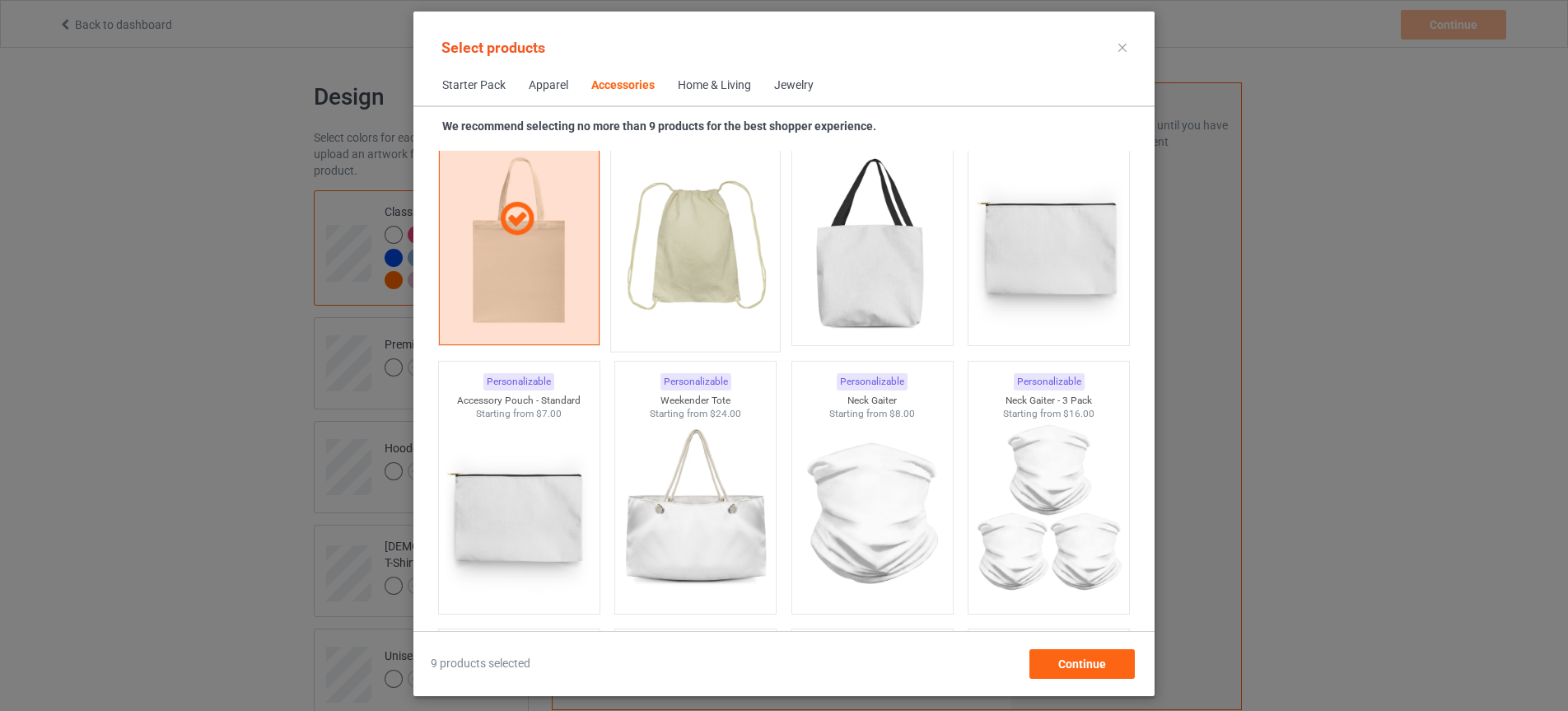
click at [690, 300] on img at bounding box center [696, 245] width 154 height 193
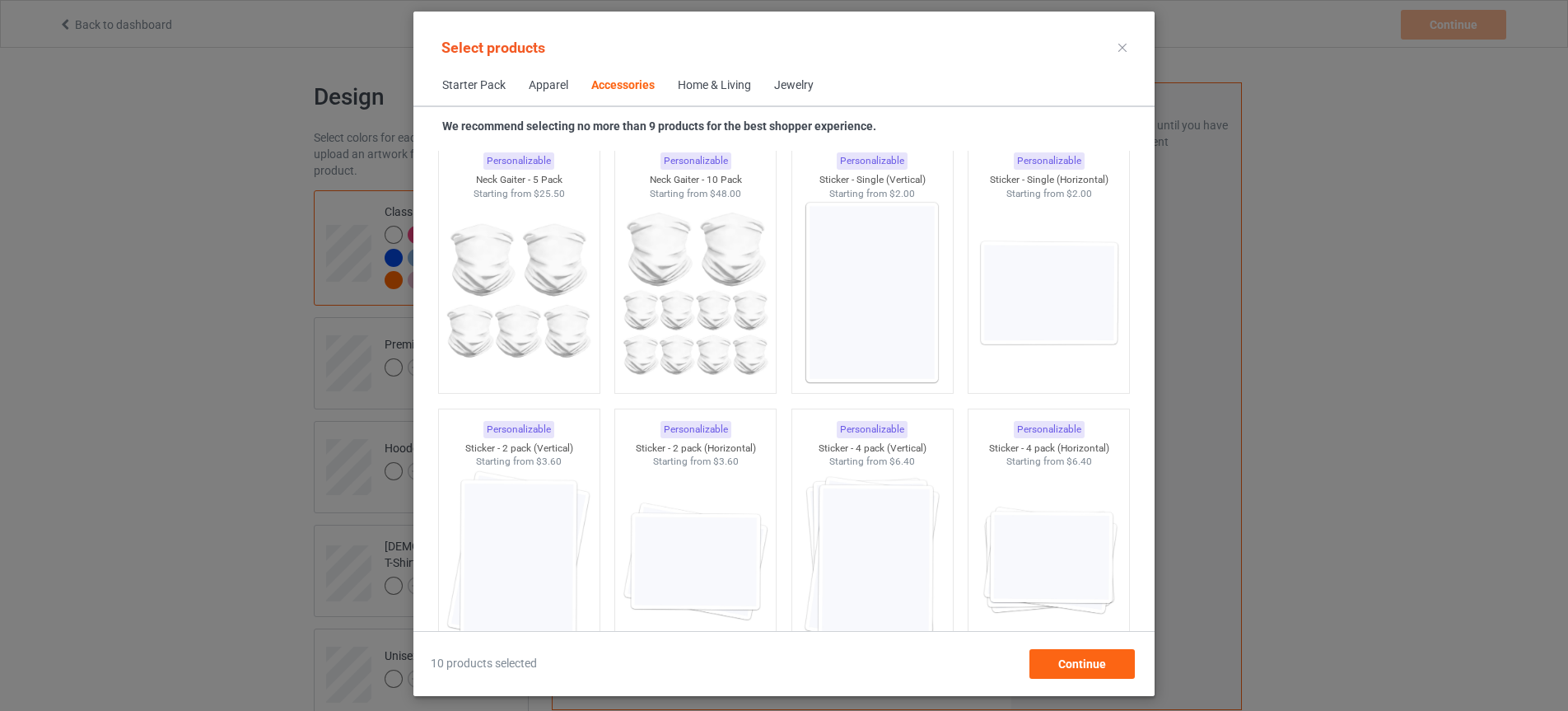
scroll to position [5519, 0]
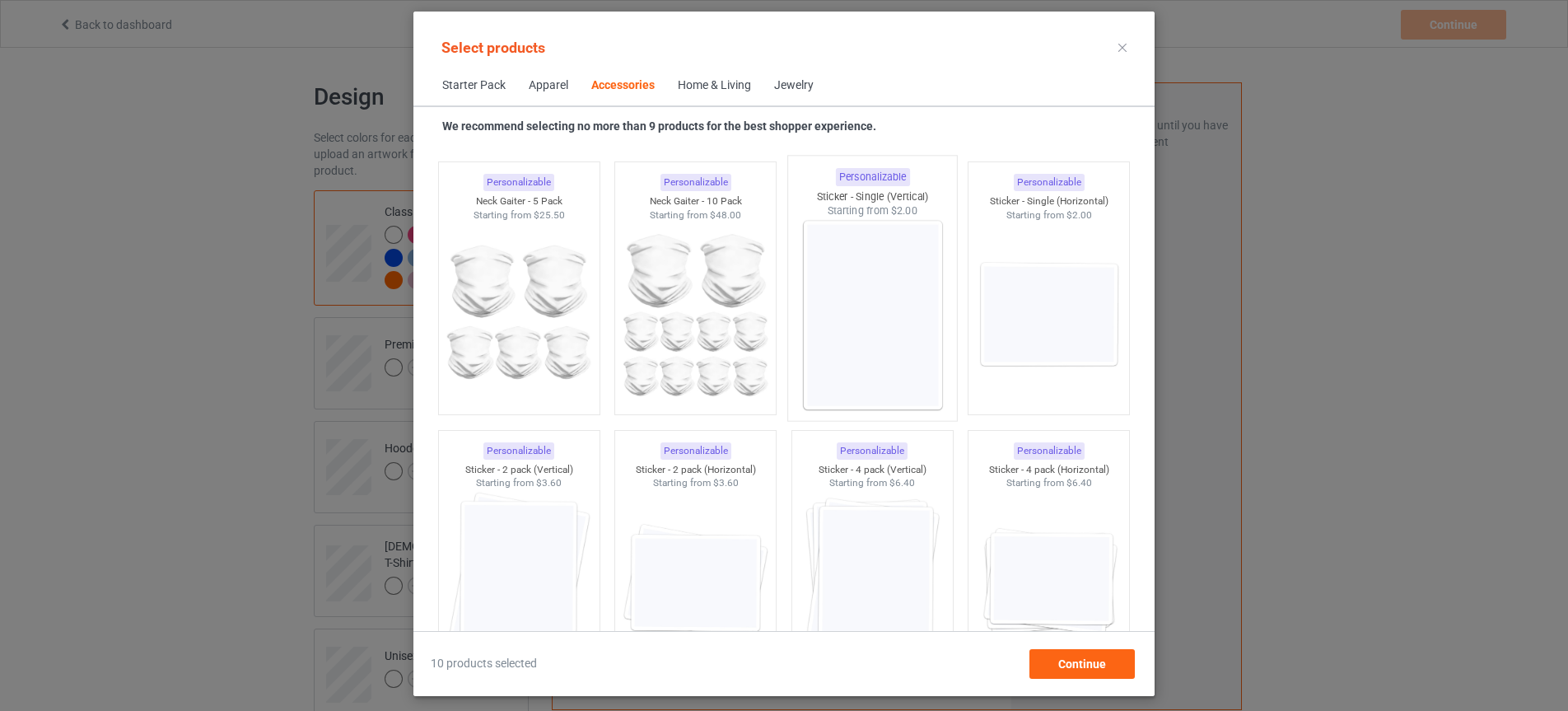
click at [916, 359] on img at bounding box center [871, 315] width 154 height 193
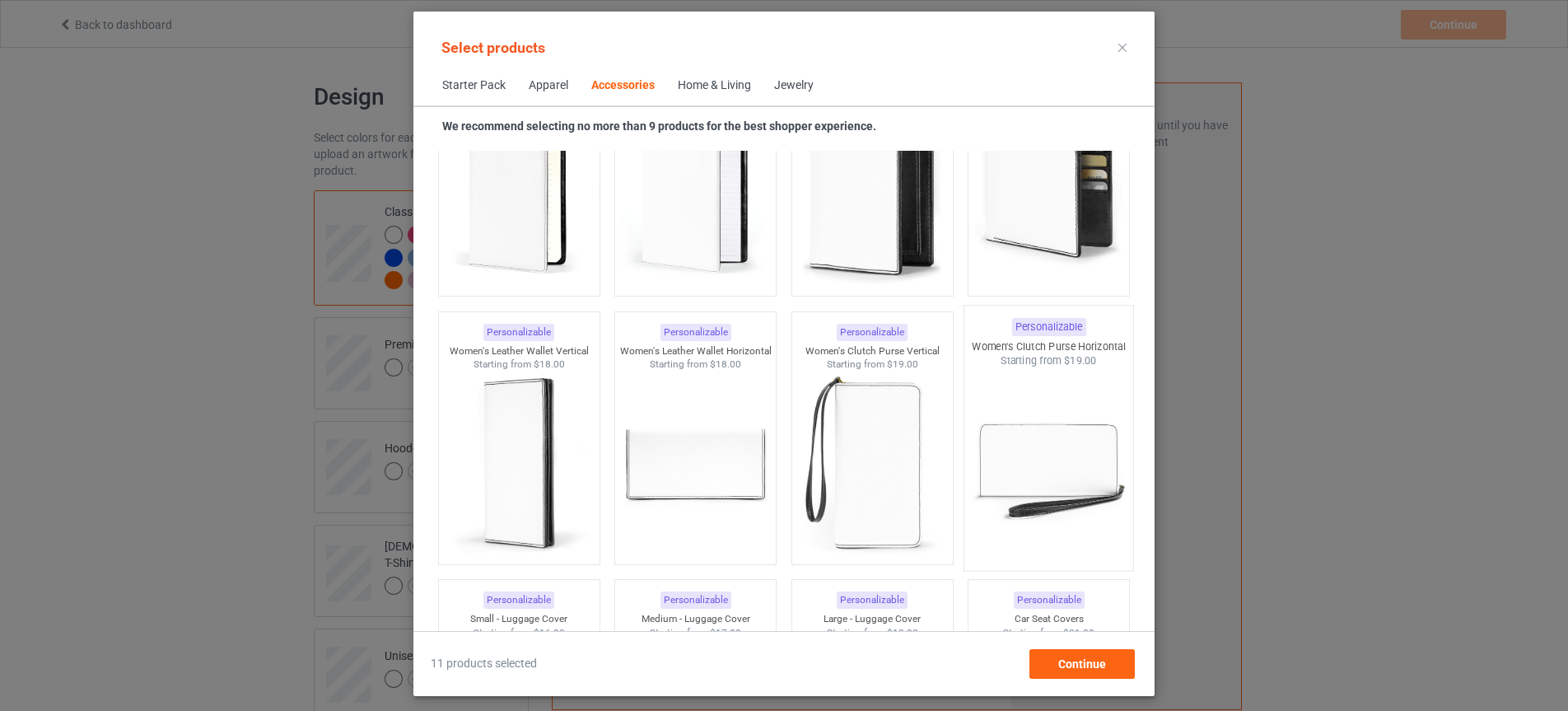
scroll to position [6714, 0]
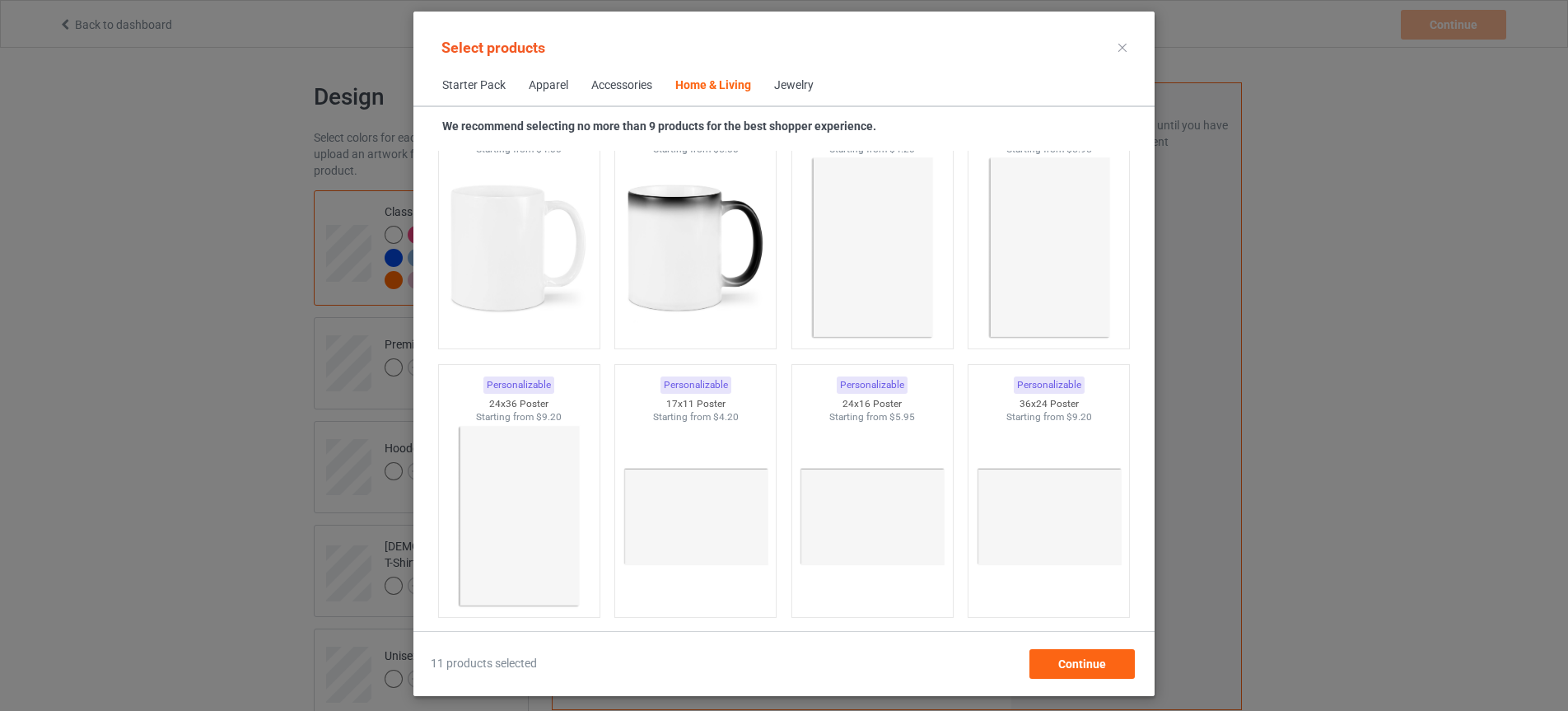
scroll to position [7531, 0]
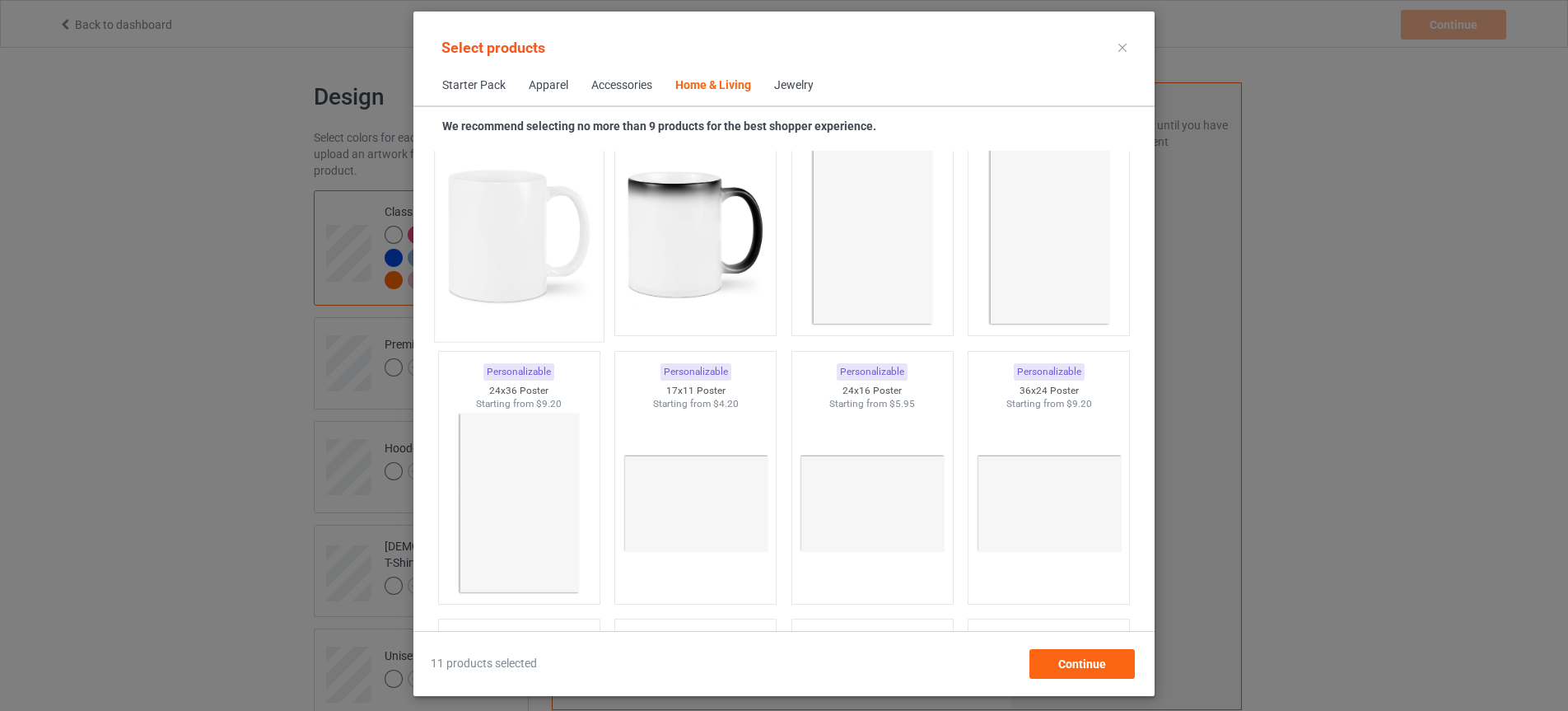
click at [517, 288] on img at bounding box center [518, 235] width 154 height 193
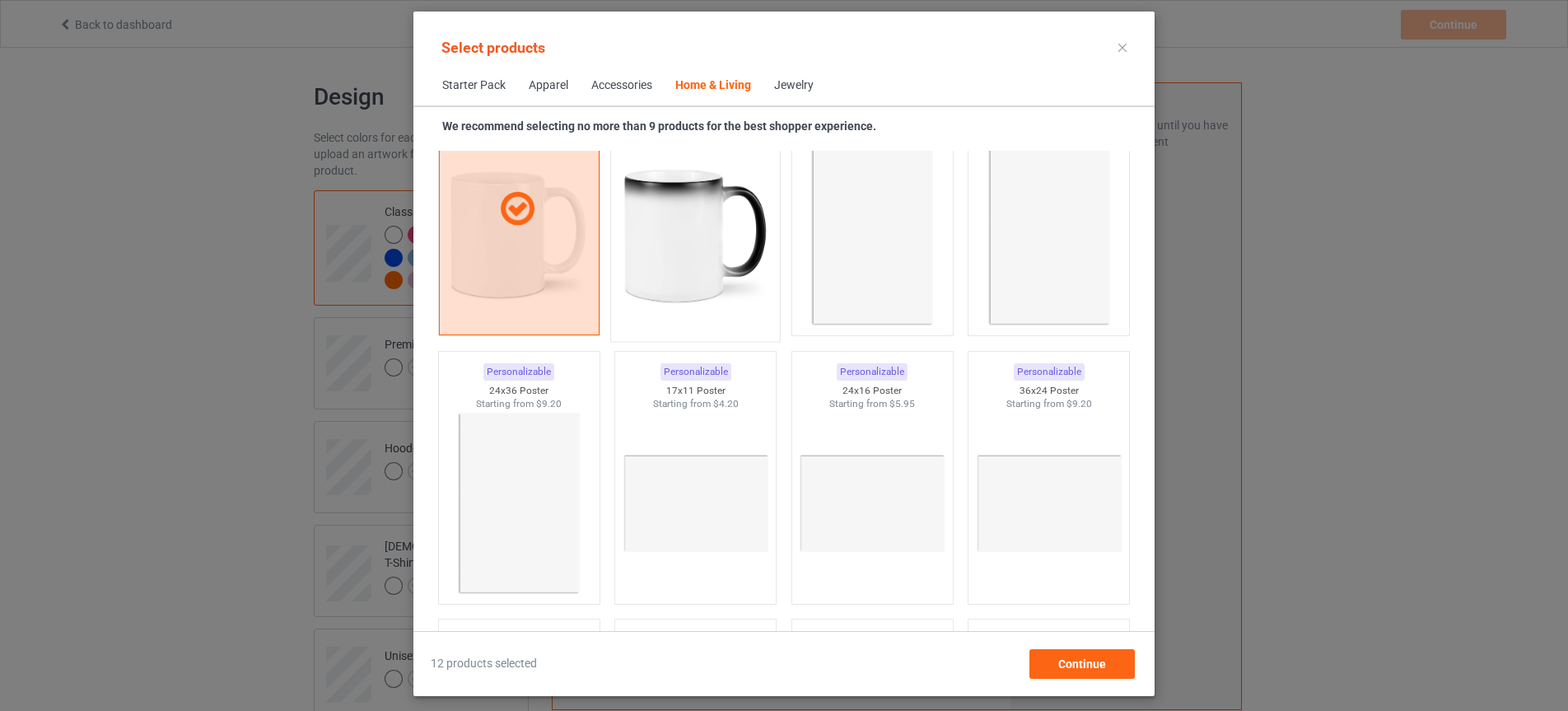
click at [630, 266] on img at bounding box center [696, 235] width 154 height 193
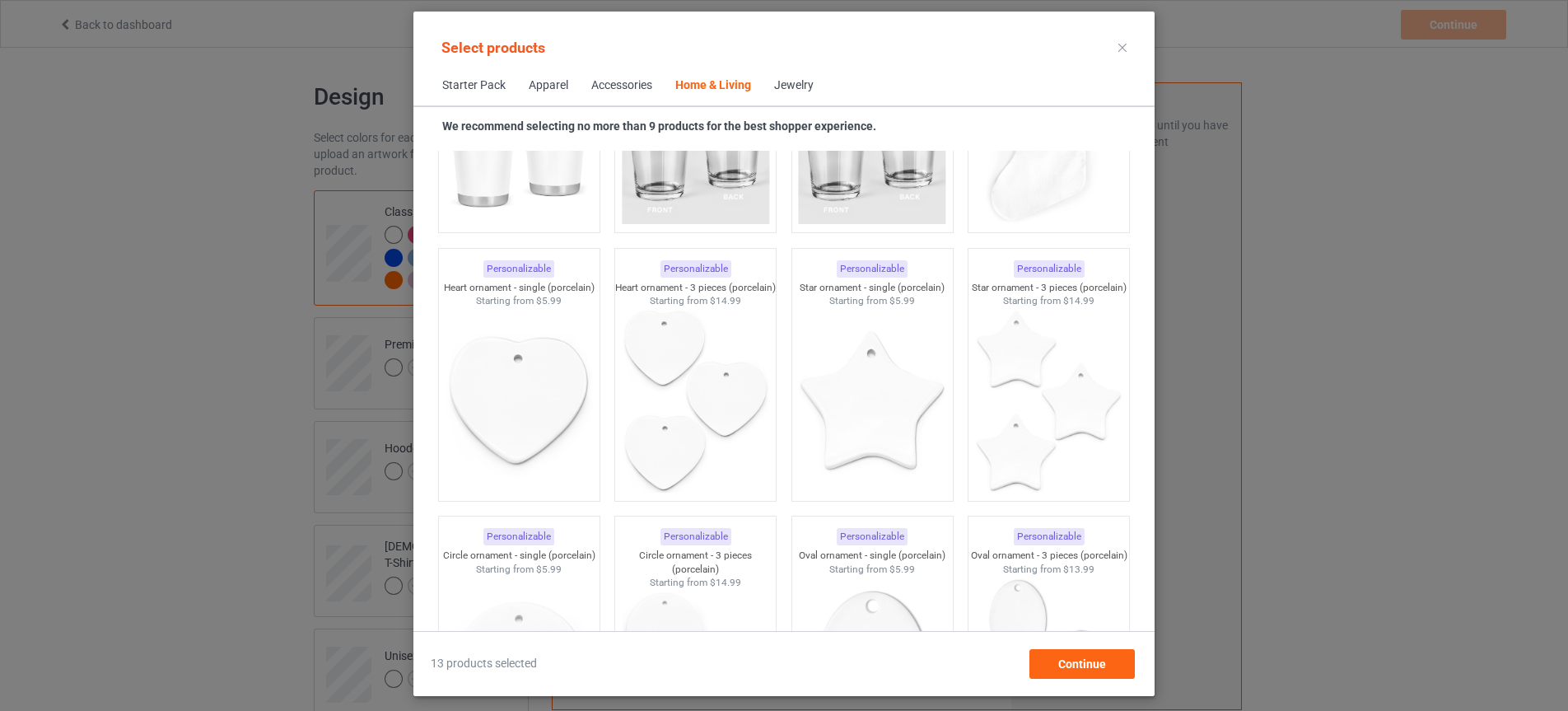
scroll to position [12133, 0]
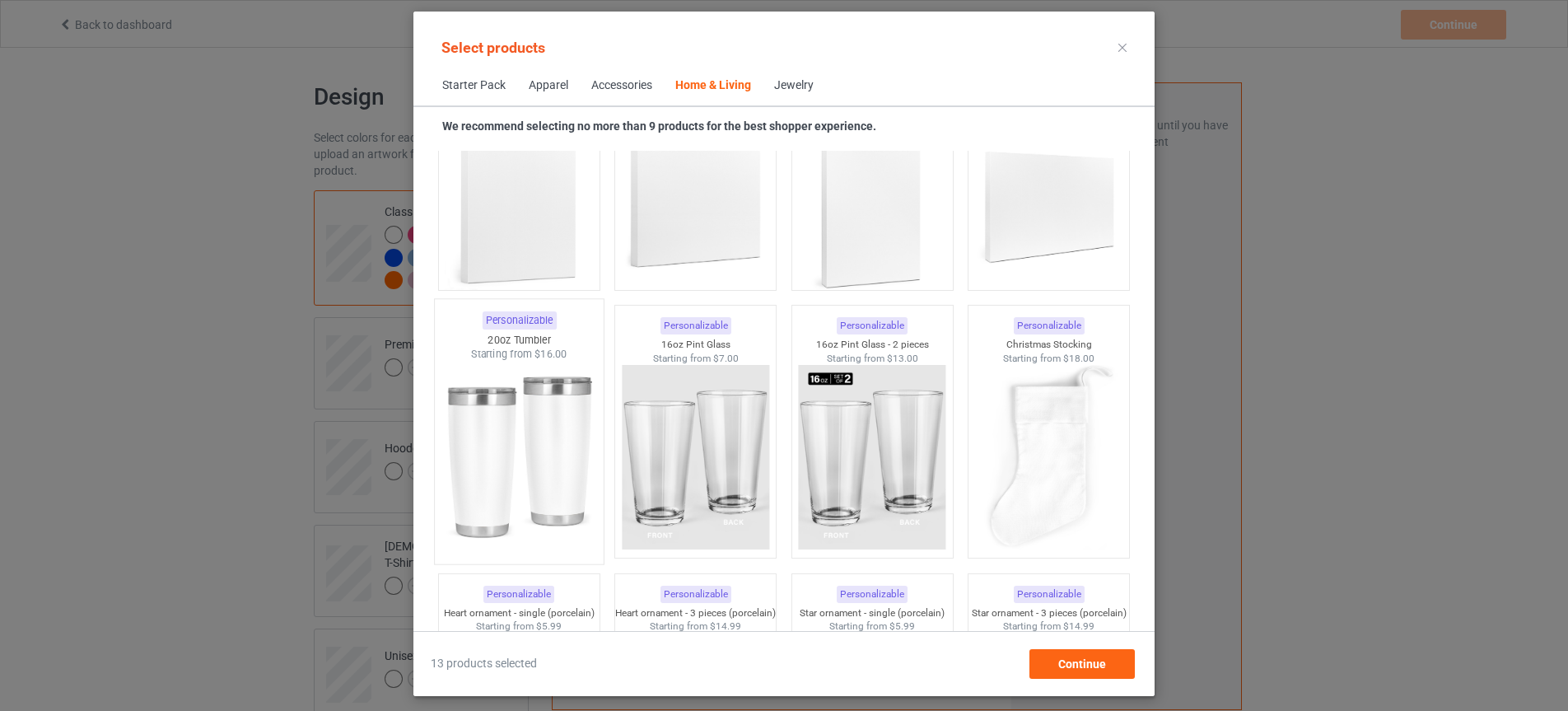
click at [554, 457] on img at bounding box center [518, 457] width 154 height 193
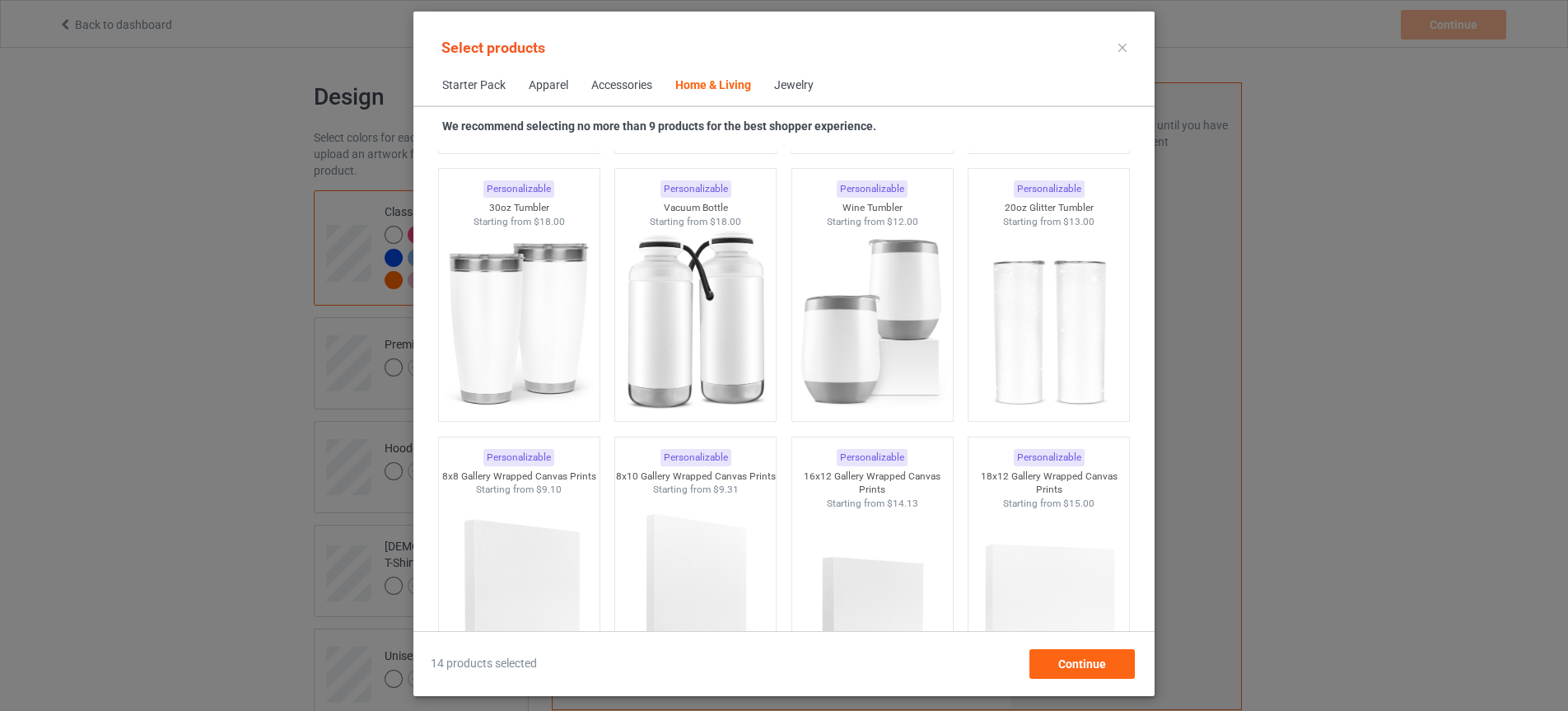
scroll to position [13884, 0]
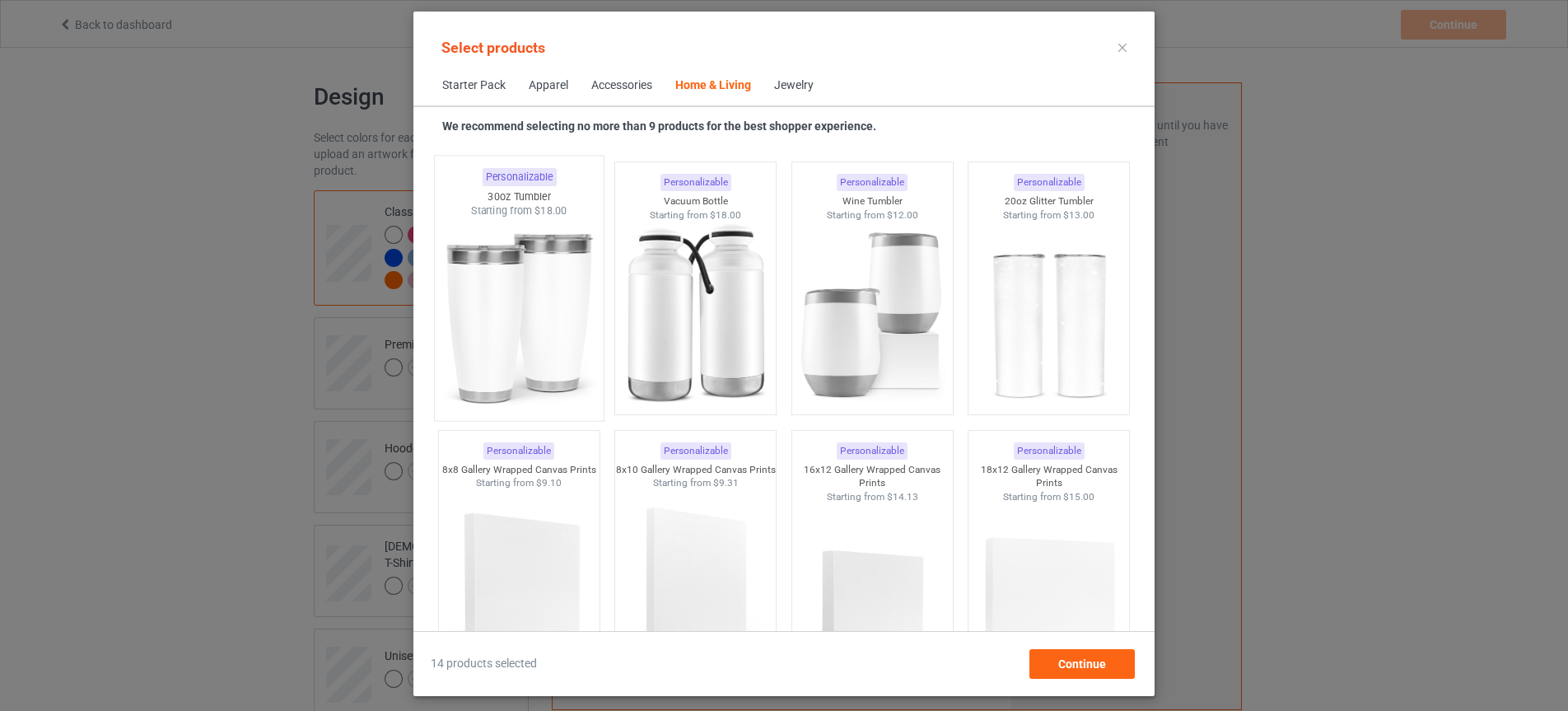
click at [551, 343] on img at bounding box center [518, 315] width 154 height 193
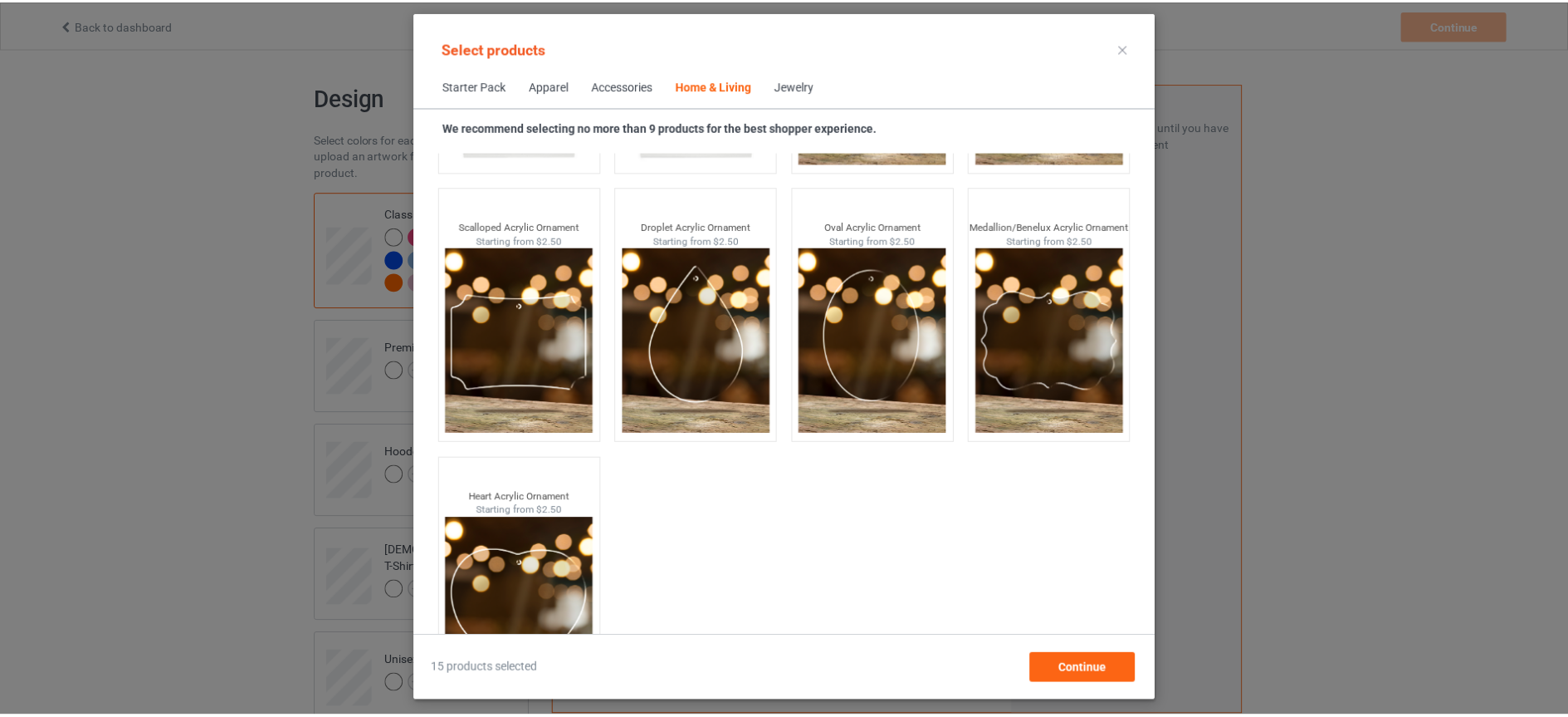
scroll to position [17846, 0]
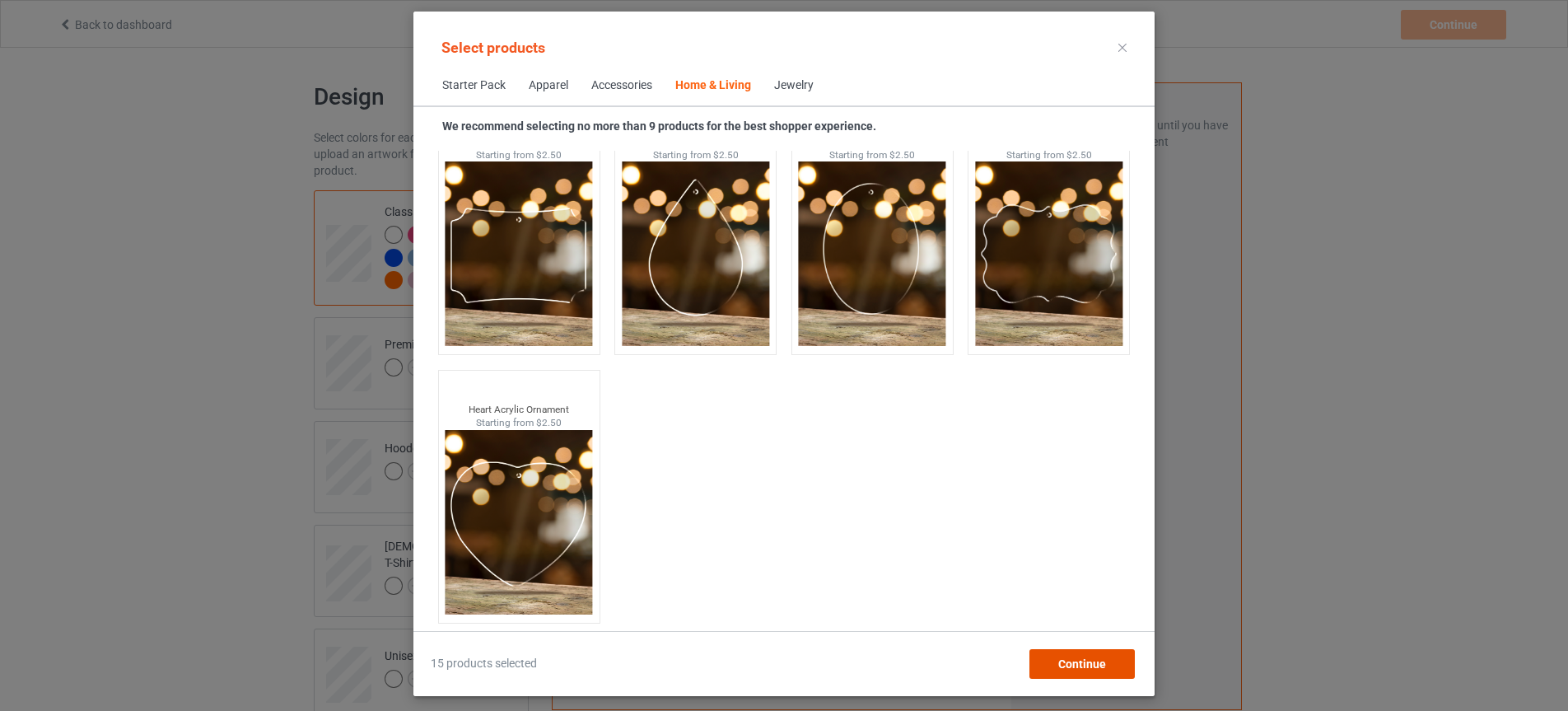
click at [1071, 658] on span "Continue" at bounding box center [1081, 663] width 48 height 14
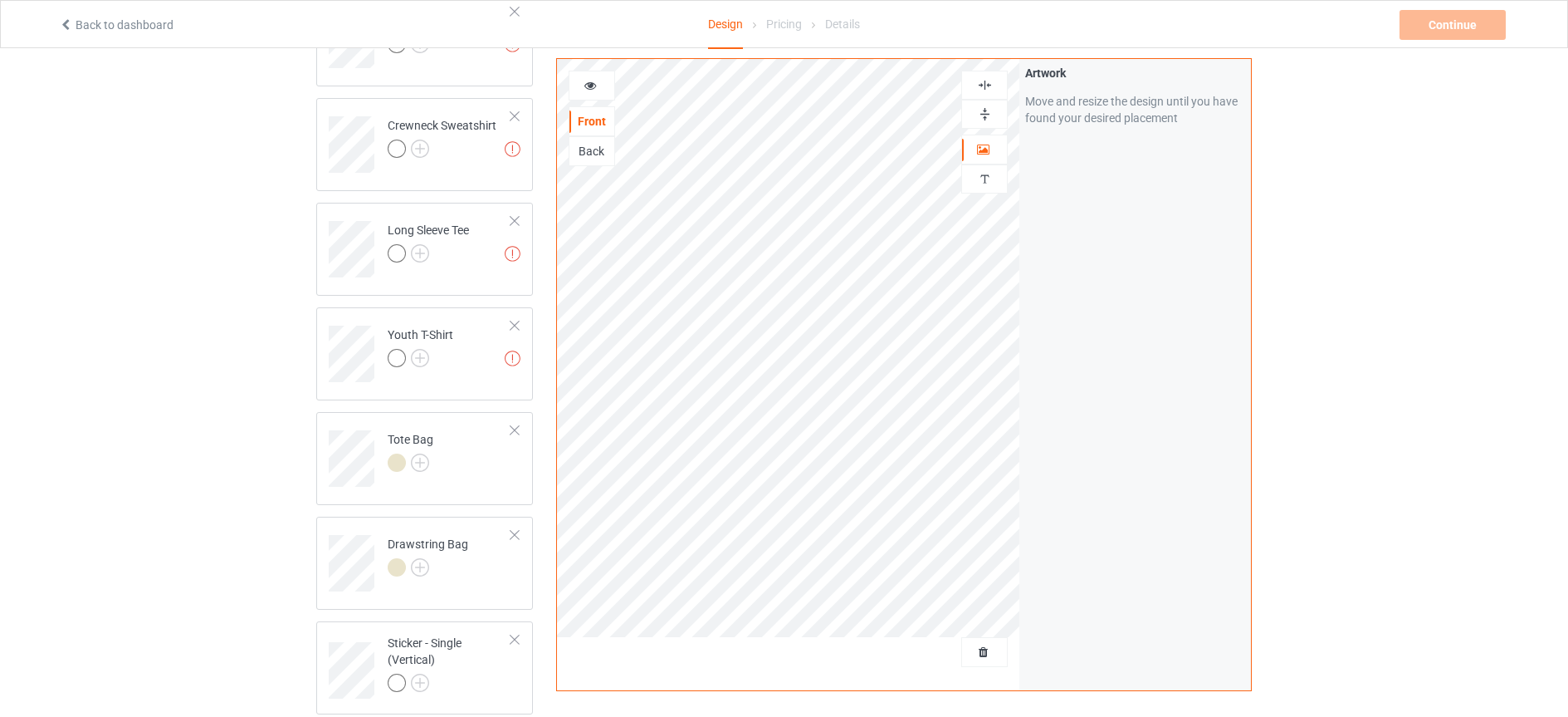
scroll to position [643, 0]
click at [504, 462] on td "Tote Bag" at bounding box center [450, 451] width 142 height 69
click at [464, 587] on td "Artwork resolution lower than 150 DPI may result in bad print Drawstring Bag" at bounding box center [450, 555] width 142 height 69
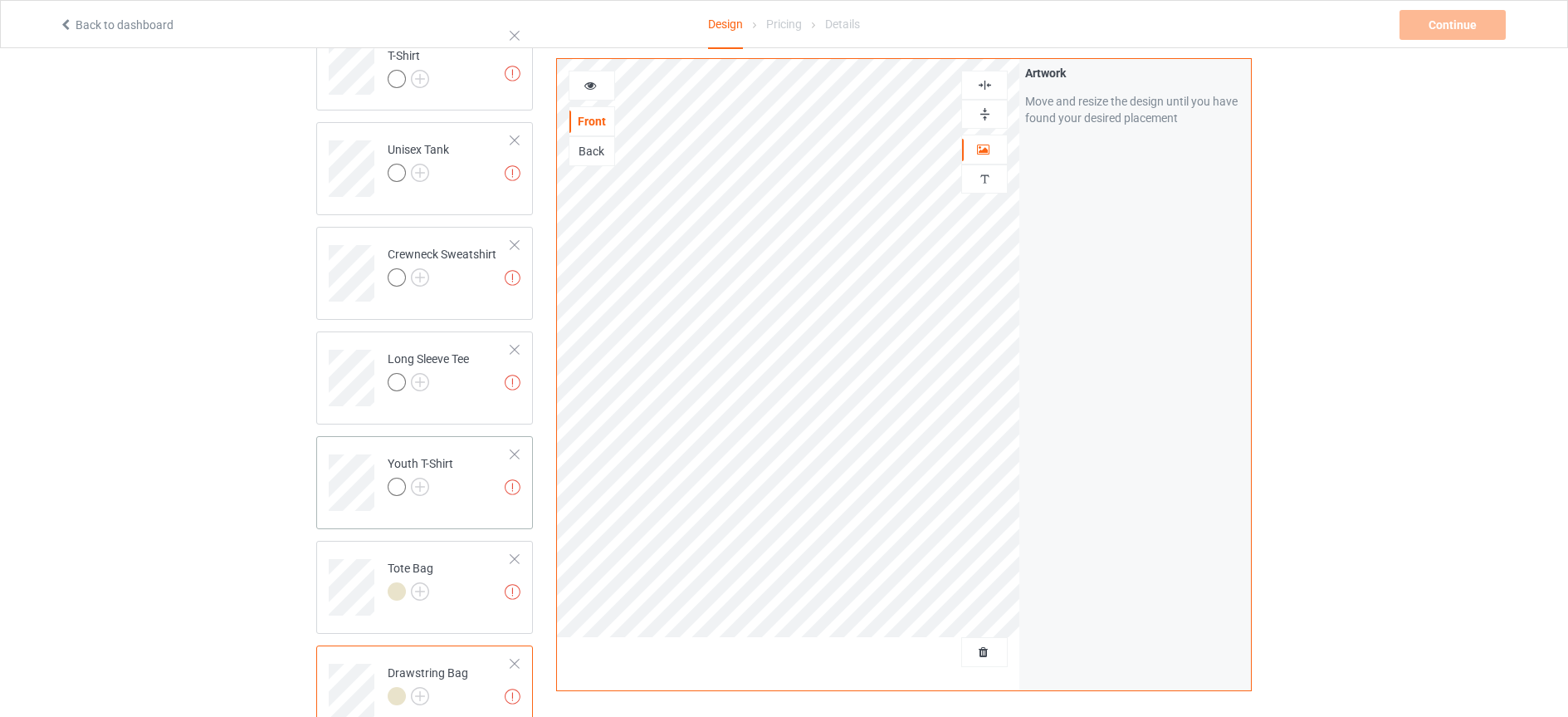
click at [466, 504] on td "Artwork resolution lower than 150 DPI may result in bad print Youth T-Shirt" at bounding box center [450, 477] width 142 height 69
click at [462, 401] on td "Artwork resolution lower than 150 DPI may result in bad print Long Sleeve Tee" at bounding box center [450, 372] width 142 height 69
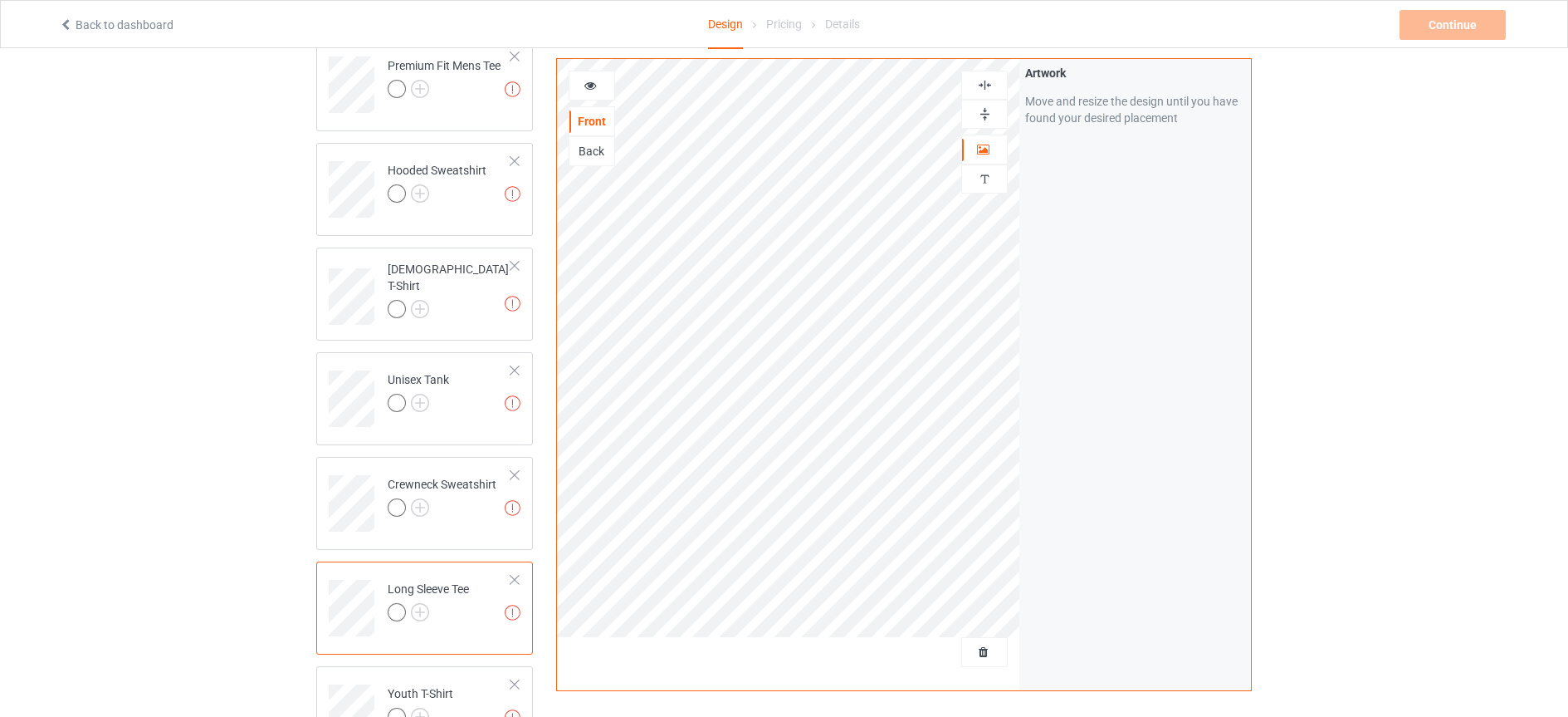
scroll to position [216, 0]
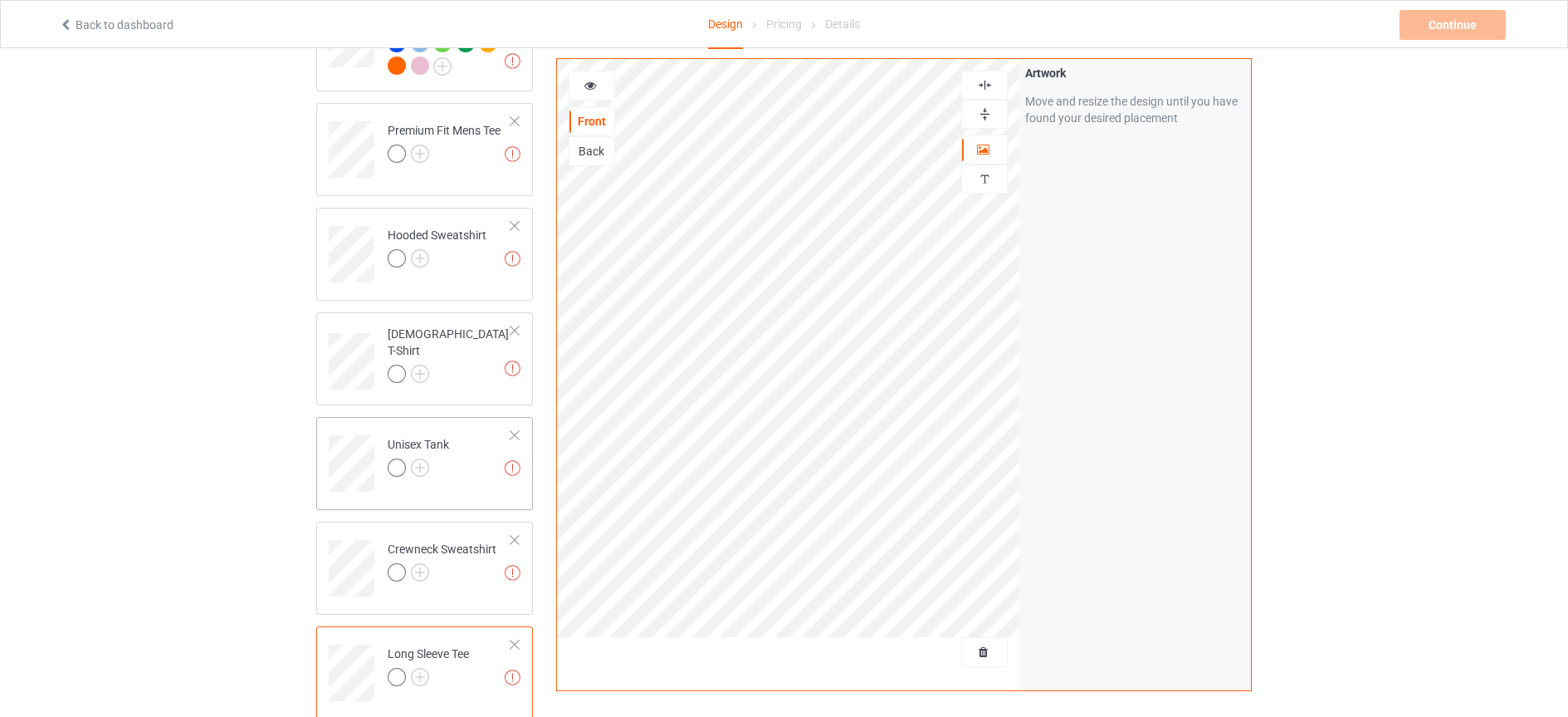
click at [478, 453] on td "Artwork resolution lower than 150 DPI may result in bad print Unisex Tank" at bounding box center [450, 457] width 142 height 69
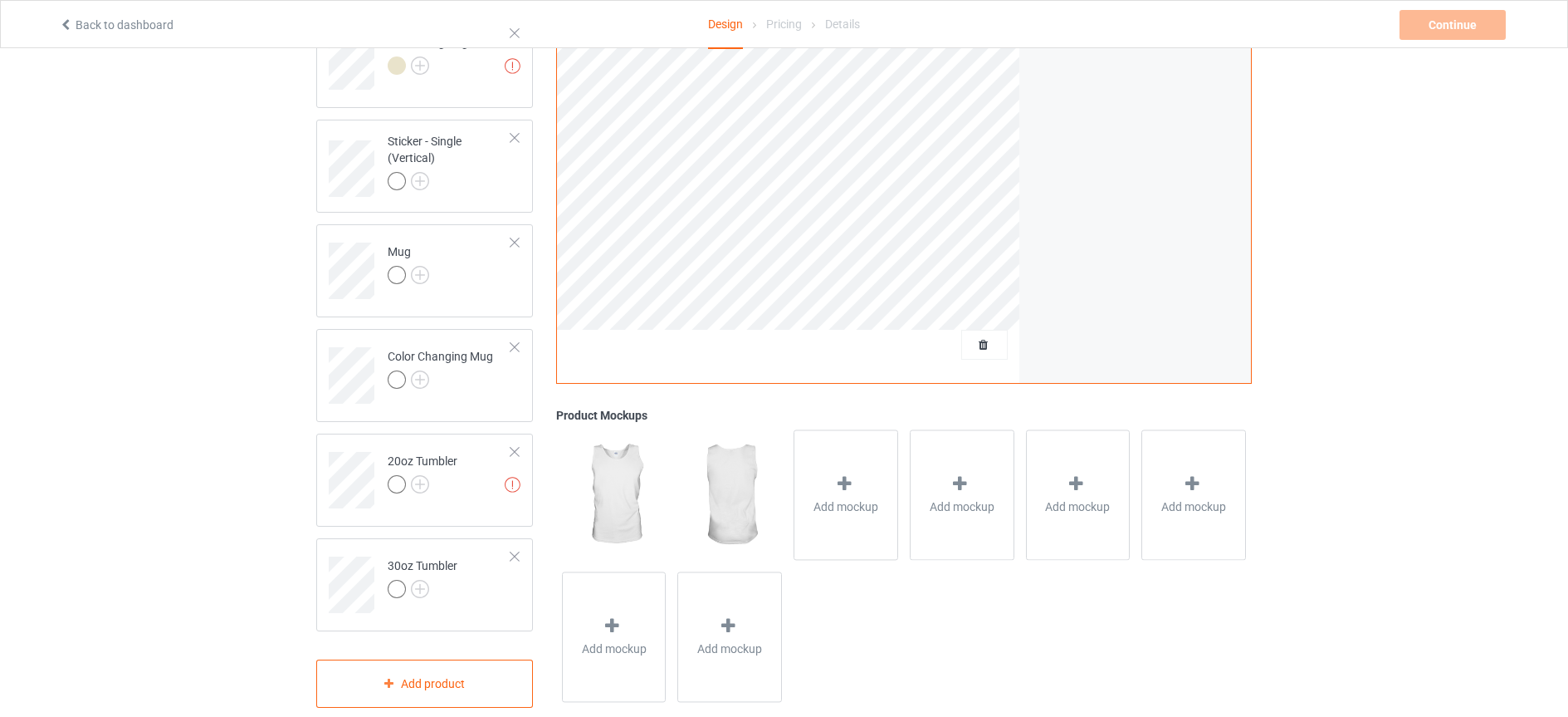
scroll to position [1168, 0]
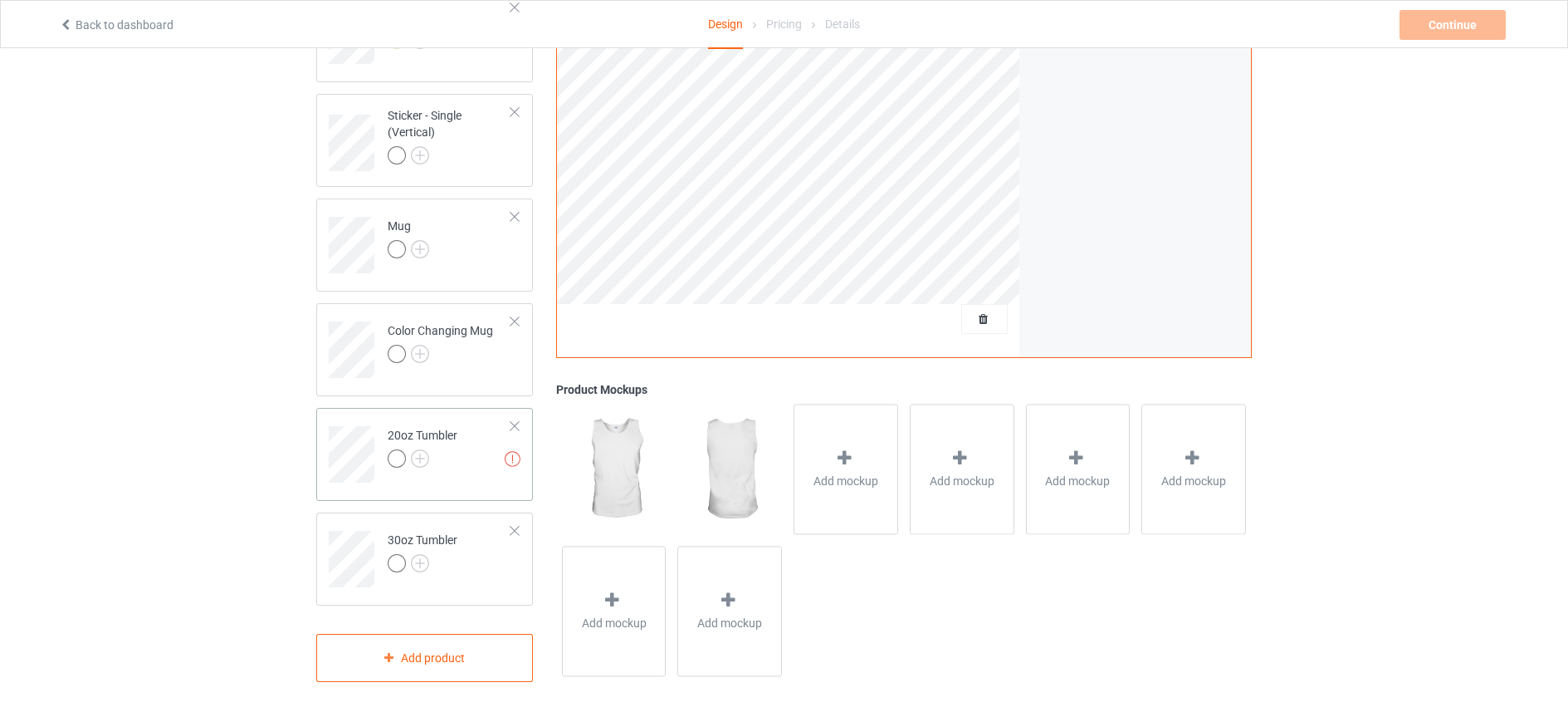
click at [447, 471] on div at bounding box center [422, 461] width 70 height 24
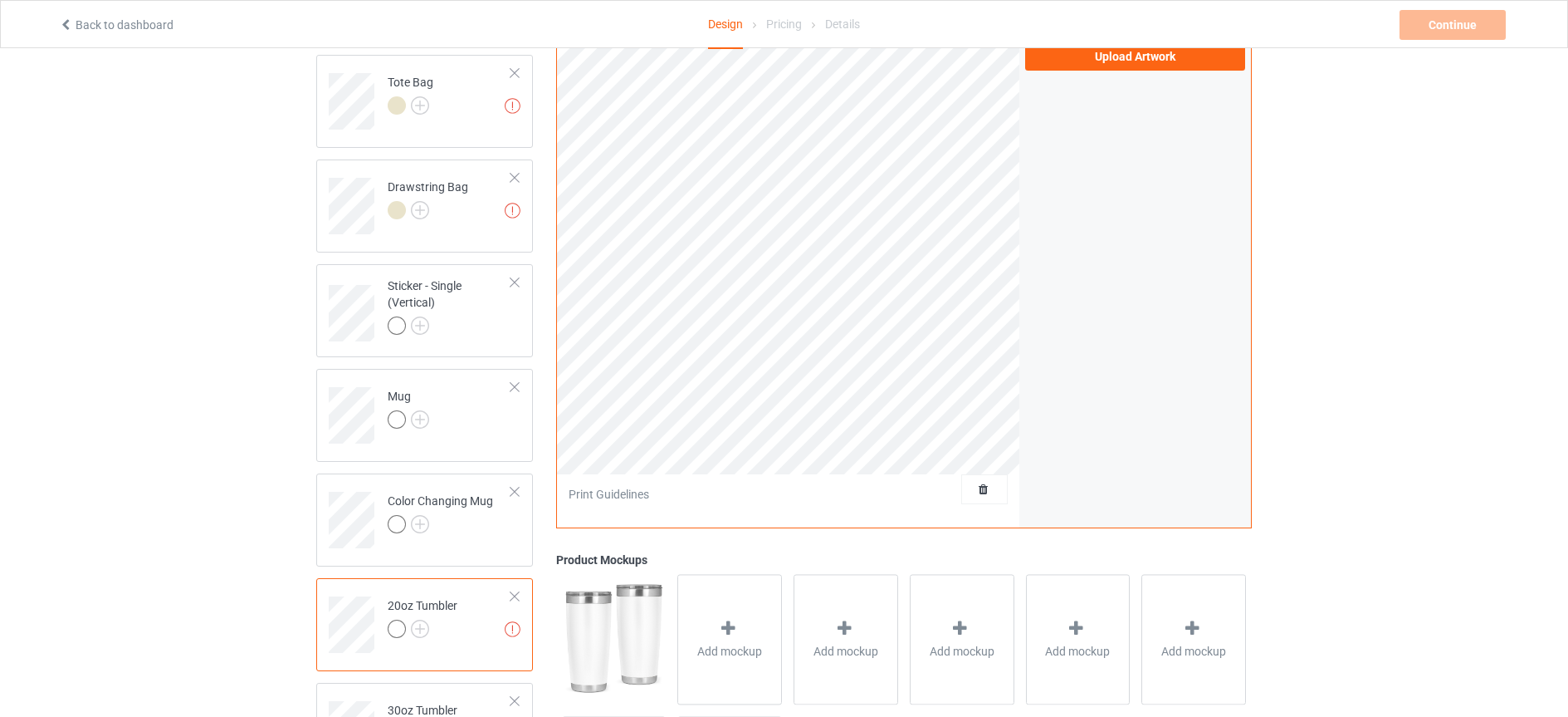
scroll to position [836, 0]
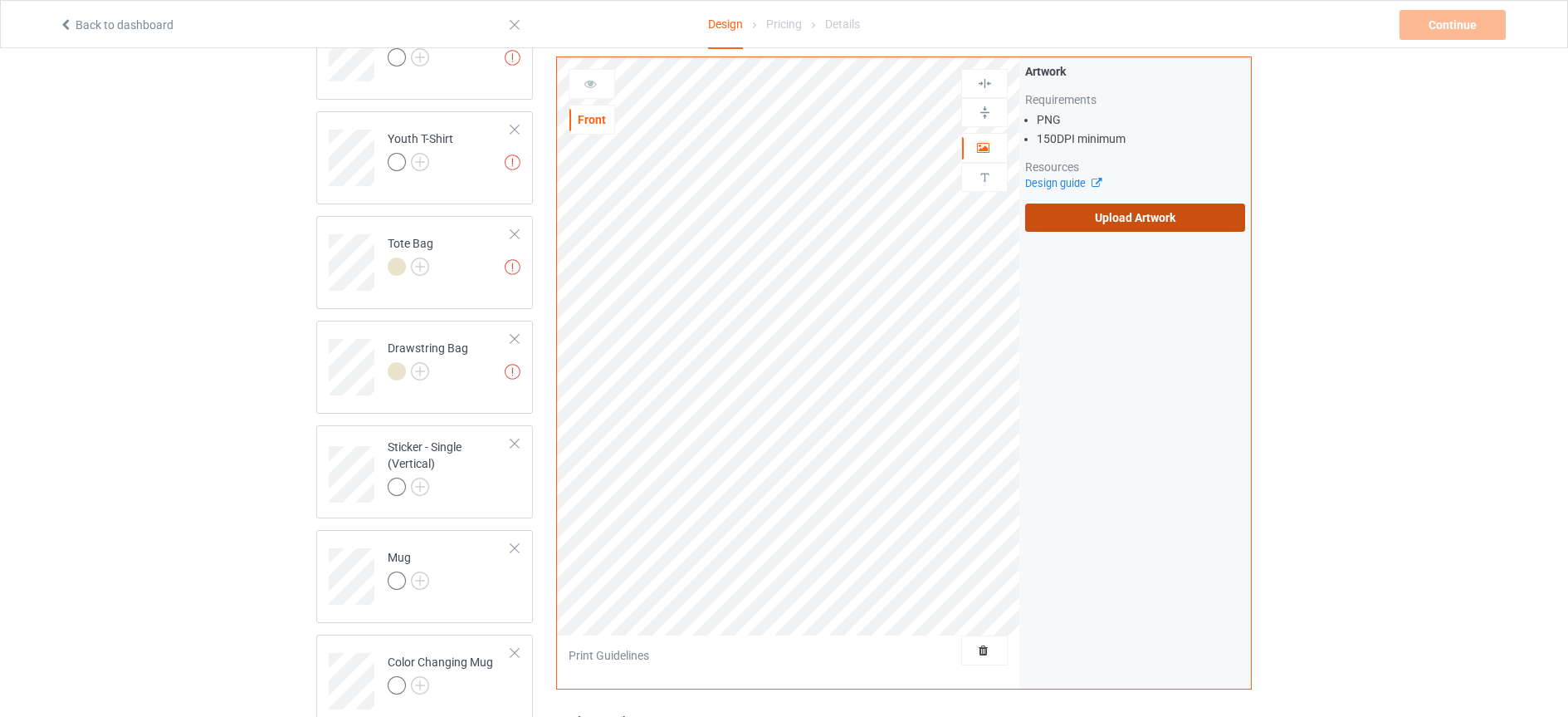
click at [1101, 218] on label "Upload Artwork" at bounding box center [1135, 217] width 220 height 28
click at [0, 0] on input "Upload Artwork" at bounding box center [0, 0] width 0 height 0
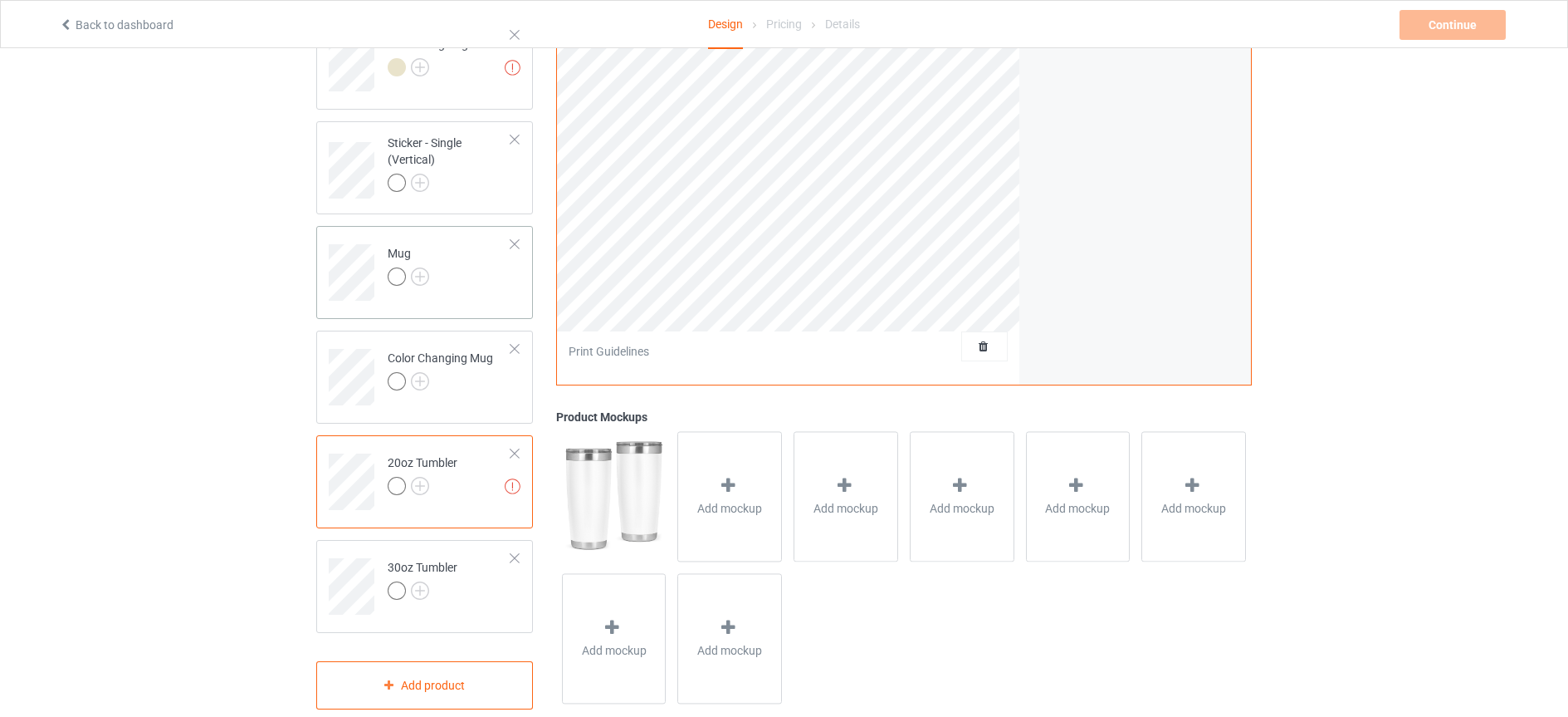
scroll to position [1168, 0]
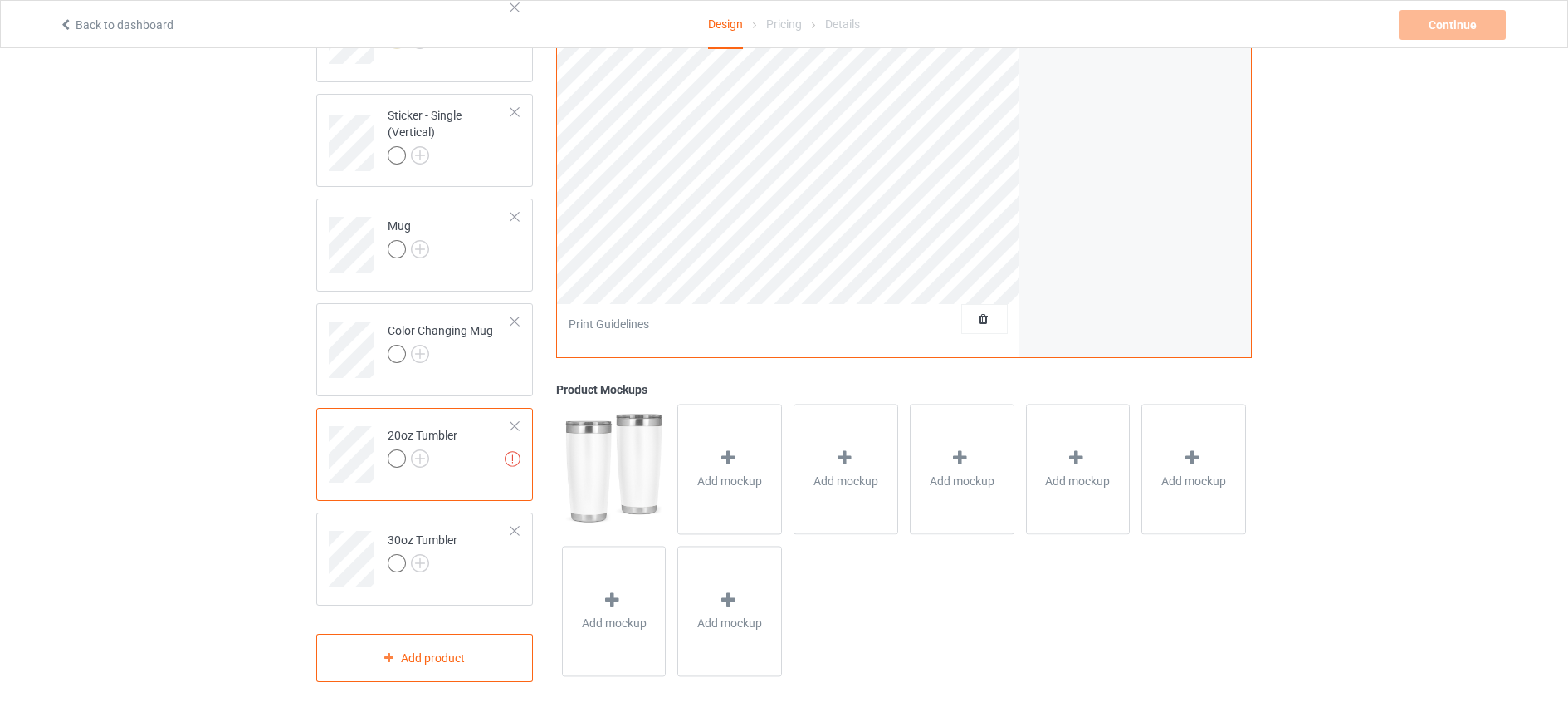
click at [515, 417] on td "Missing artworks 20oz Tumbler" at bounding box center [450, 449] width 142 height 69
click at [515, 457] on img at bounding box center [512, 458] width 16 height 16
click at [515, 423] on div at bounding box center [515, 426] width 12 height 12
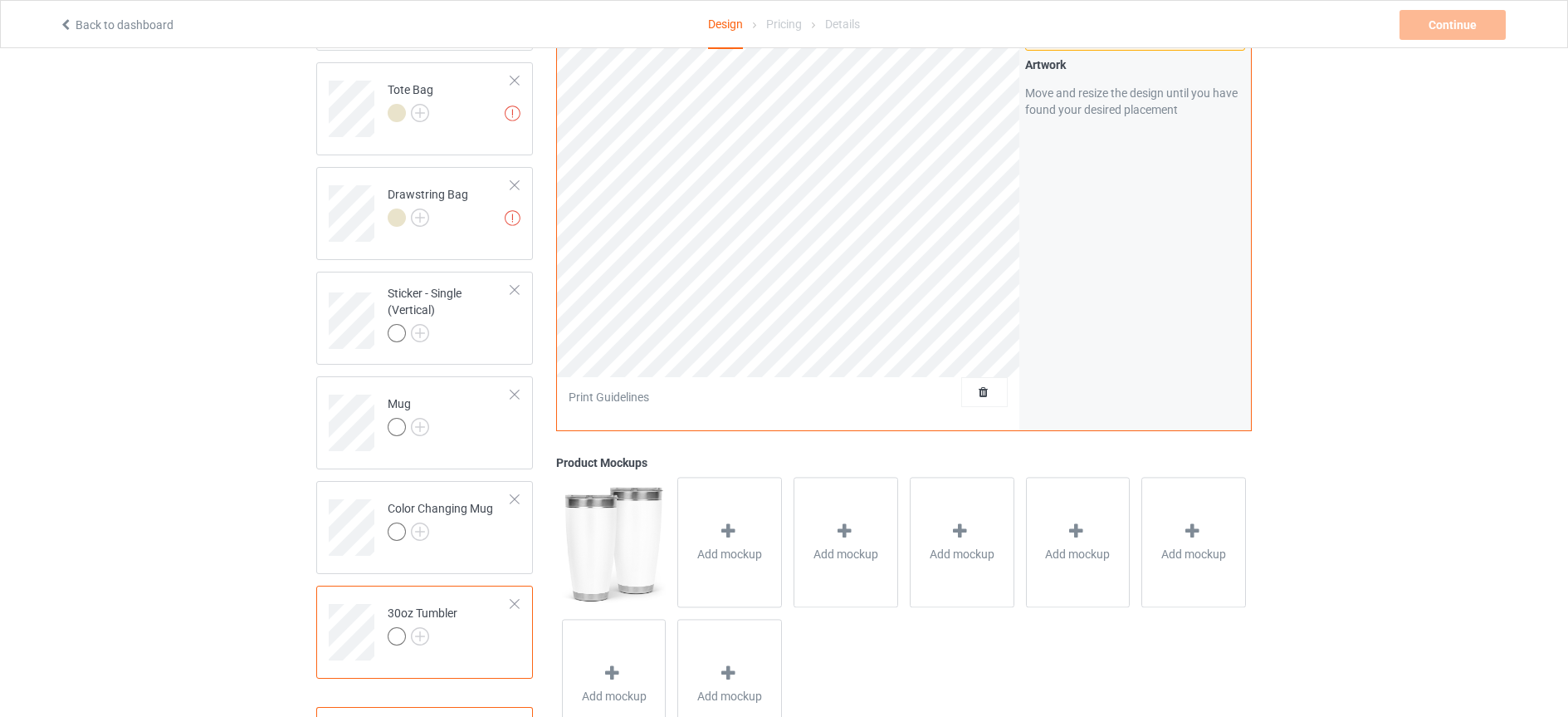
scroll to position [991, 0]
click at [480, 430] on td "Mug" at bounding box center [450, 415] width 142 height 69
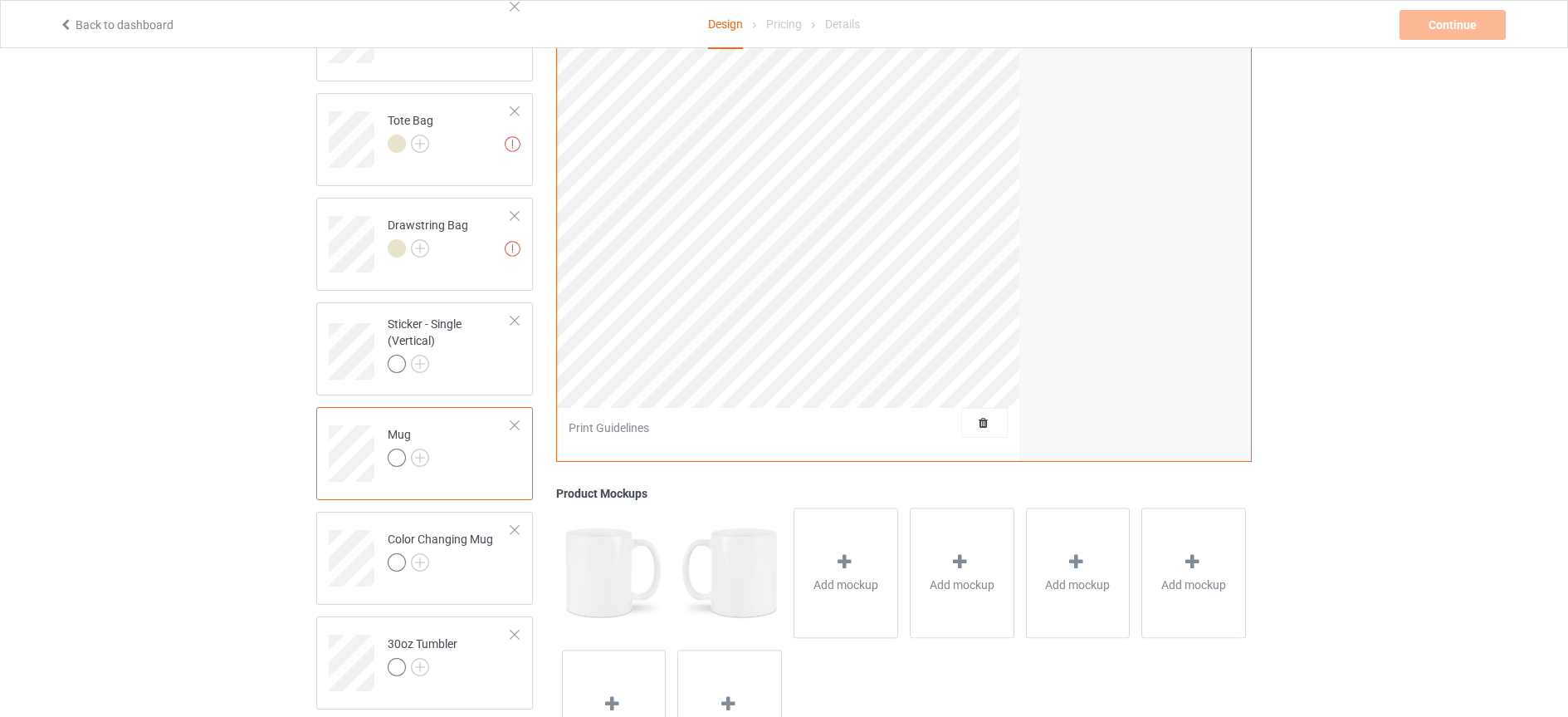
scroll to position [989, 0]
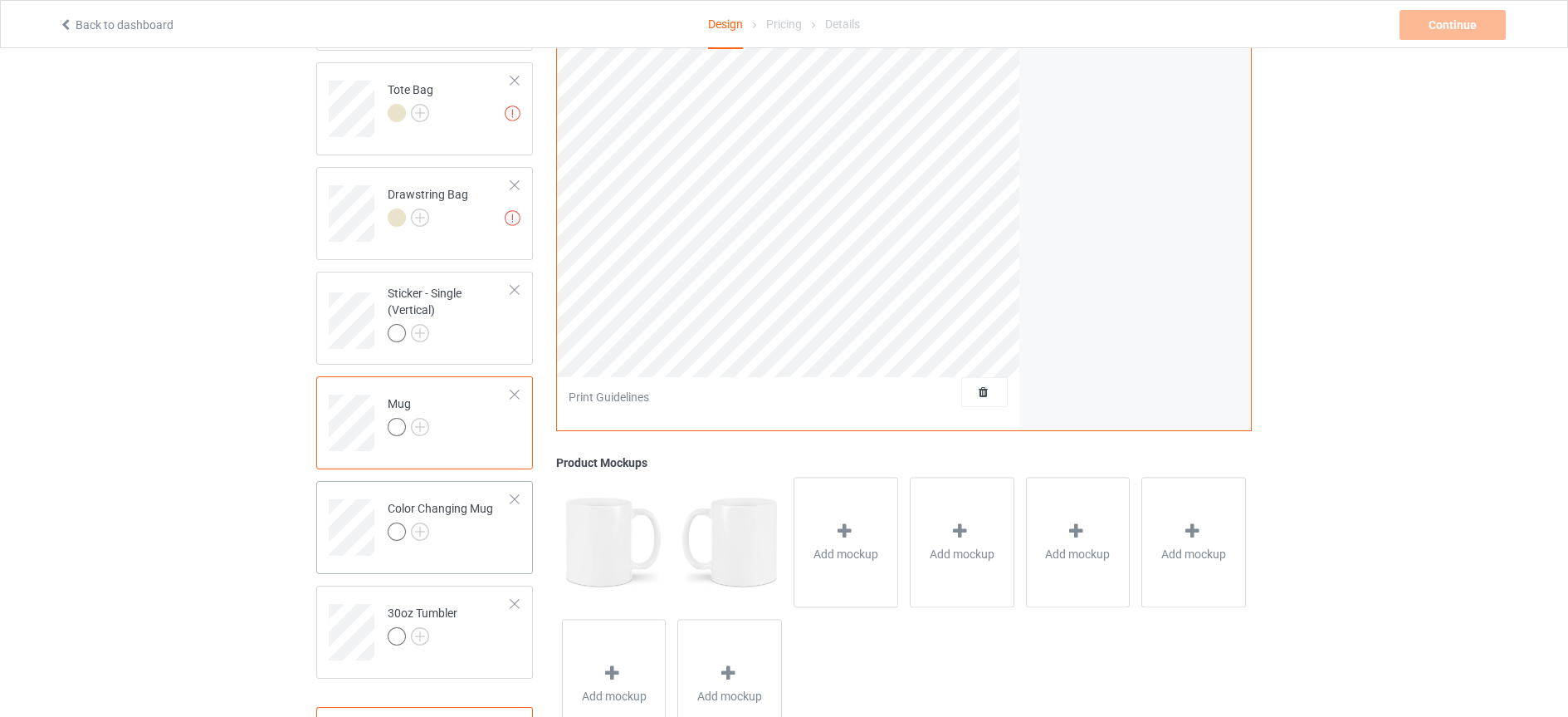
click at [479, 550] on td "Color Changing Mug" at bounding box center [450, 522] width 142 height 69
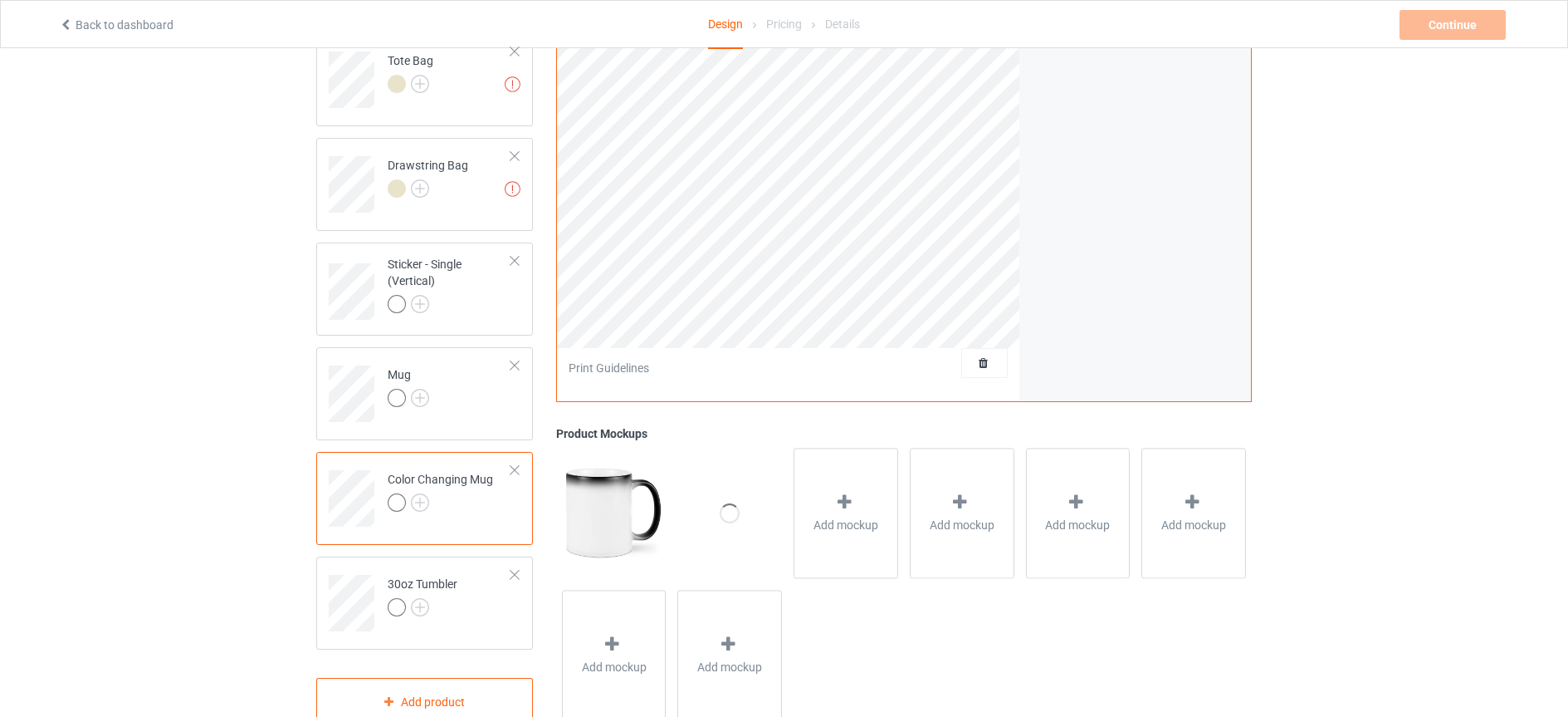
scroll to position [1063, 0]
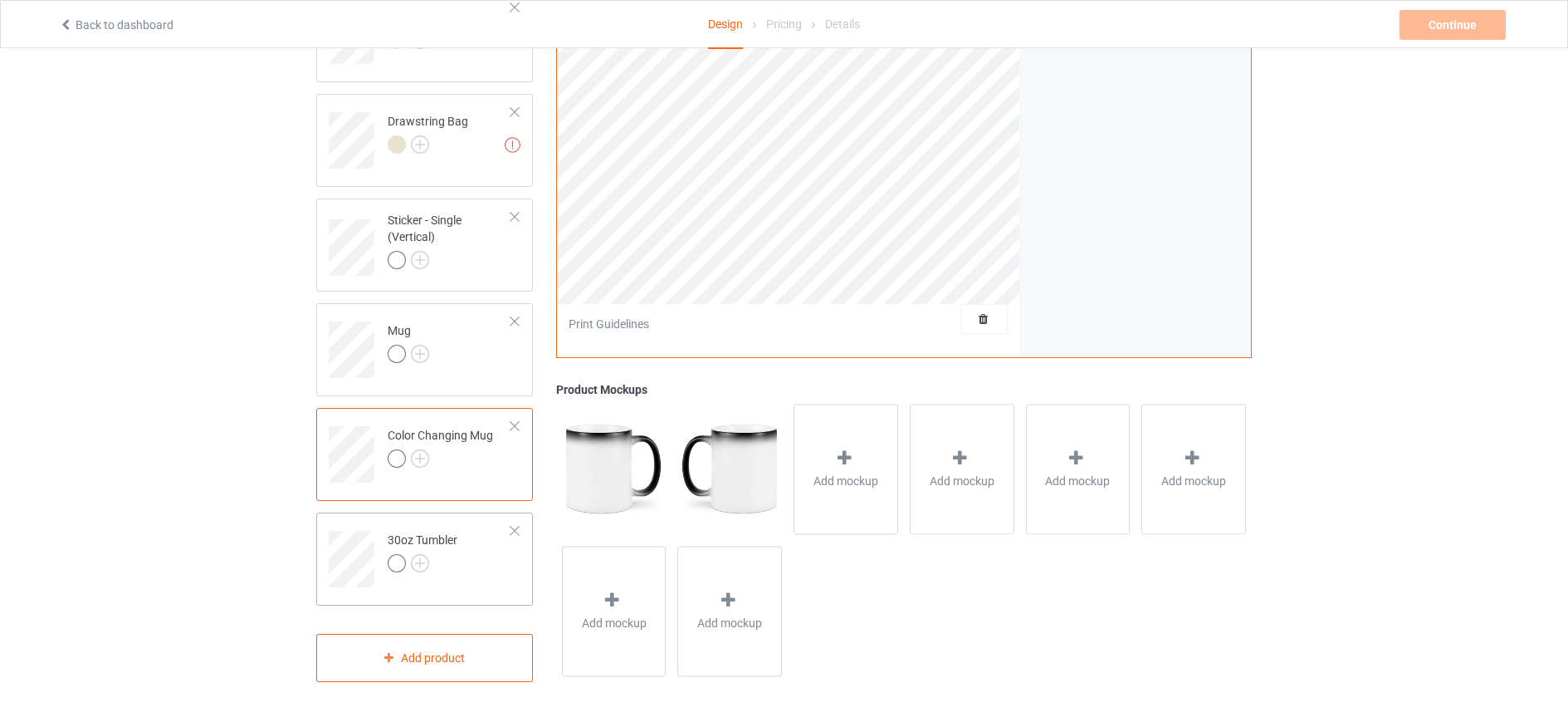
click at [488, 563] on td "30oz Tumbler" at bounding box center [450, 553] width 142 height 69
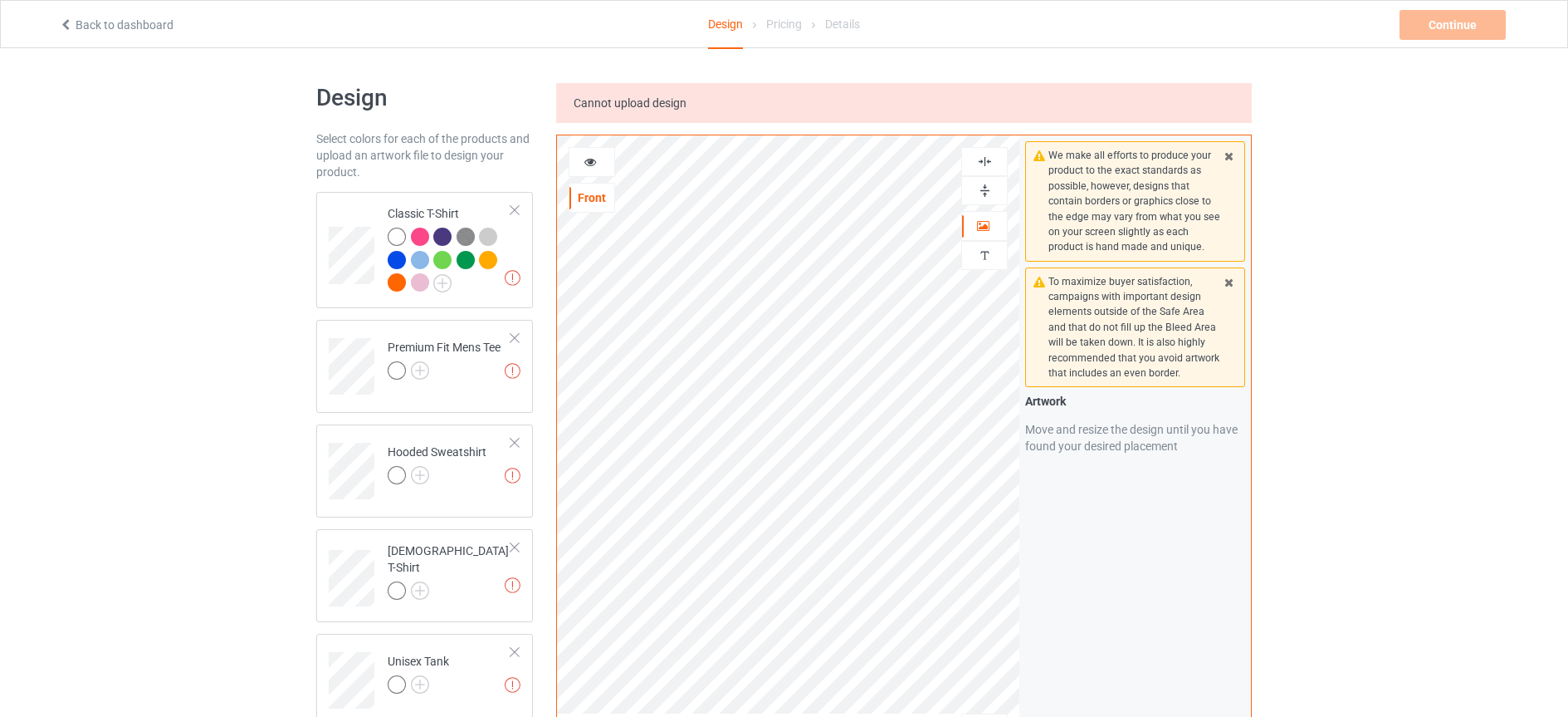
click at [1228, 156] on icon at bounding box center [1229, 154] width 14 height 12
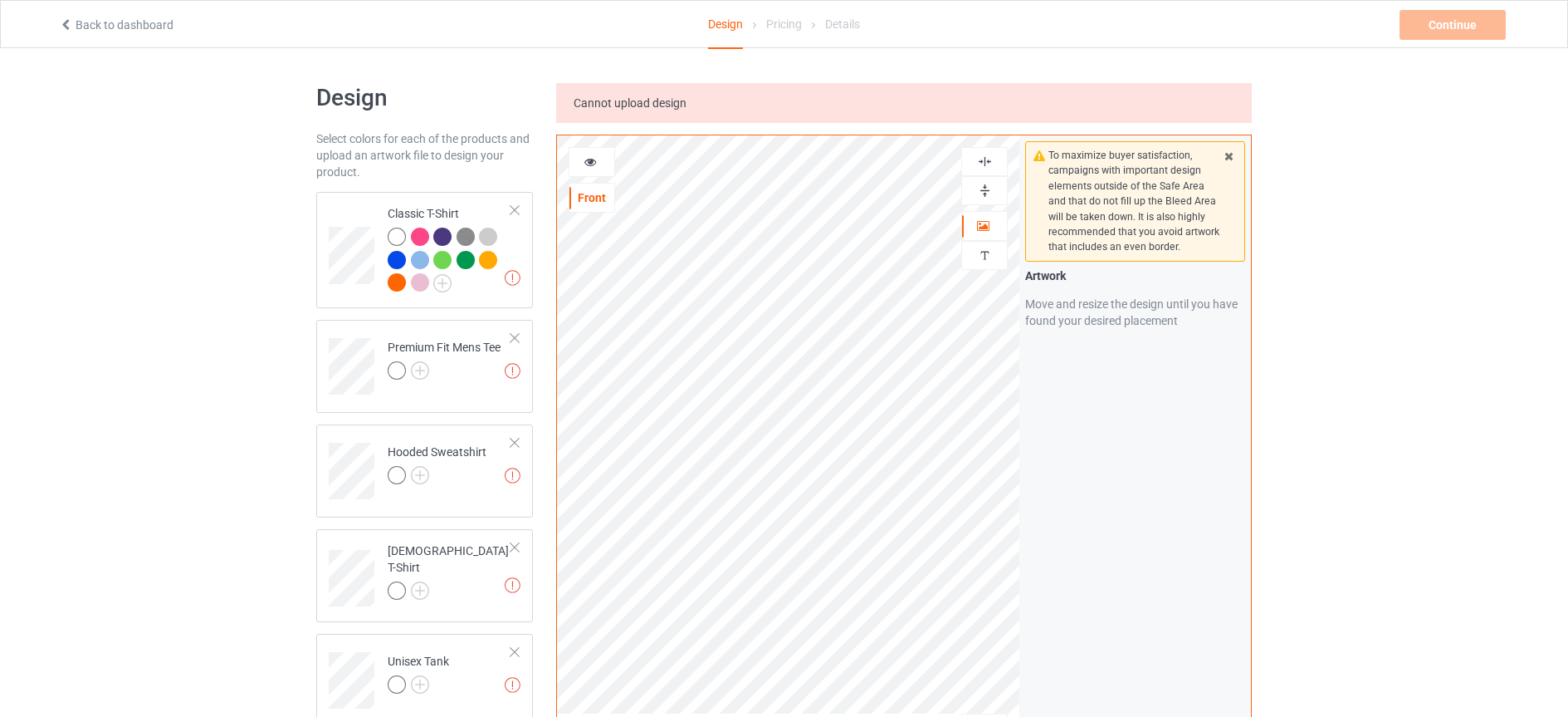
click at [1224, 158] on icon at bounding box center [1229, 154] width 14 height 12
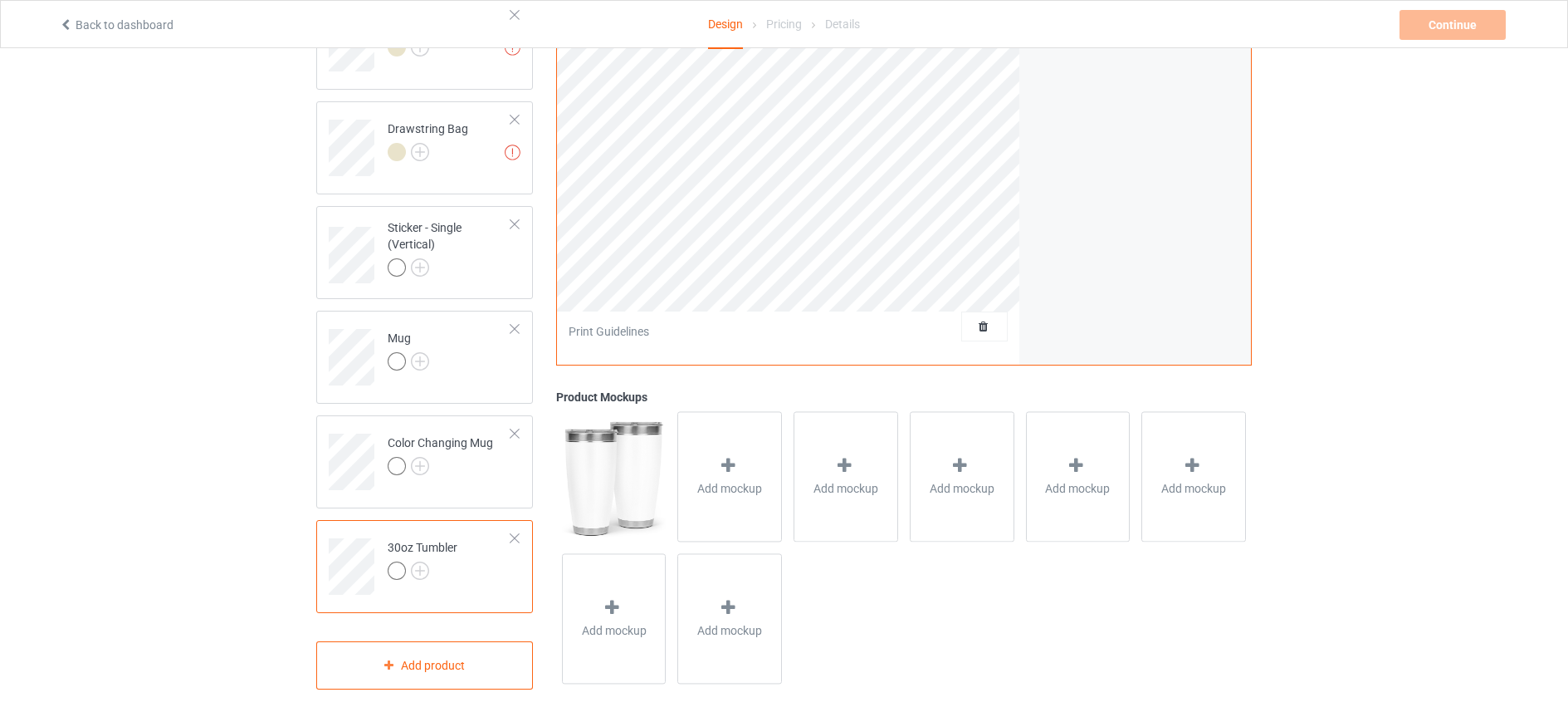
scroll to position [1063, 0]
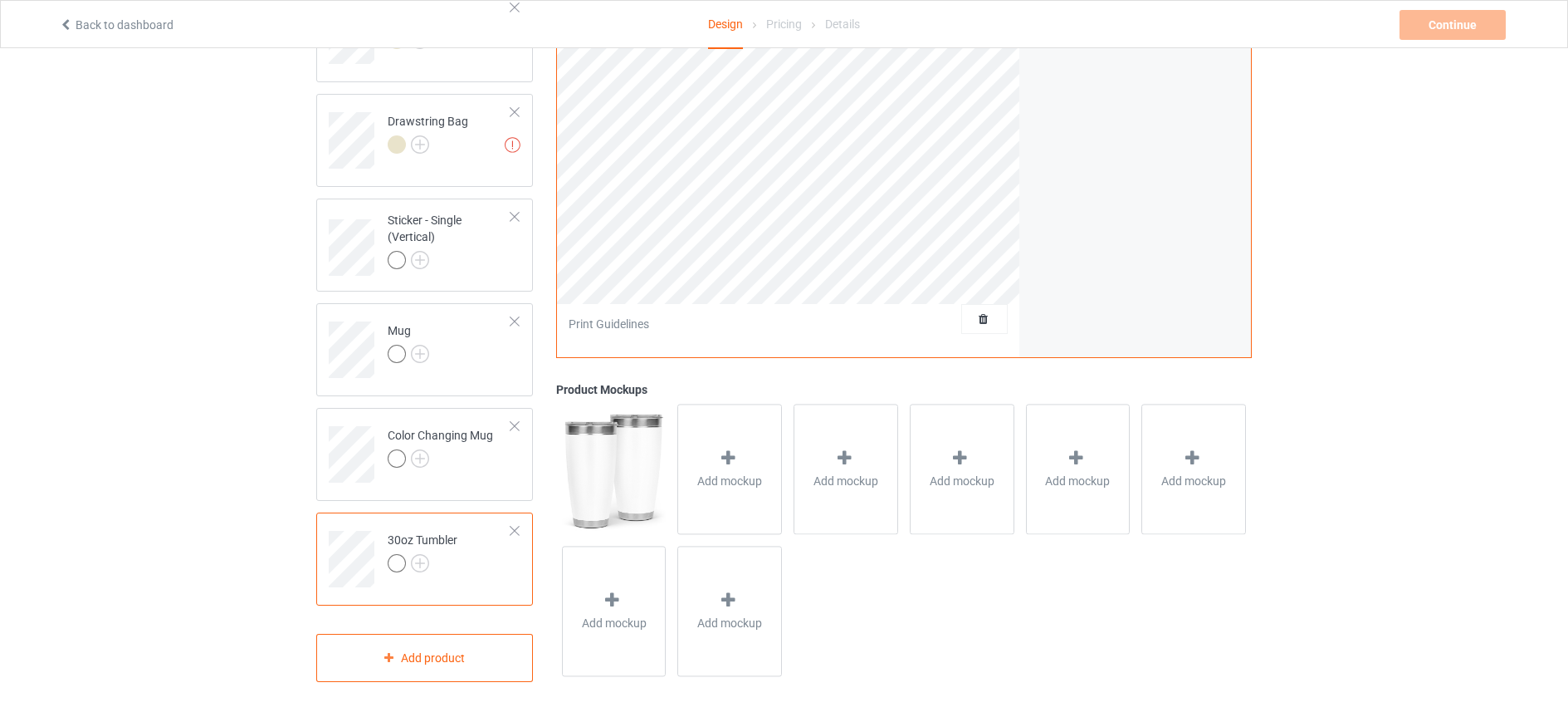
click at [513, 530] on div at bounding box center [515, 531] width 12 height 12
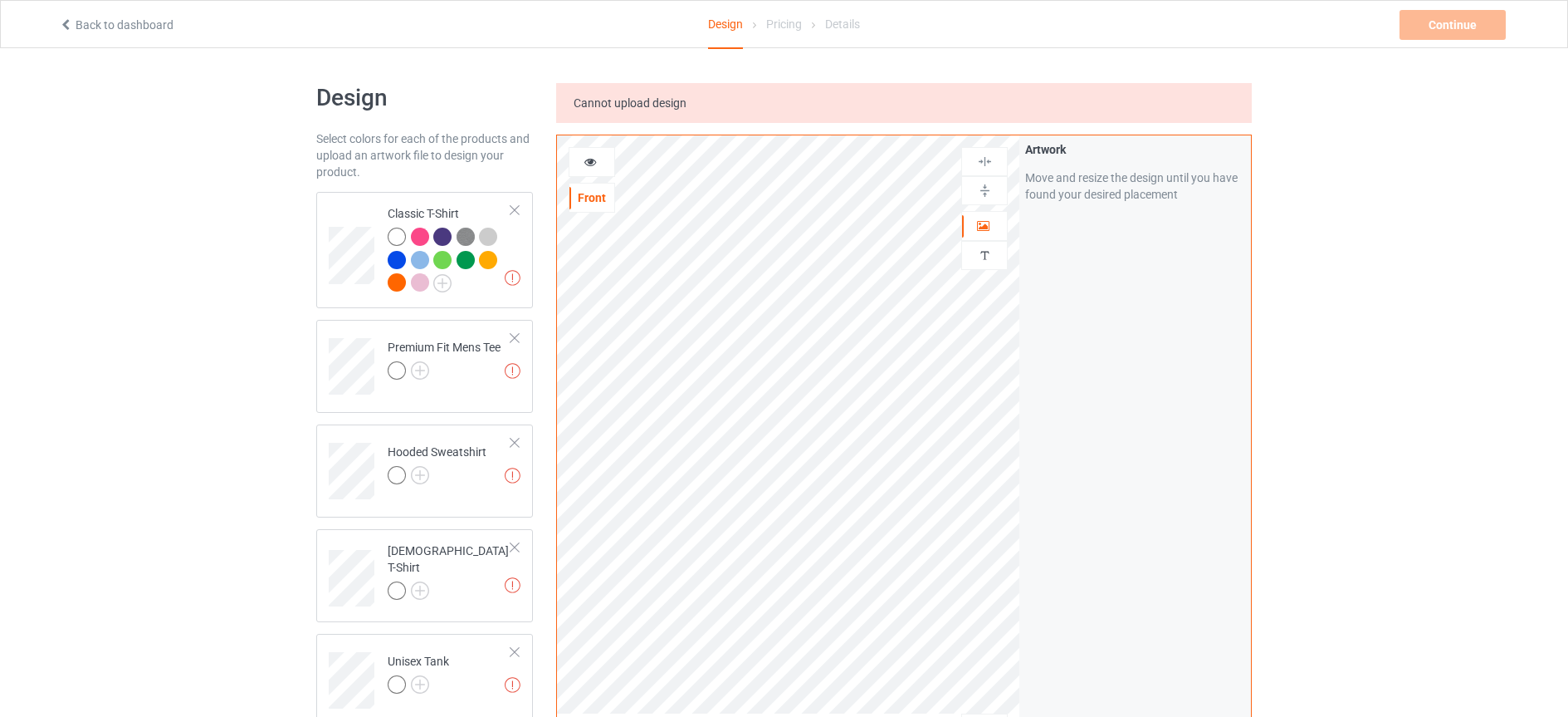
click at [858, 108] on div "Cannot upload design" at bounding box center [904, 103] width 695 height 40
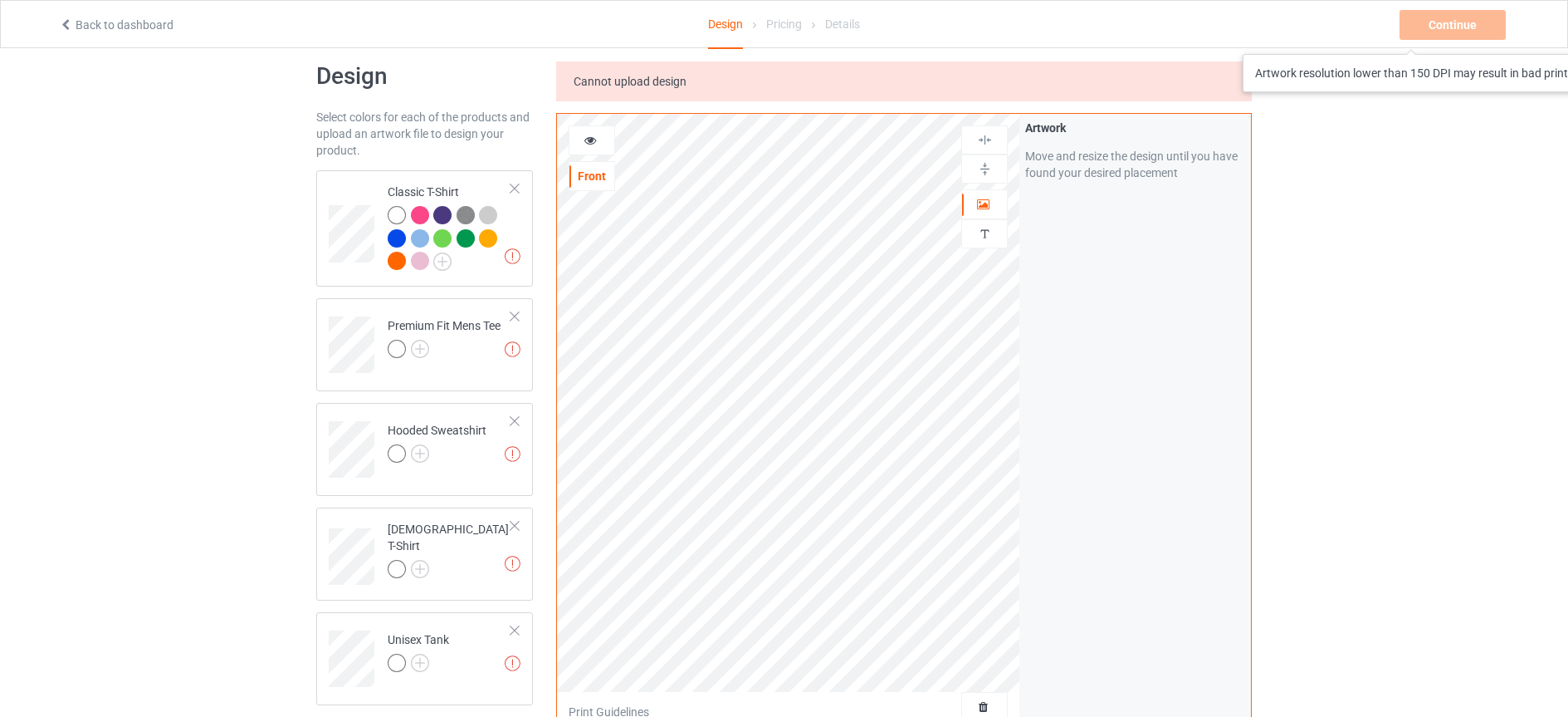
click at [1421, 37] on div "Continue Artwork resolution lower than 150 DPI may result in bad print" at bounding box center [1454, 24] width 110 height 30
click at [1419, 26] on div "Continue Artwork resolution lower than 150 DPI may result in bad print" at bounding box center [1454, 24] width 110 height 30
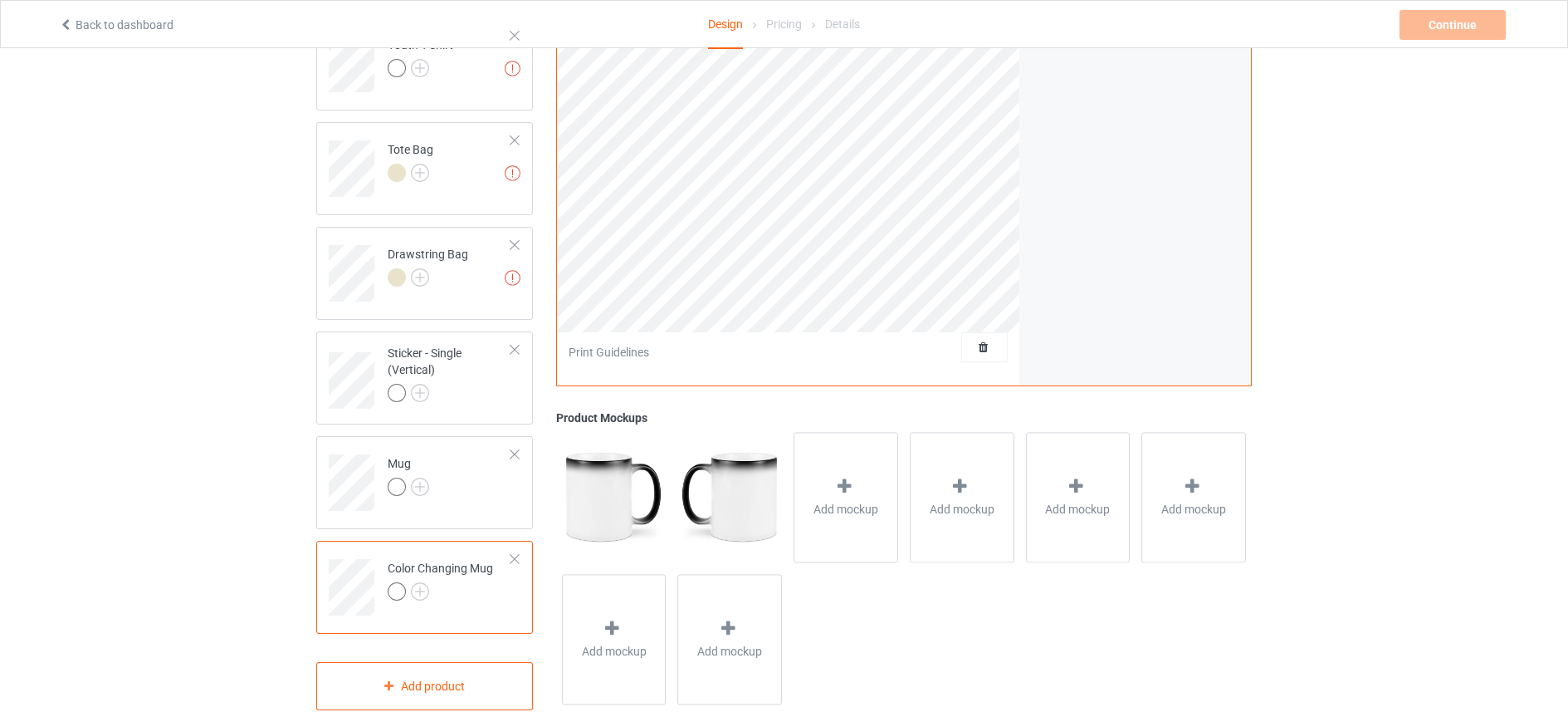
scroll to position [958, 0]
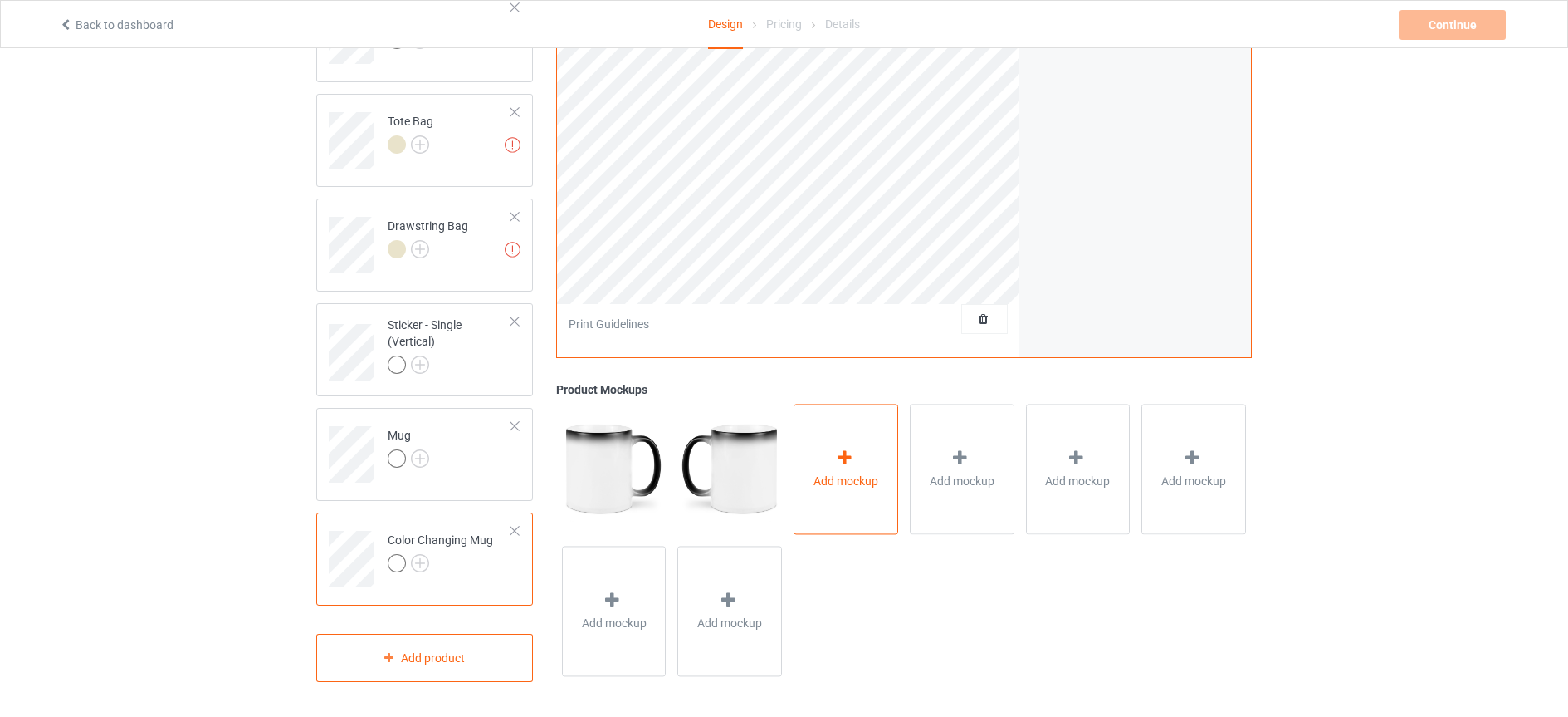
click at [851, 472] on span "Add mockup" at bounding box center [846, 480] width 65 height 17
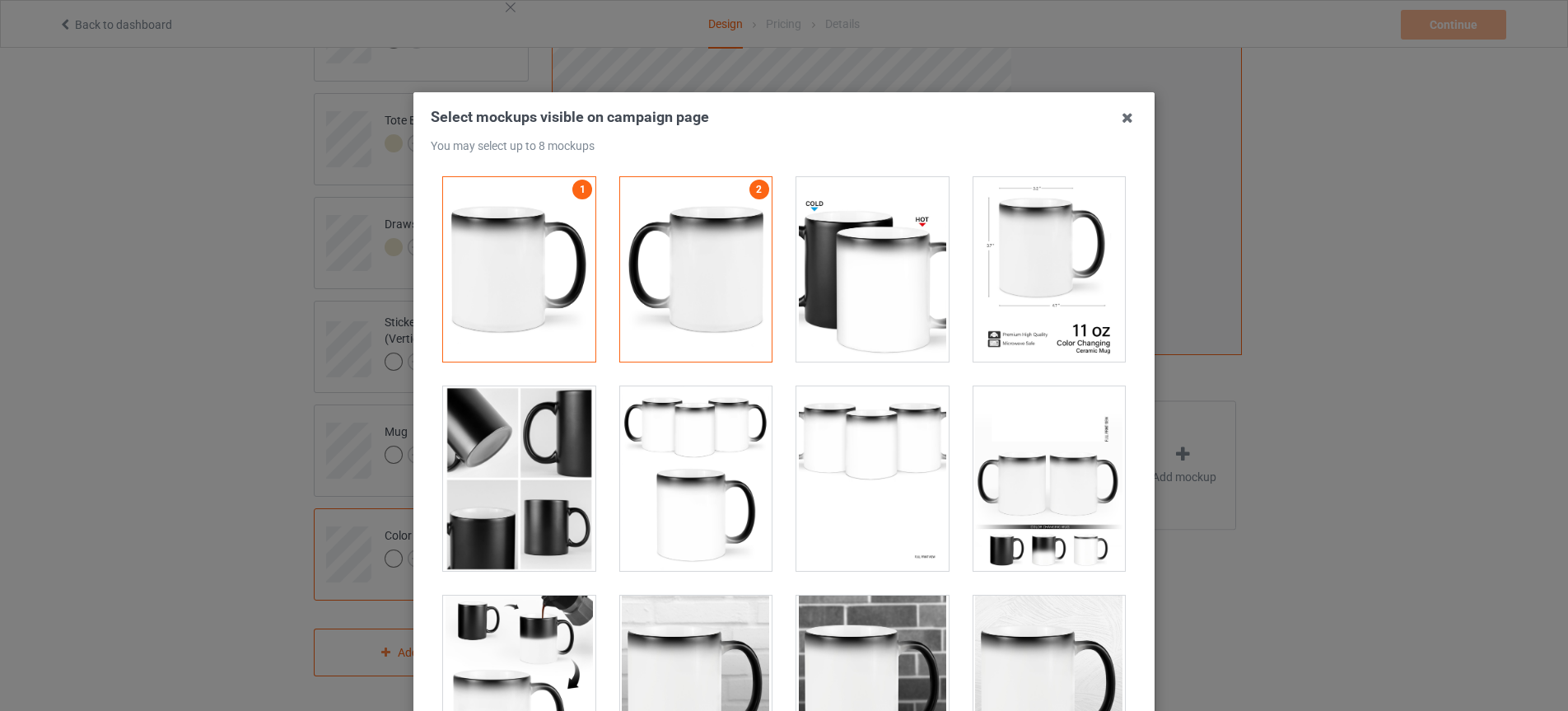
click at [507, 275] on div at bounding box center [519, 269] width 153 height 185
click at [686, 262] on div at bounding box center [696, 269] width 153 height 185
click at [1119, 113] on icon at bounding box center [1127, 118] width 26 height 26
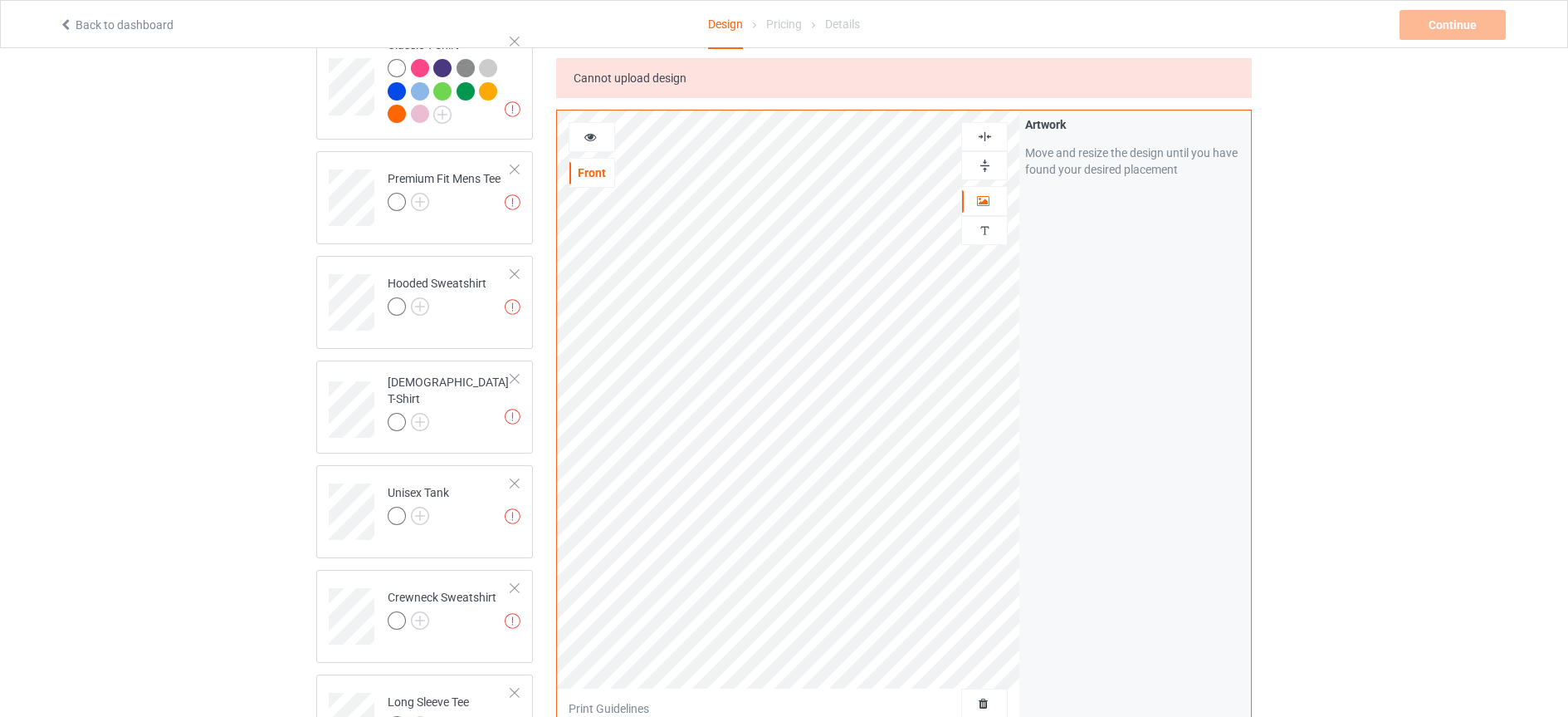
scroll to position [0, 0]
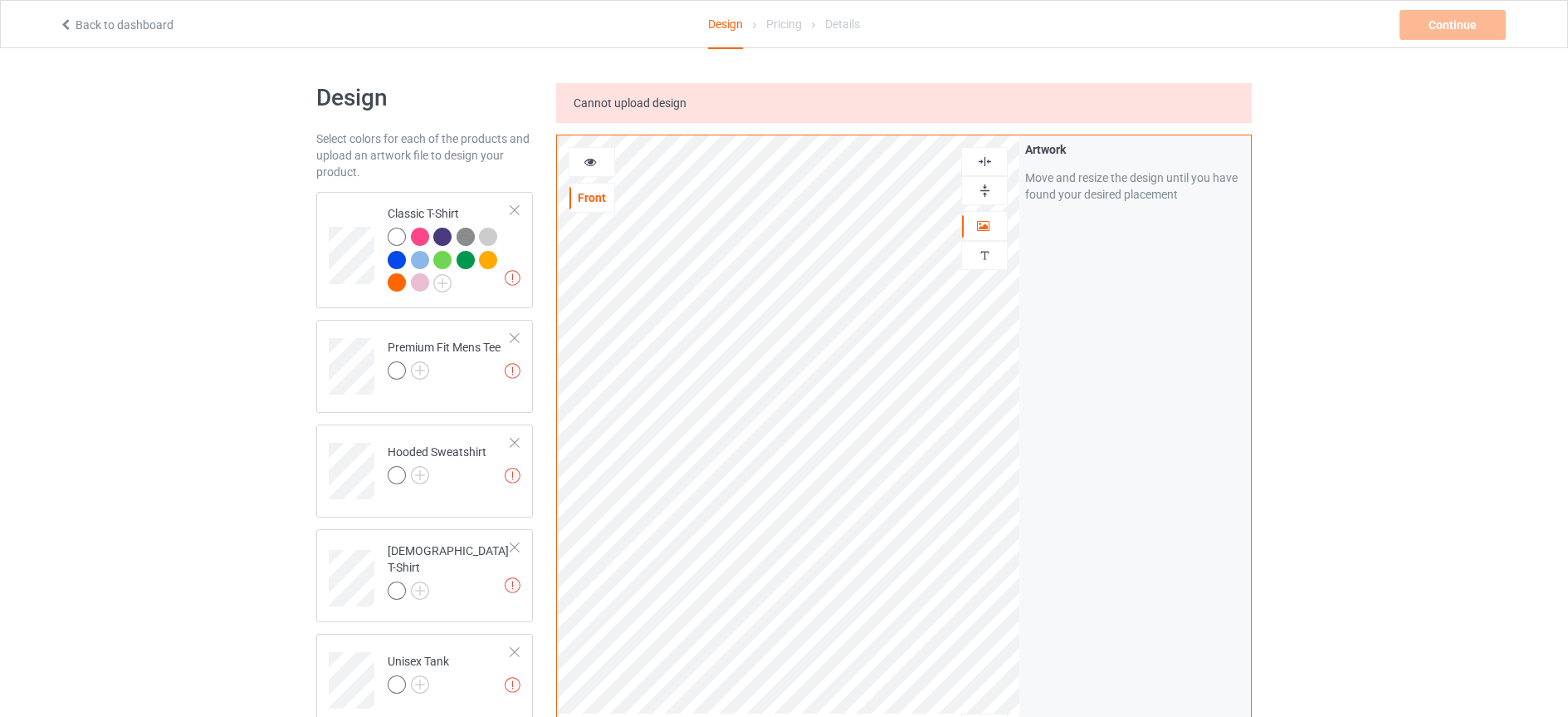
click at [918, 119] on div "Cannot upload design" at bounding box center [904, 103] width 695 height 40
click at [588, 162] on icon at bounding box center [591, 160] width 14 height 12
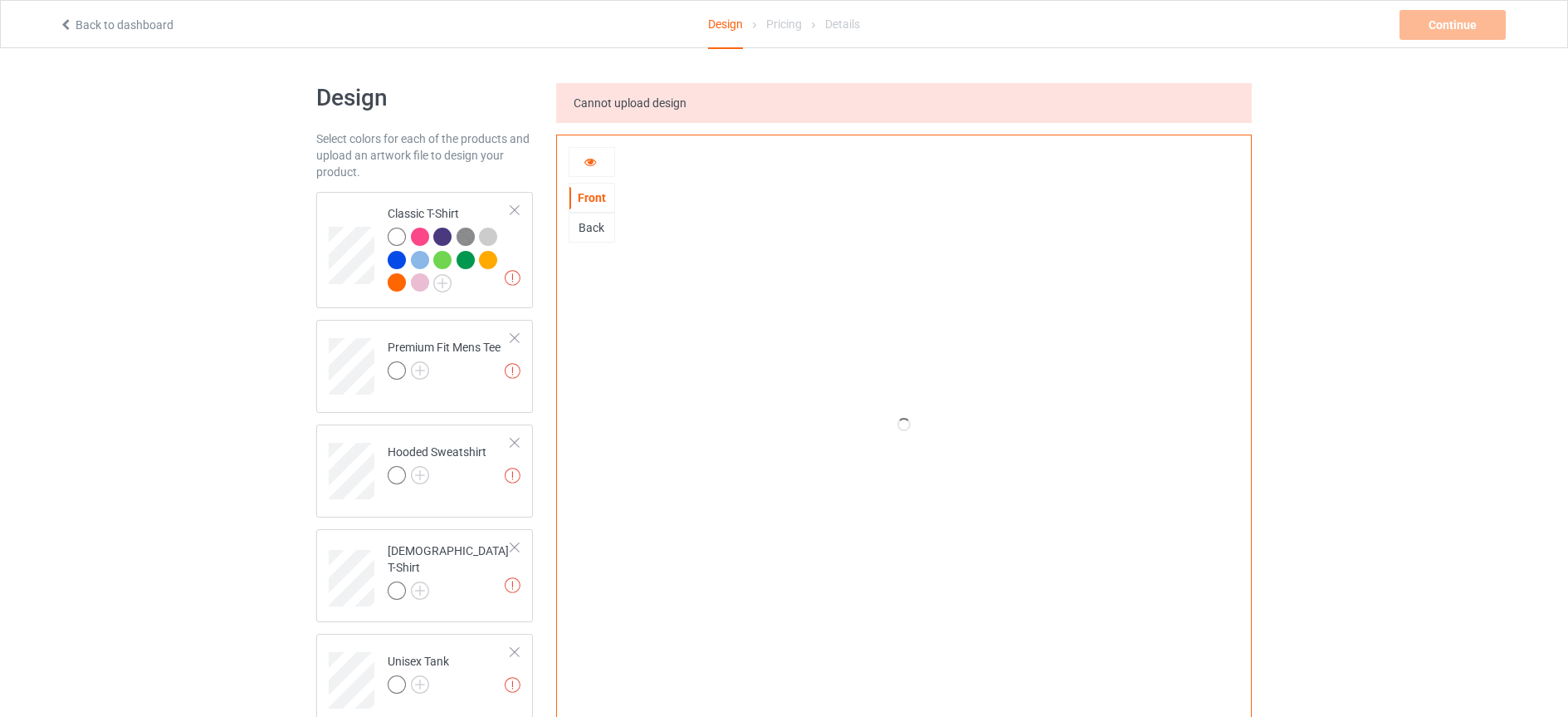
click at [593, 199] on div "Front" at bounding box center [593, 197] width 45 height 17
click at [517, 243] on td "Artwork resolution lower than 150 DPI may result in bad print Classic T-Shirt" at bounding box center [450, 250] width 142 height 103
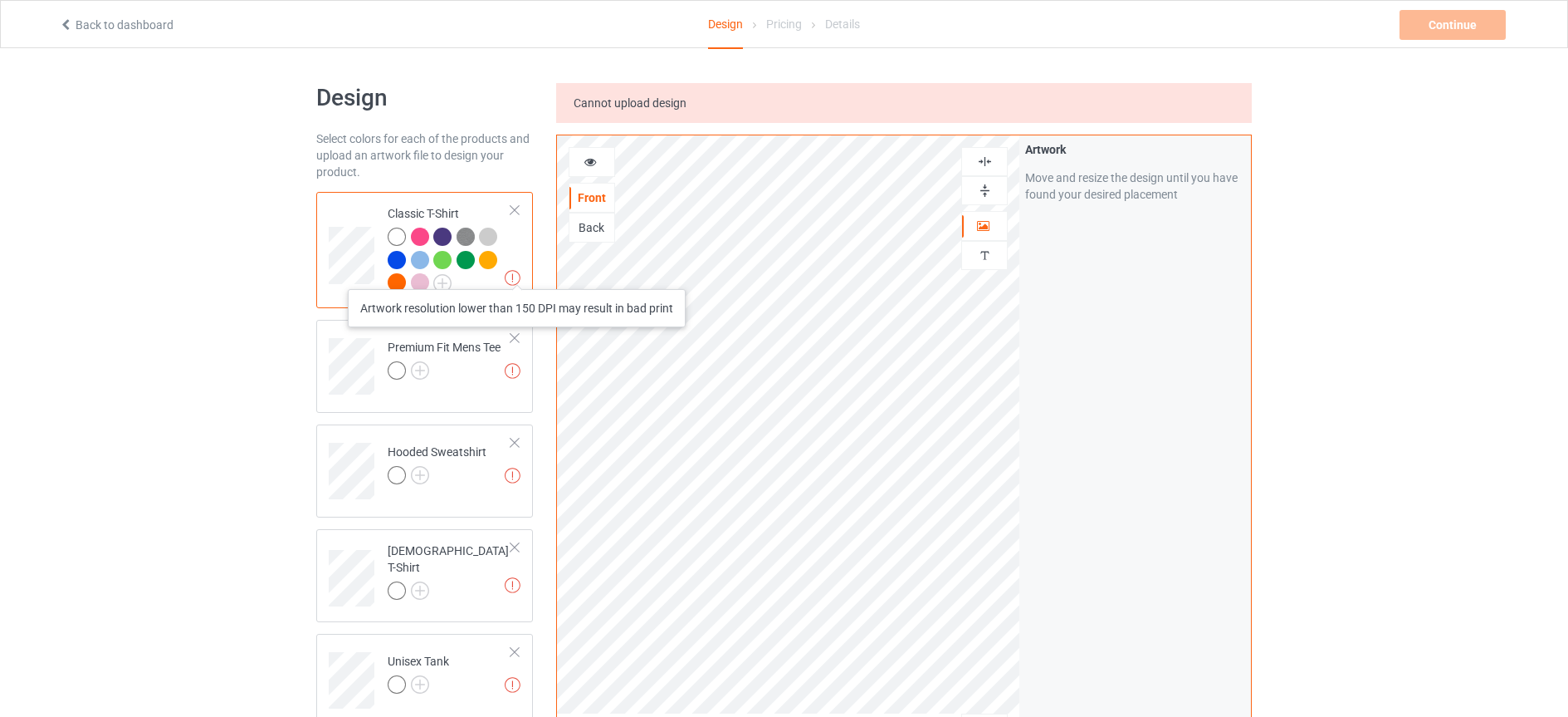
click at [516, 272] on img at bounding box center [512, 278] width 16 height 16
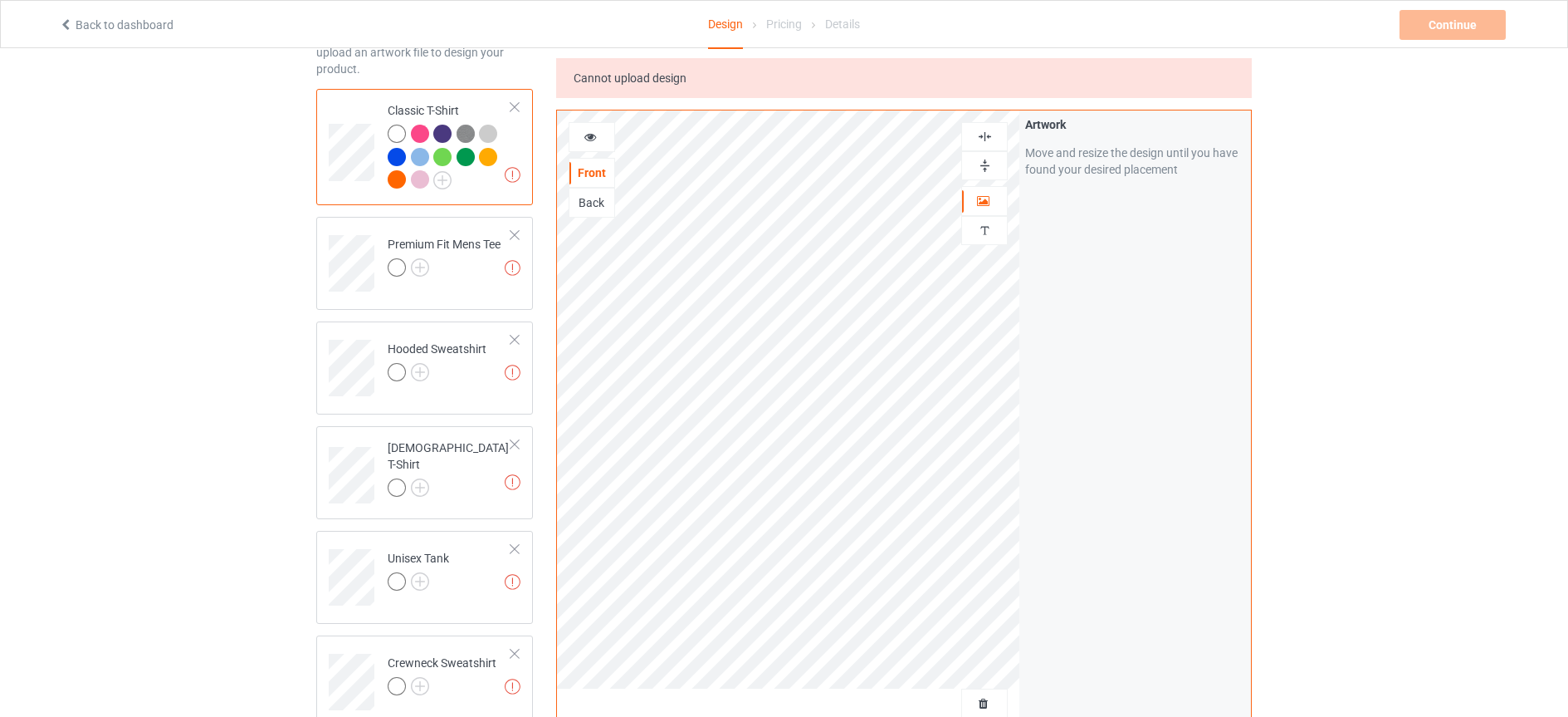
scroll to position [107, 0]
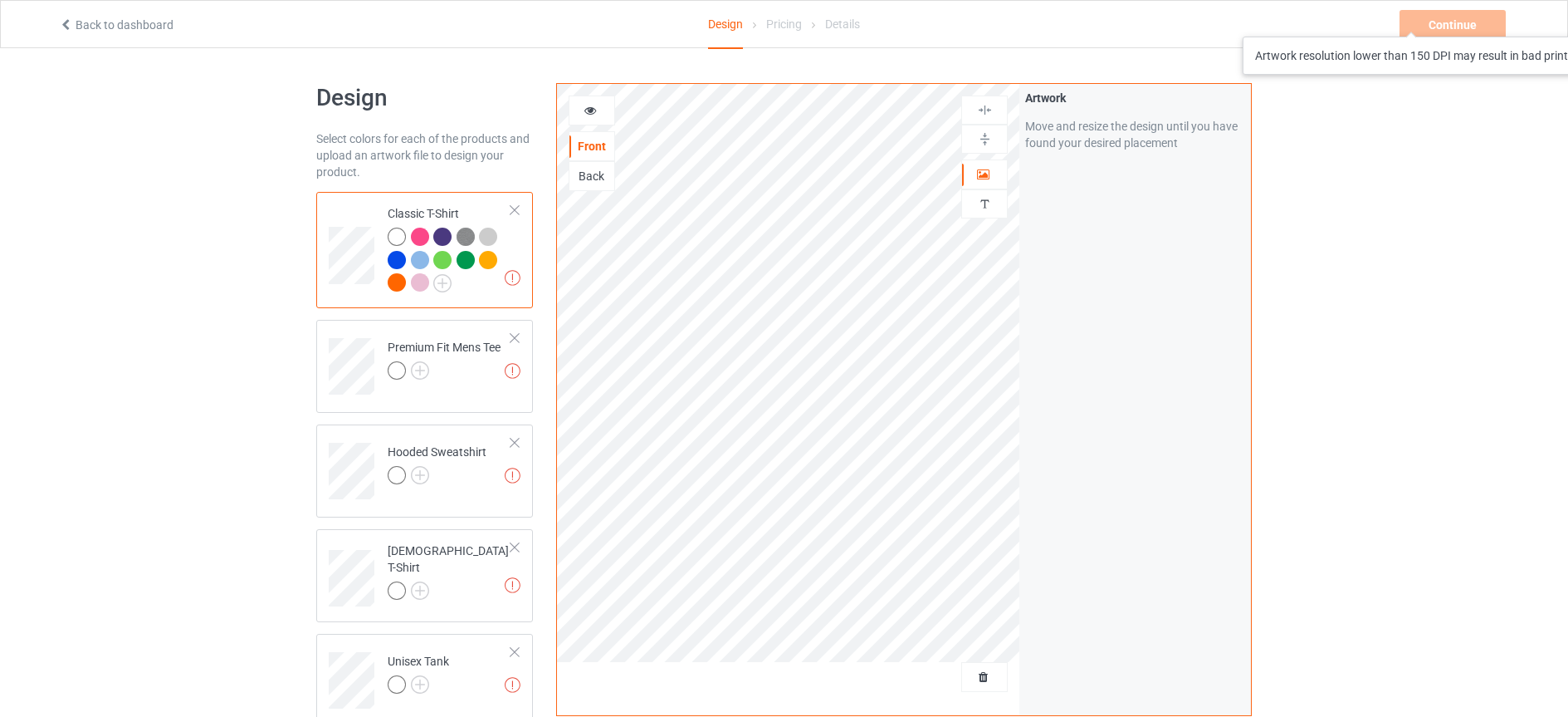
click at [1450, 20] on div "Continue Artwork resolution lower than 150 DPI may result in bad print" at bounding box center [1454, 24] width 110 height 30
click at [1446, 24] on div "Continue Artwork resolution lower than 150 DPI may result in bad print" at bounding box center [1454, 24] width 110 height 30
click at [516, 208] on div at bounding box center [515, 211] width 12 height 12
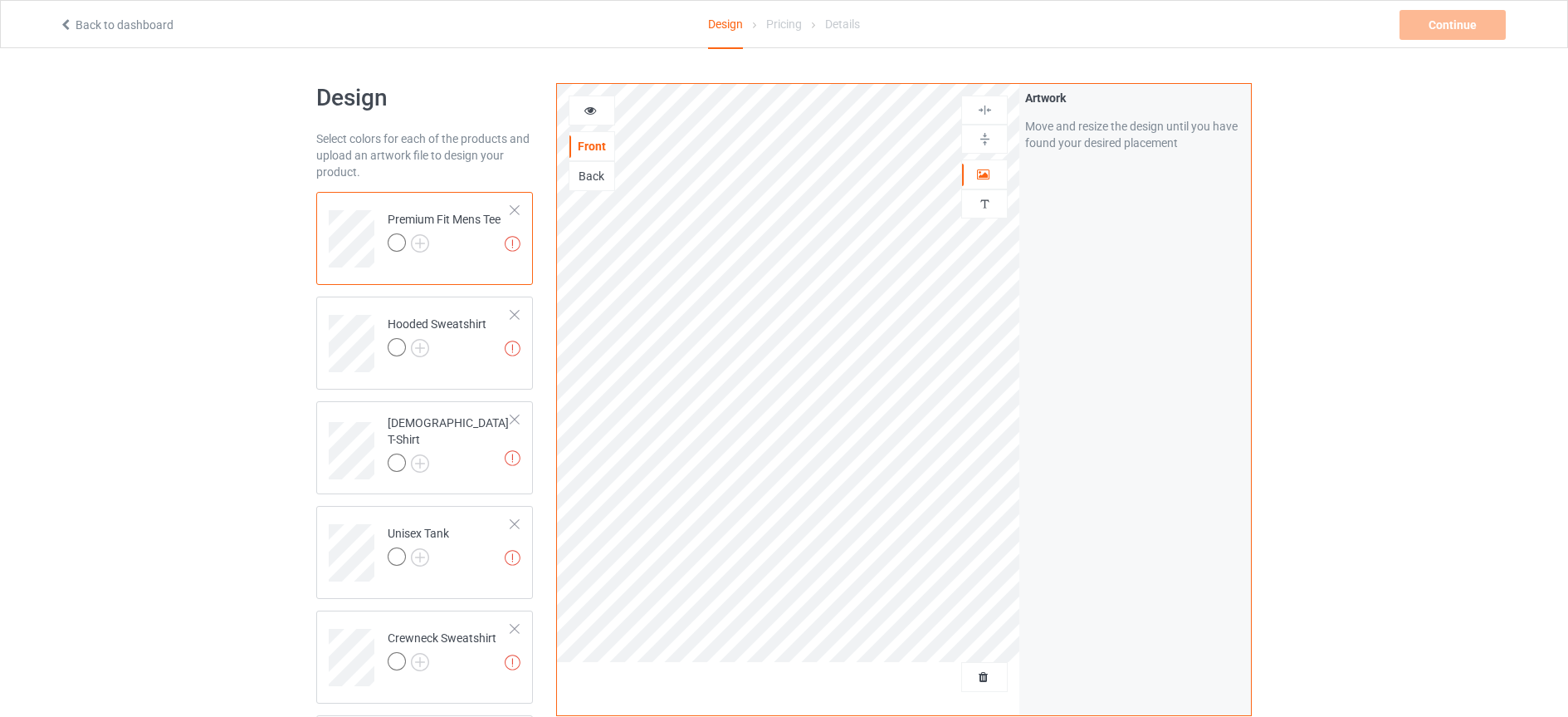
click at [515, 210] on div at bounding box center [515, 211] width 12 height 12
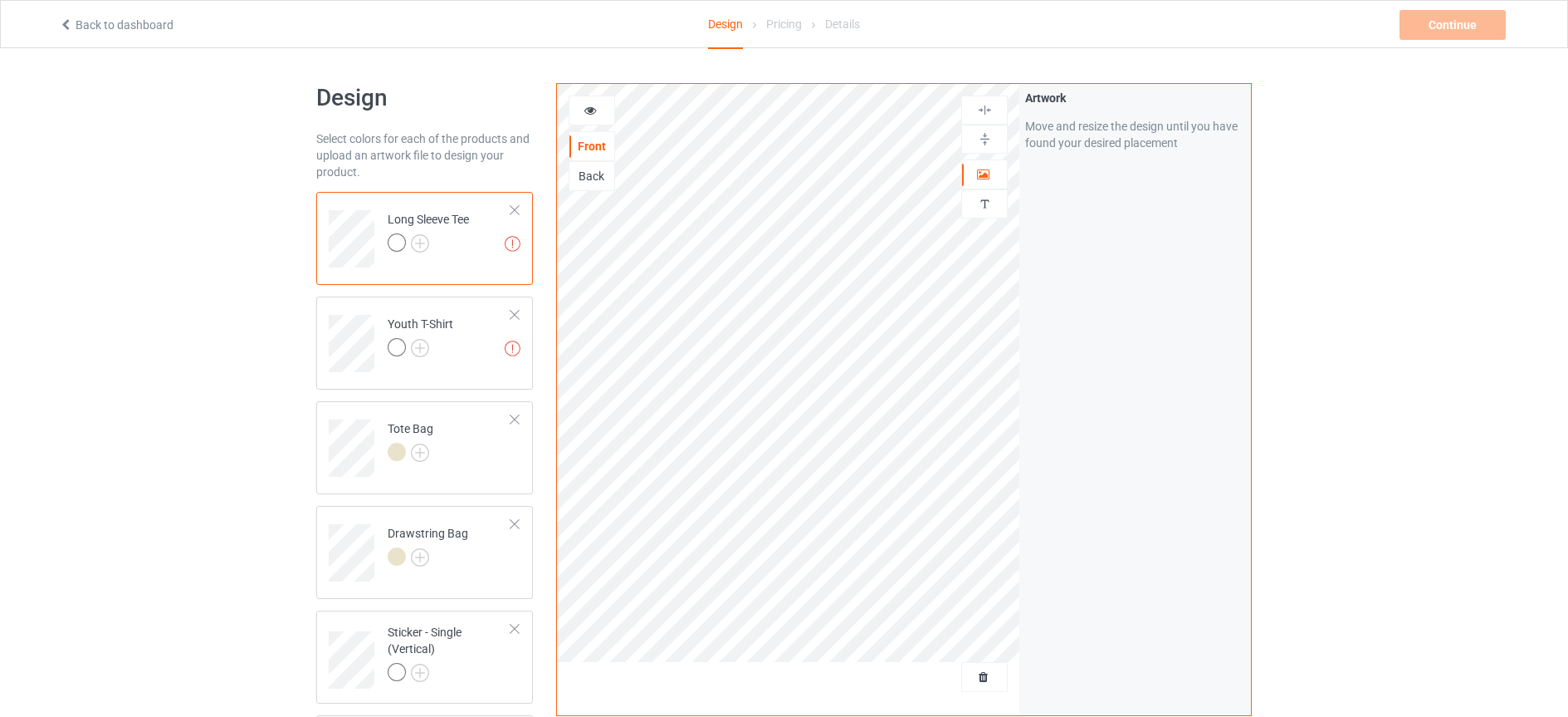
click at [515, 210] on div at bounding box center [515, 211] width 12 height 12
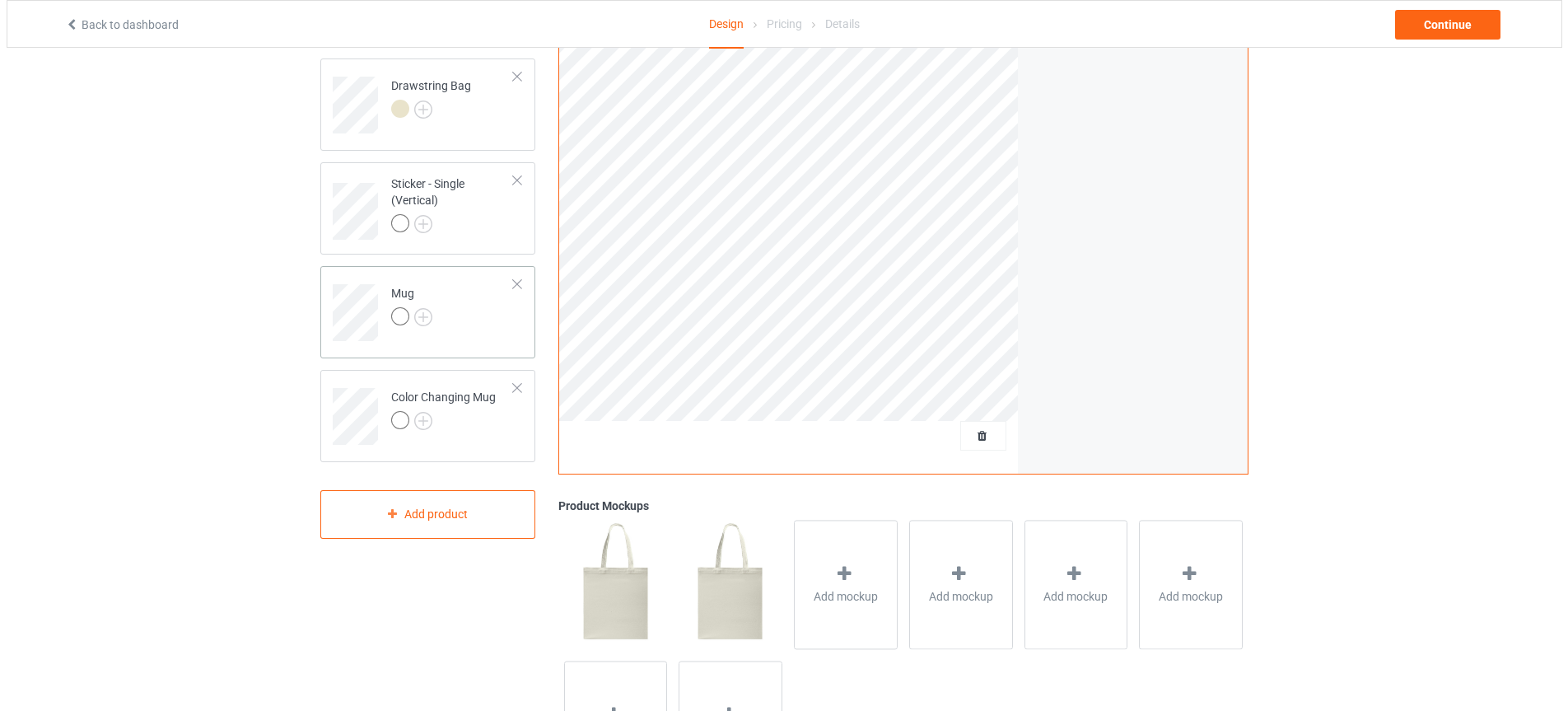
scroll to position [246, 0]
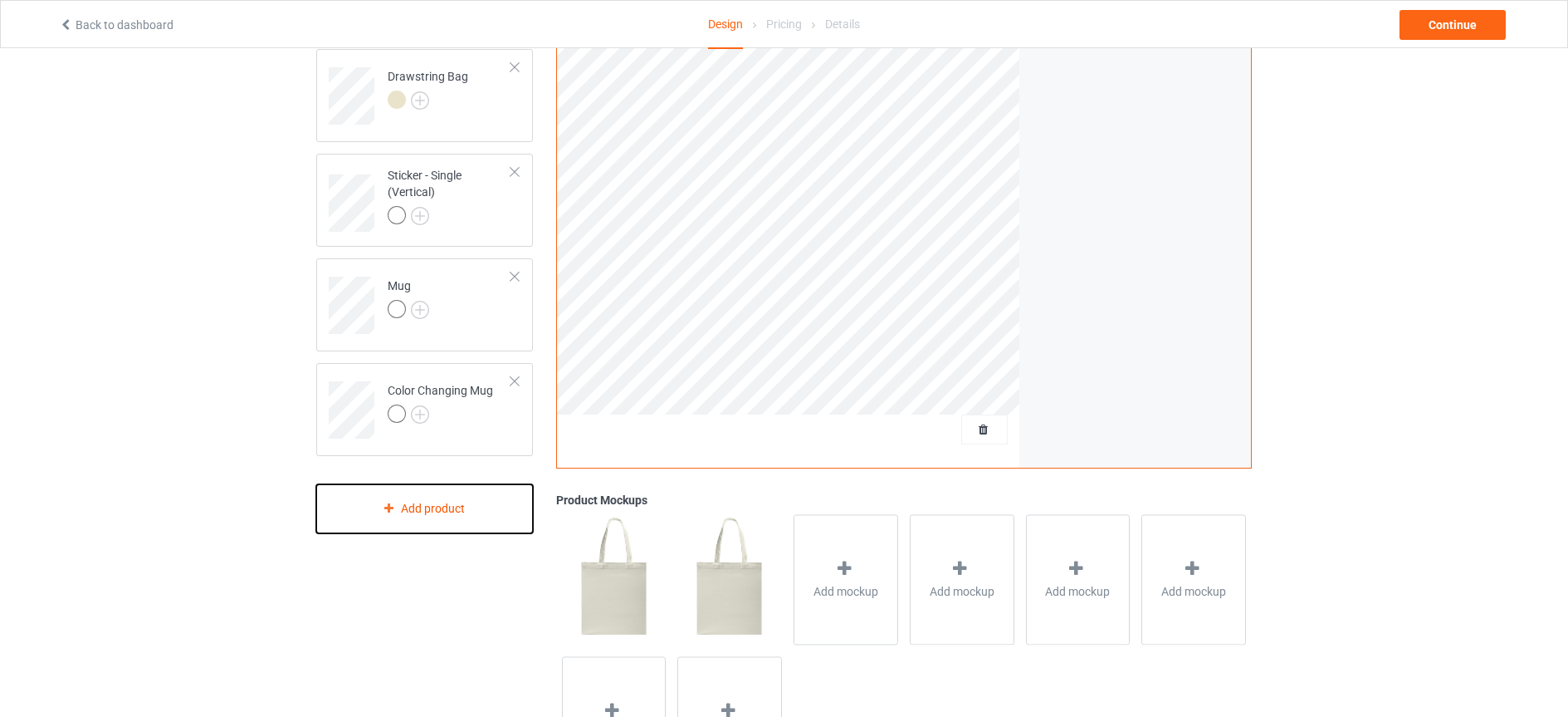
click at [451, 504] on div "Add product" at bounding box center [424, 508] width 216 height 49
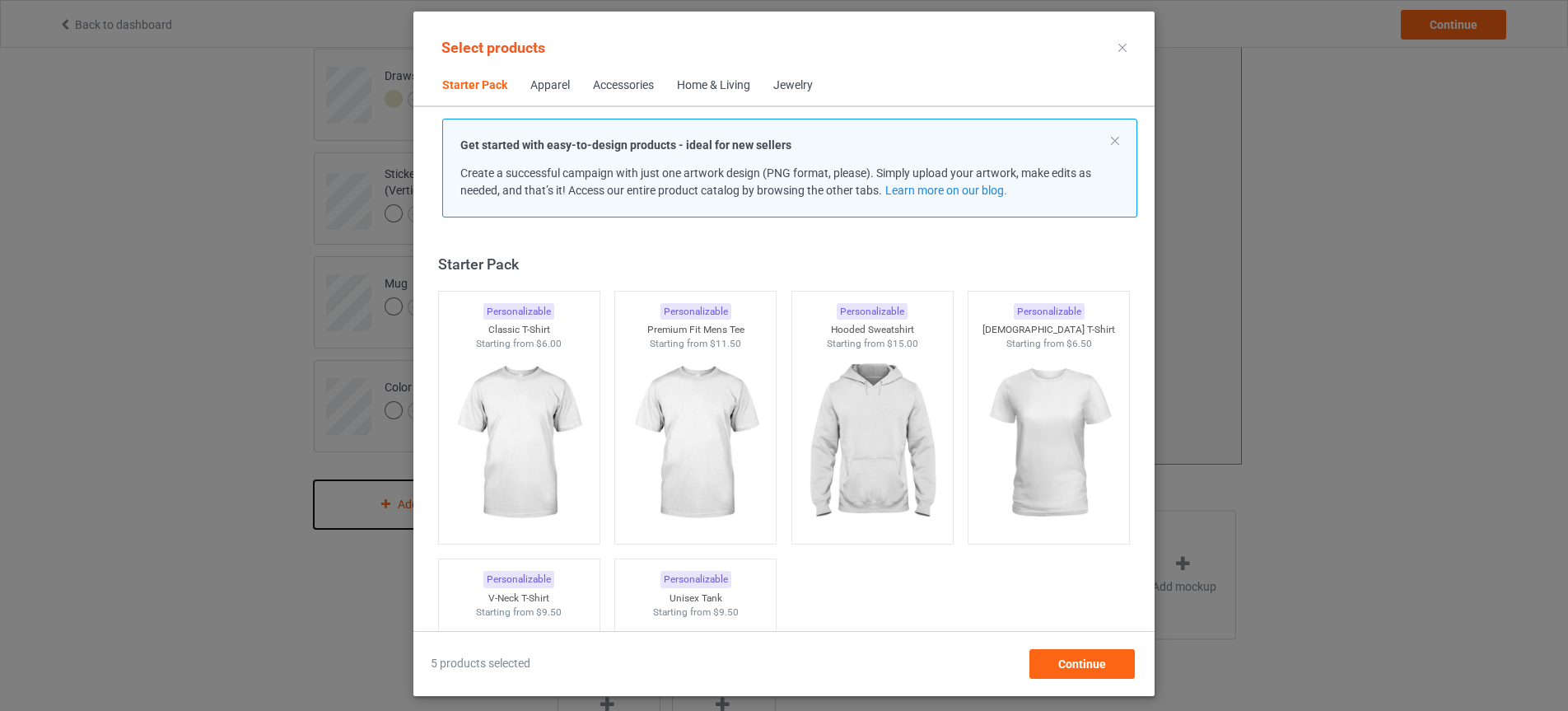
scroll to position [21, 0]
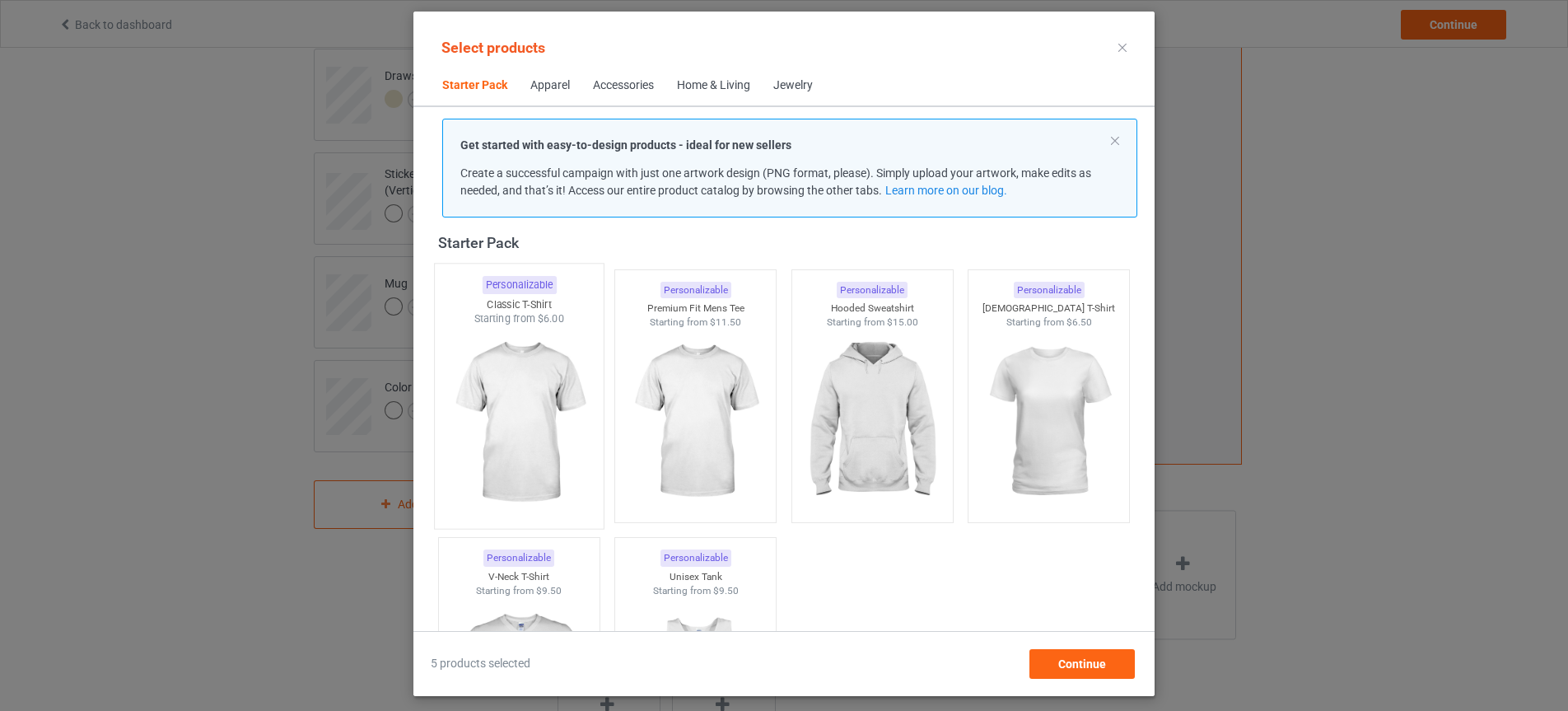
click at [528, 457] on img at bounding box center [518, 423] width 154 height 193
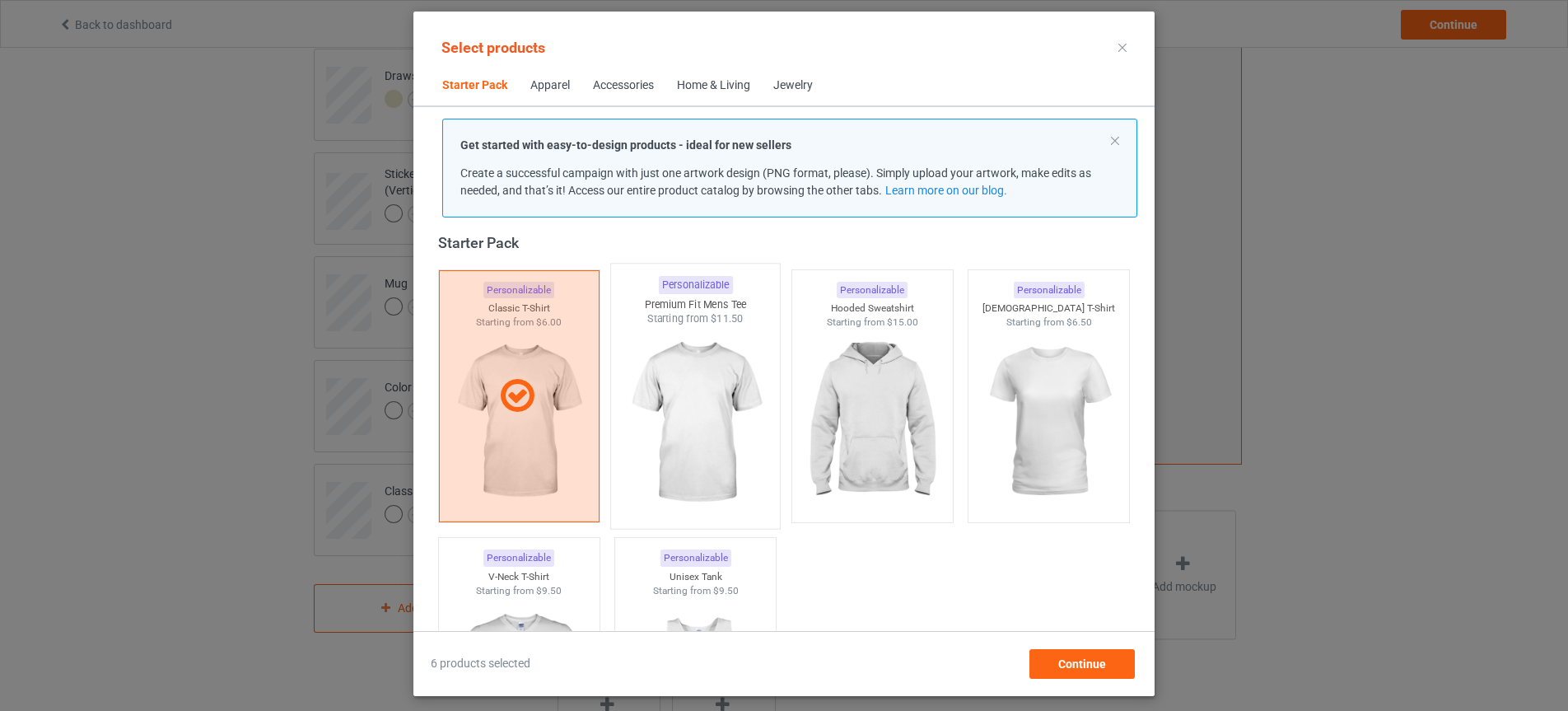
click at [713, 388] on img at bounding box center [696, 423] width 154 height 193
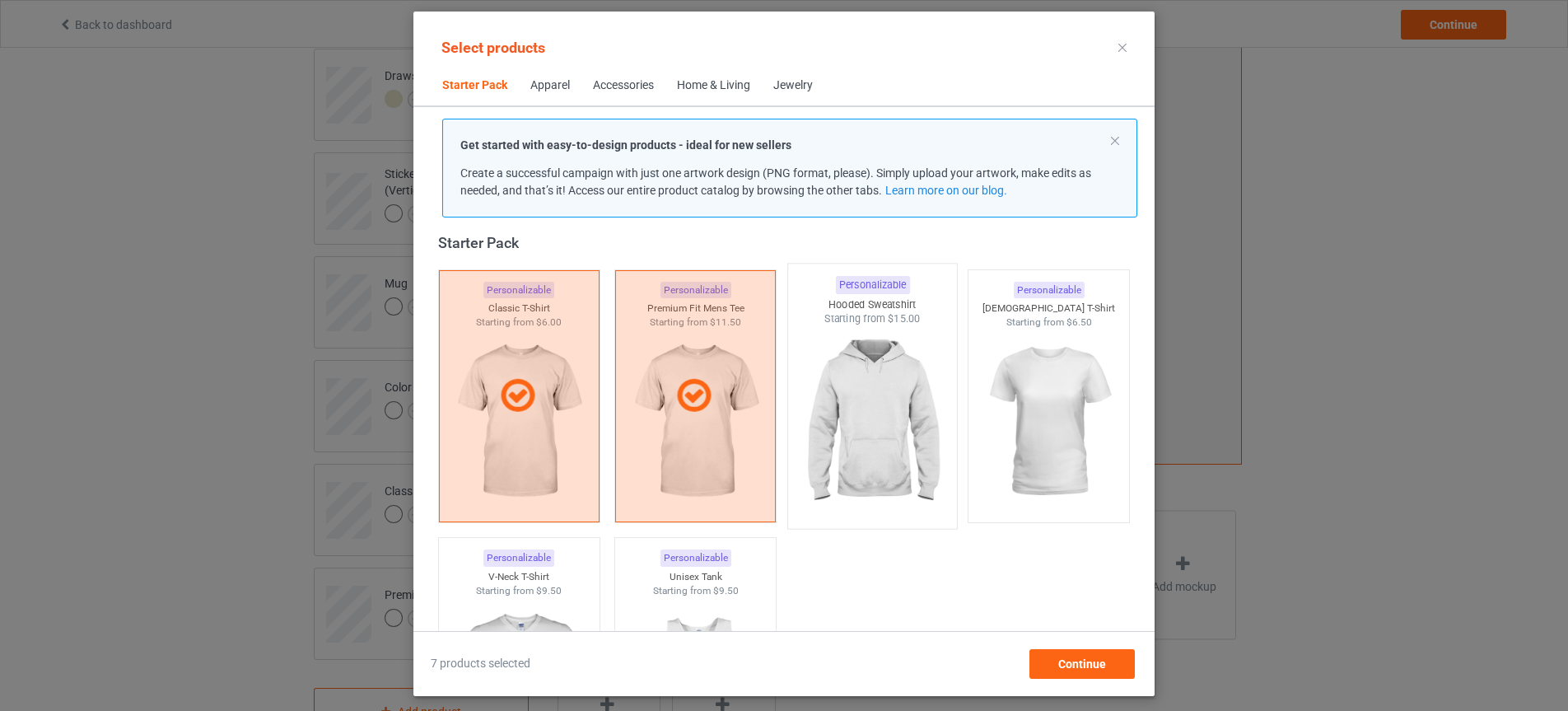
click at [863, 403] on img at bounding box center [871, 423] width 154 height 193
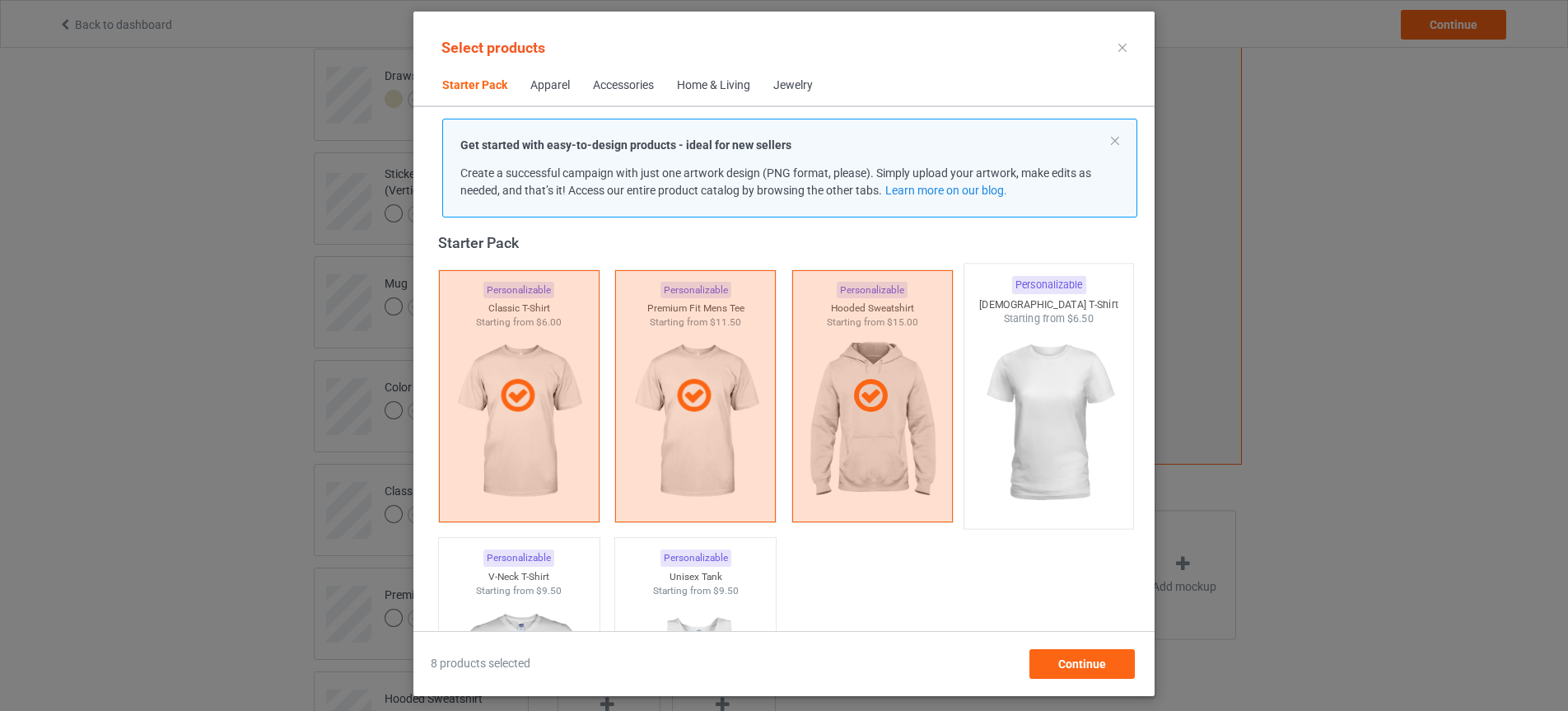
click at [1017, 418] on img at bounding box center [1048, 423] width 154 height 193
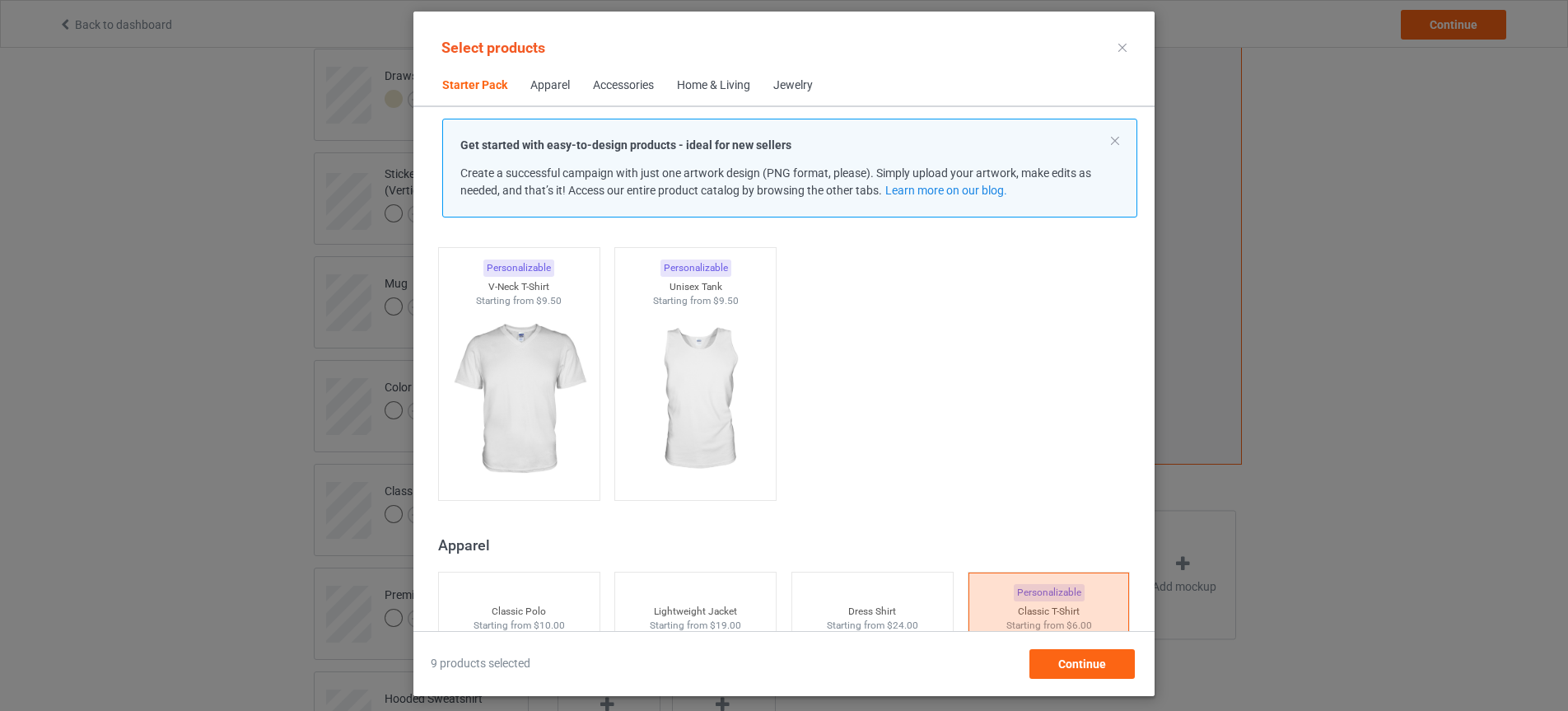
scroll to position [318, 0]
click at [714, 409] on img at bounding box center [696, 393] width 154 height 193
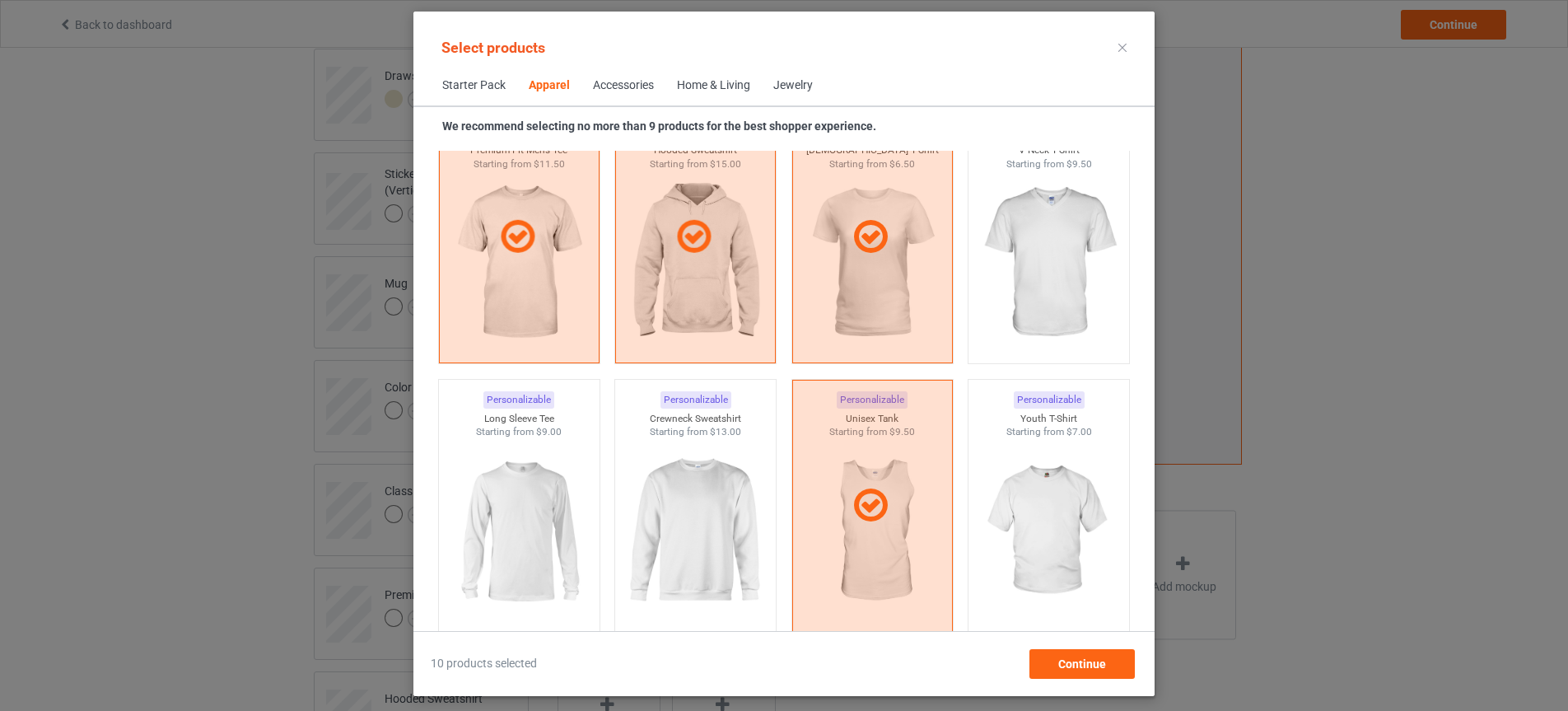
scroll to position [962, 0]
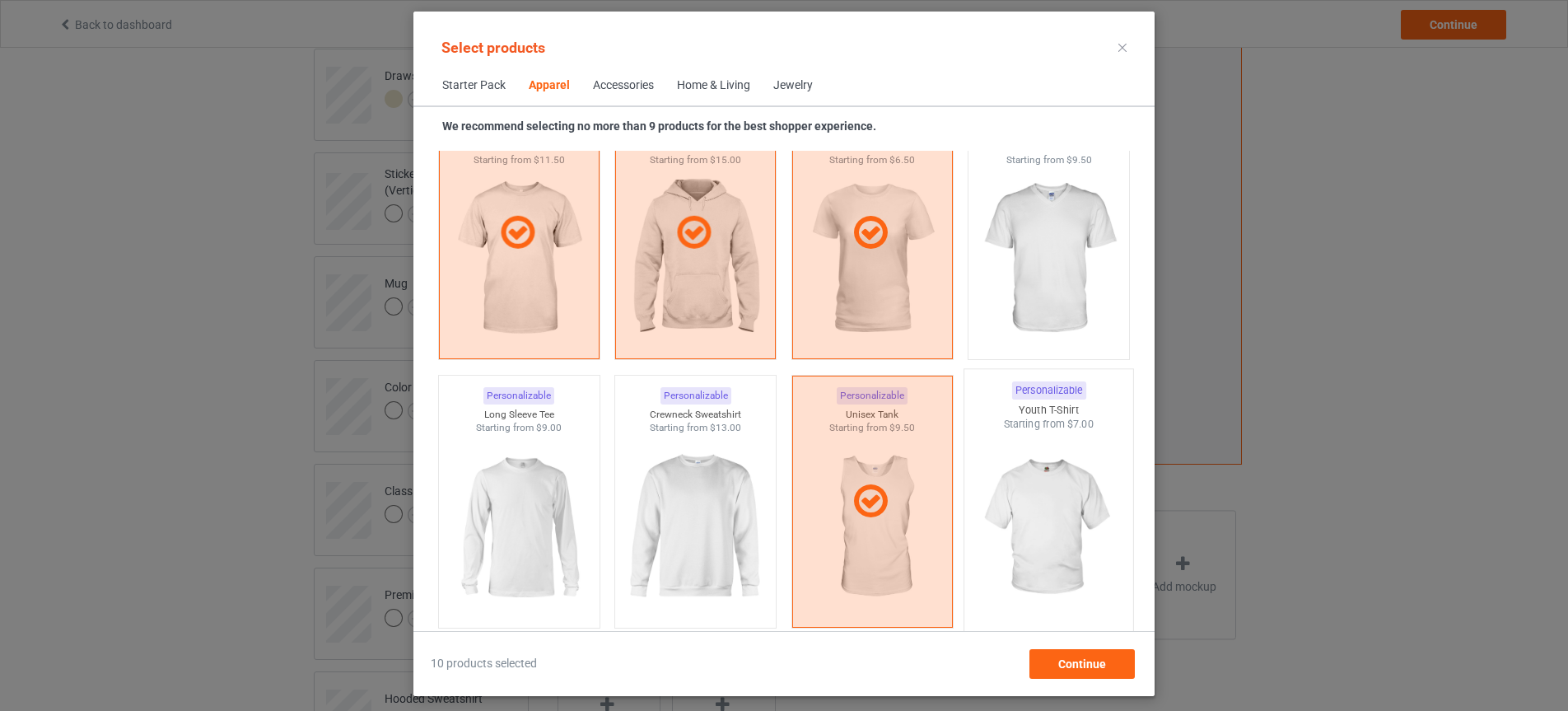
click at [1040, 525] on img at bounding box center [1048, 527] width 154 height 193
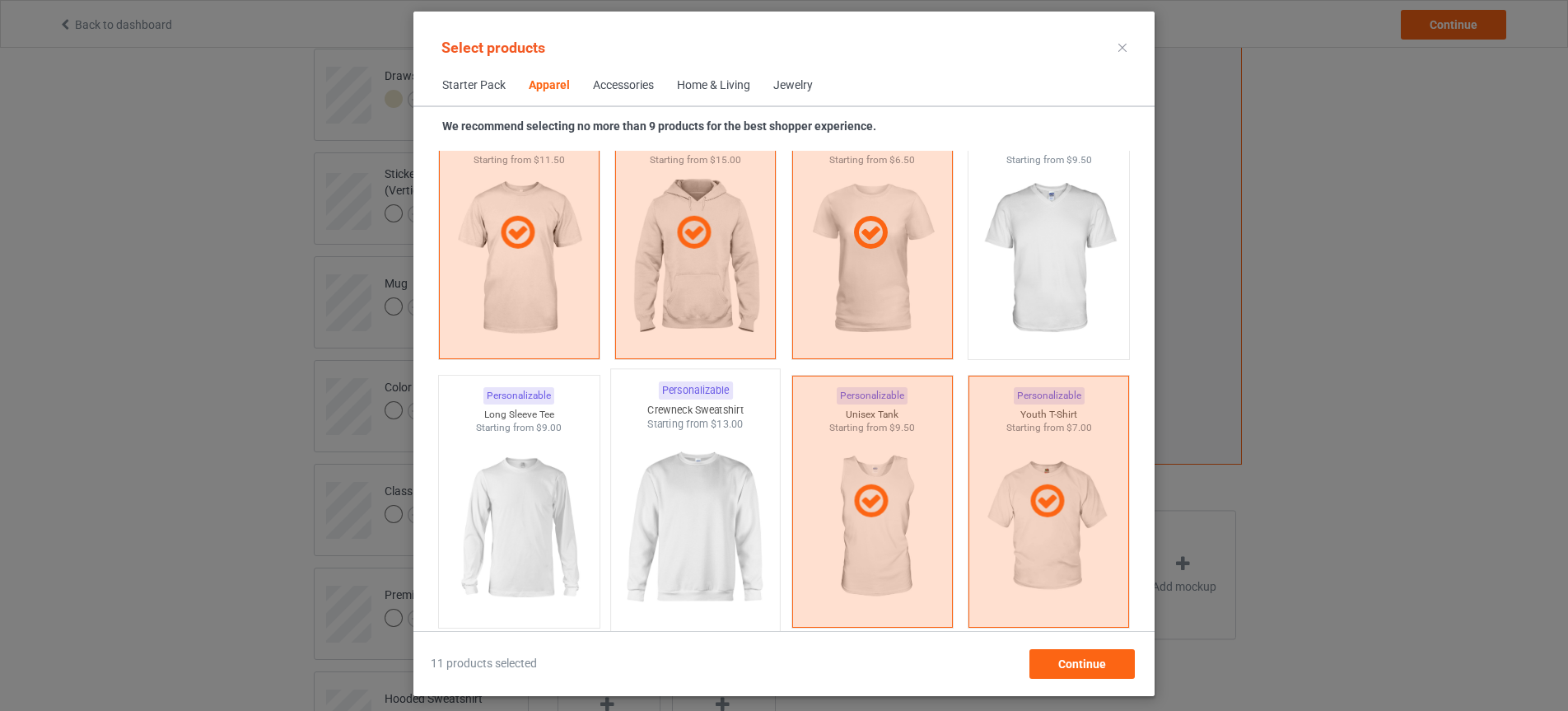
click at [690, 507] on img at bounding box center [696, 527] width 154 height 193
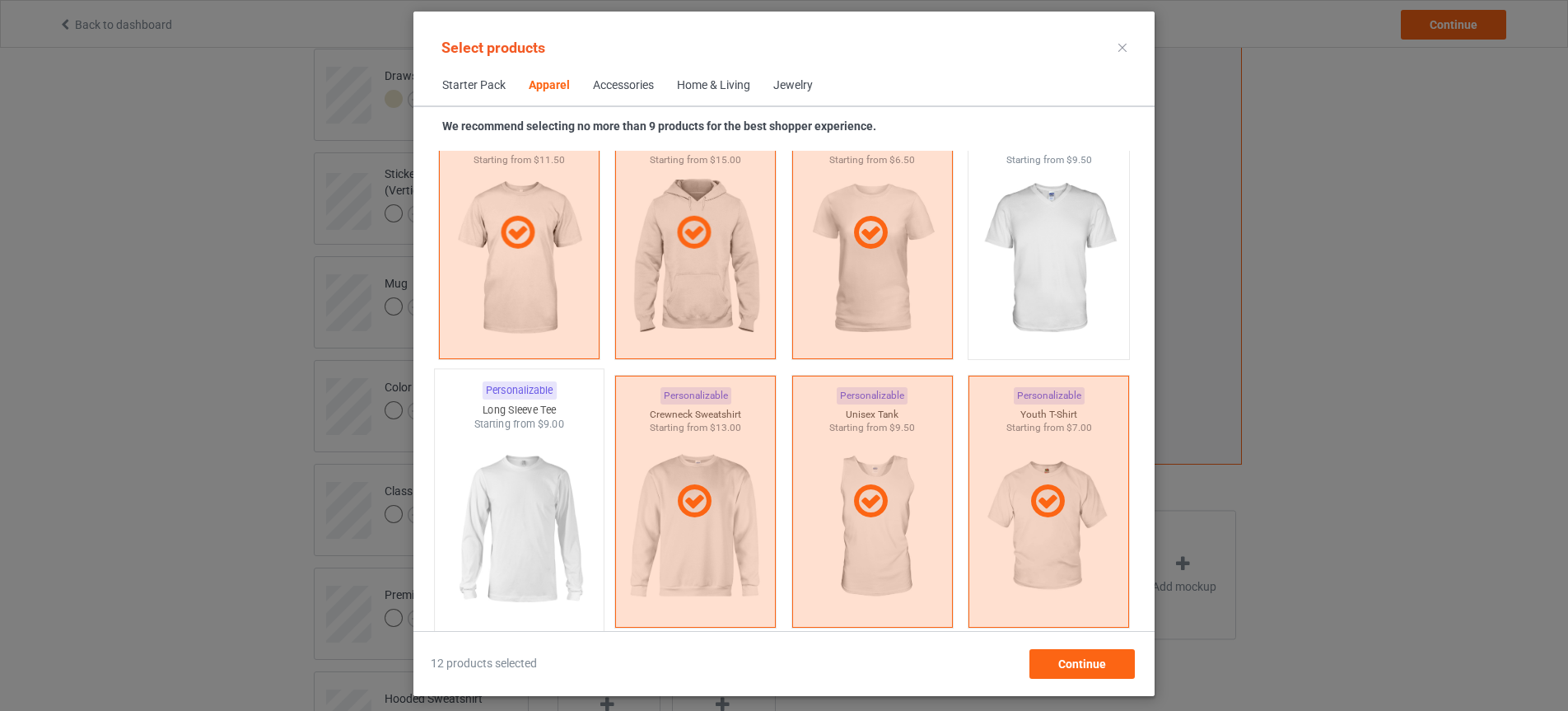
click at [570, 493] on img at bounding box center [518, 527] width 154 height 193
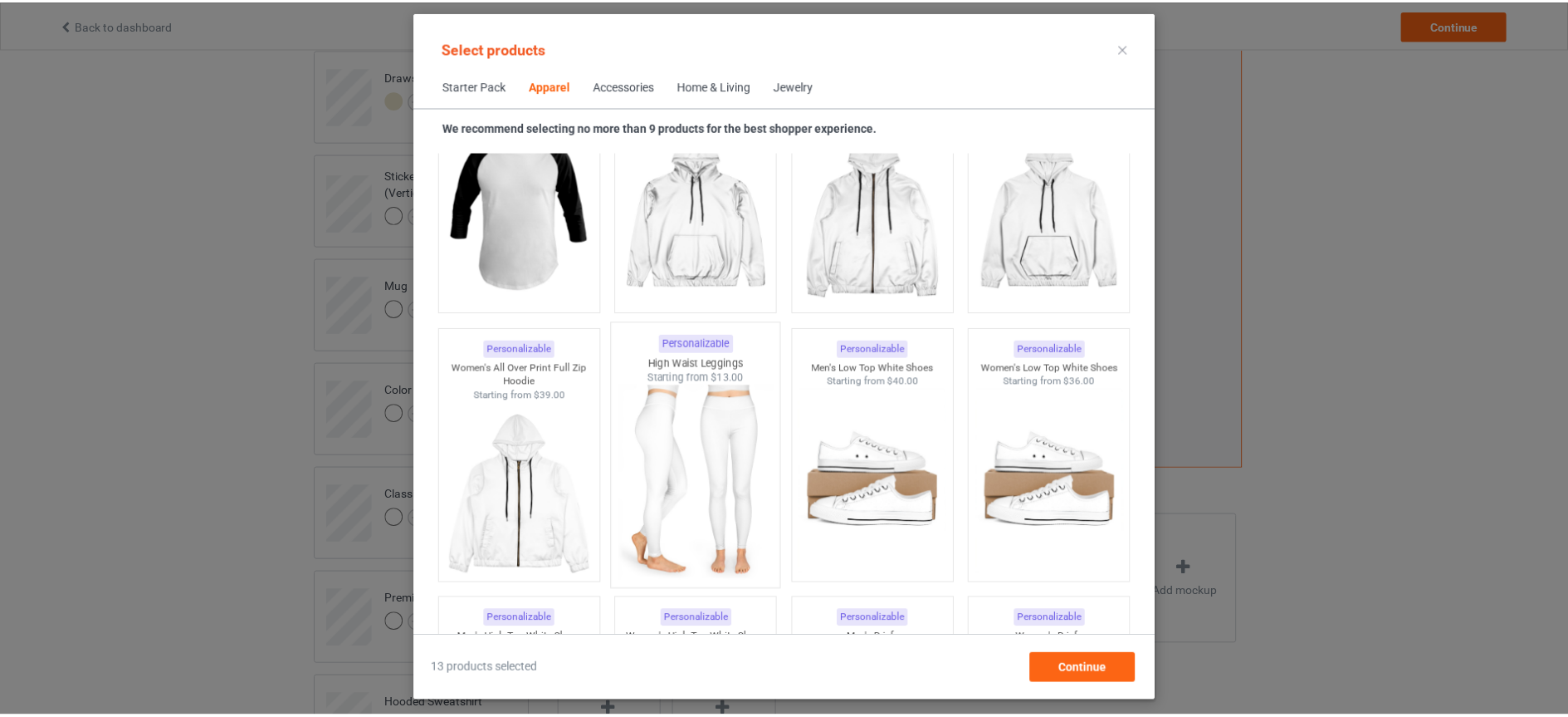
scroll to position [1566, 0]
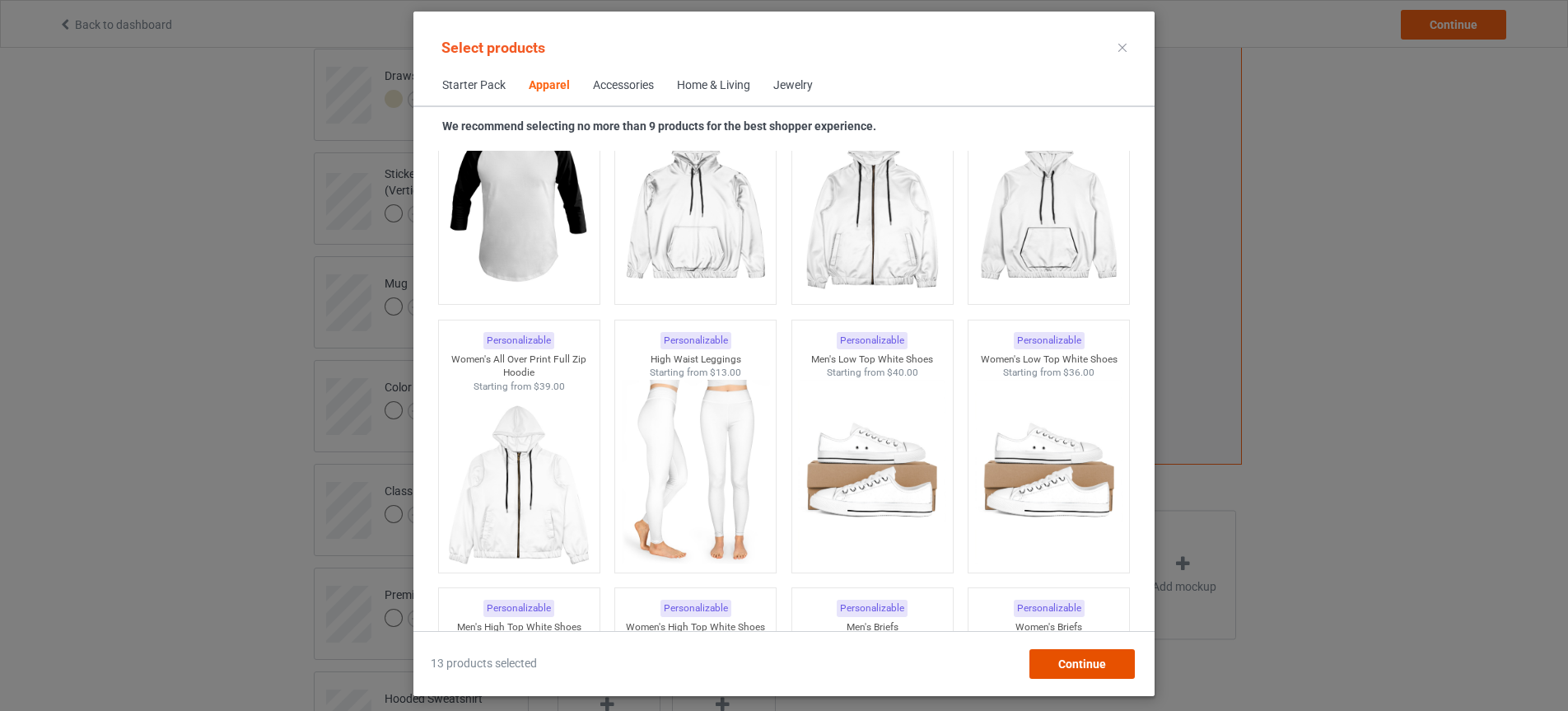
click at [1077, 653] on div "Continue" at bounding box center [1082, 663] width 106 height 30
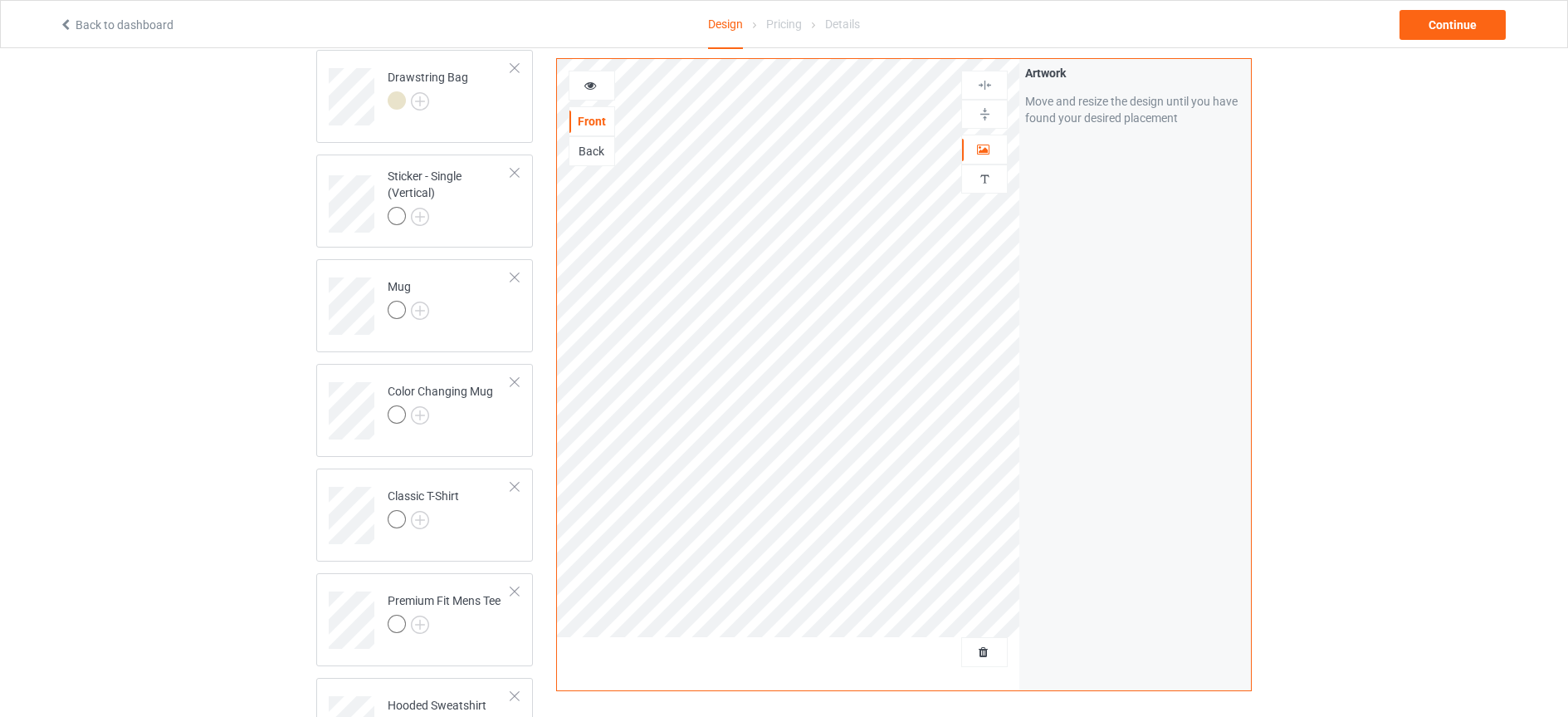
scroll to position [249, 0]
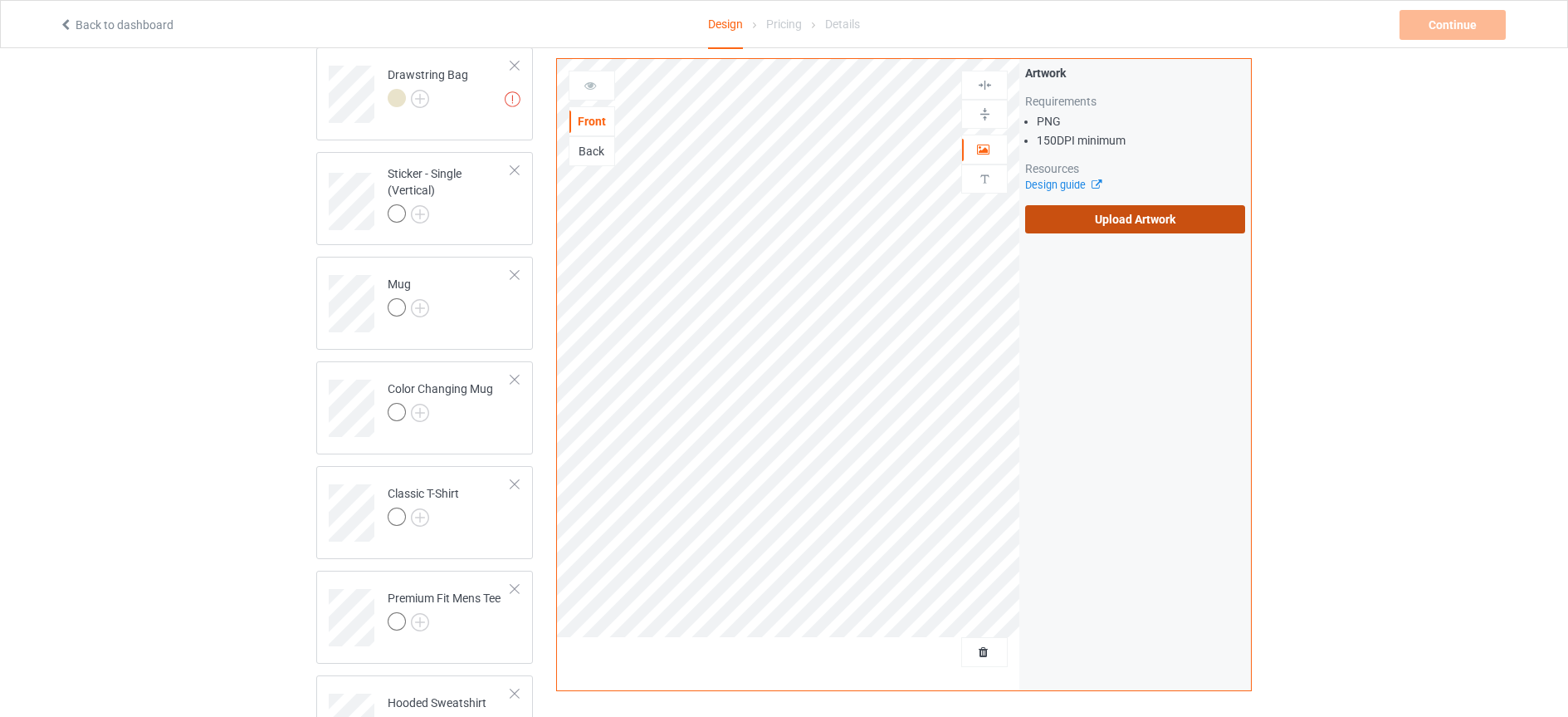
click at [1141, 215] on label "Upload Artwork" at bounding box center [1135, 218] width 220 height 28
click at [0, 0] on input "Upload Artwork" at bounding box center [0, 0] width 0 height 0
